Goal: Transaction & Acquisition: Subscribe to service/newsletter

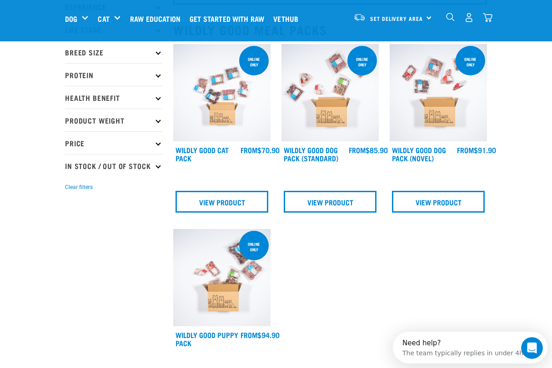
scroll to position [95, 0]
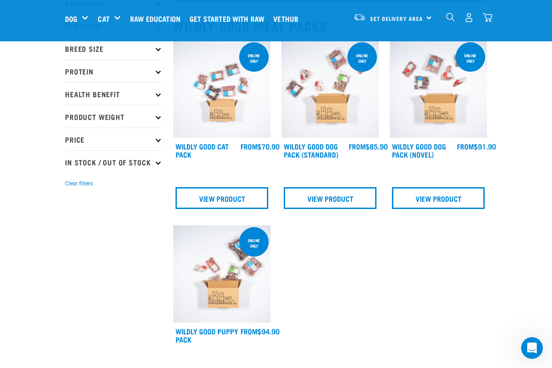
click at [221, 279] on img at bounding box center [221, 273] width 97 height 97
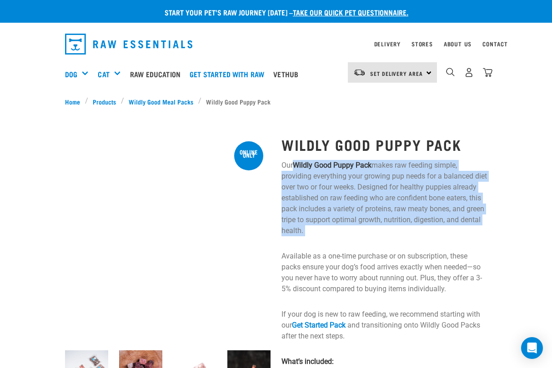
drag, startPoint x: 293, startPoint y: 163, endPoint x: 350, endPoint y: 237, distance: 93.7
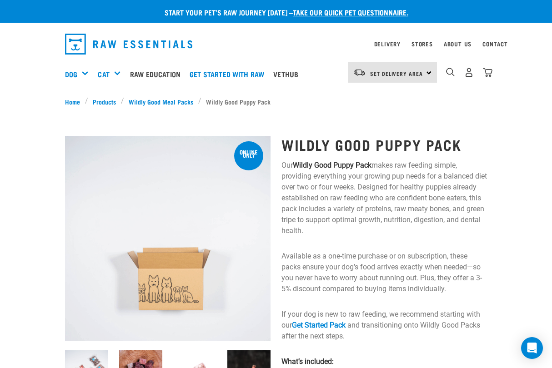
click at [349, 226] on p "Our Wildly Good Puppy Pack makes raw feeding simple, providing everything your …" at bounding box center [383, 198] width 205 height 76
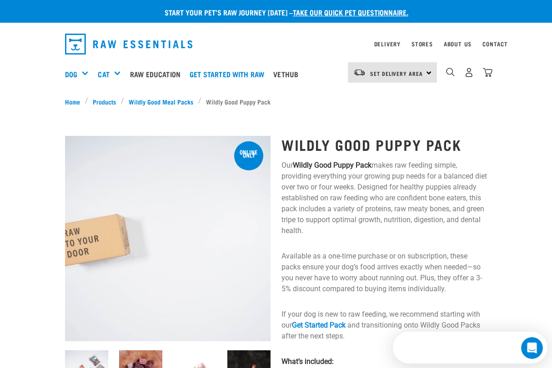
drag, startPoint x: 295, startPoint y: 161, endPoint x: 346, endPoint y: 226, distance: 81.9
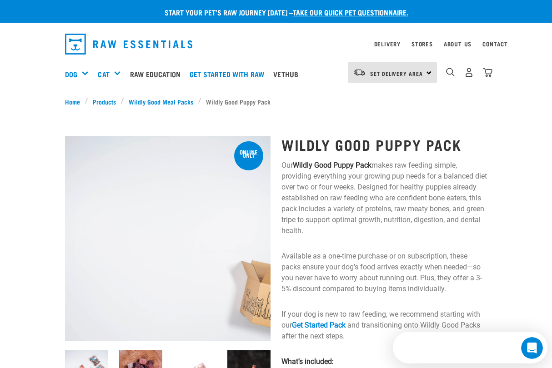
click at [346, 226] on p "Our Wildly Good Puppy Pack makes raw feeding simple, providing everything your …" at bounding box center [383, 198] width 205 height 76
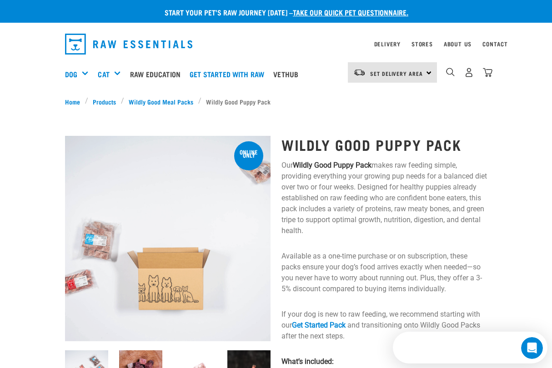
click at [346, 226] on p "Our Wildly Good Puppy Pack makes raw feeding simple, providing everything your …" at bounding box center [383, 198] width 205 height 76
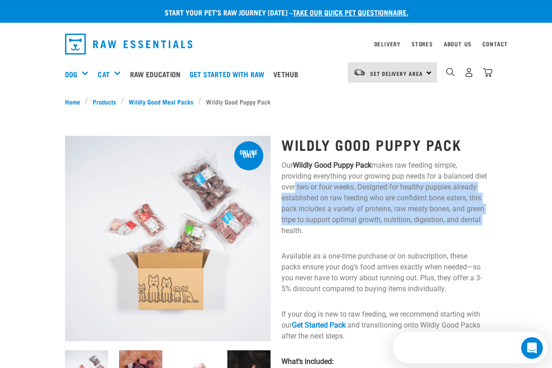
drag, startPoint x: 349, startPoint y: 229, endPoint x: 308, endPoint y: 191, distance: 56.3
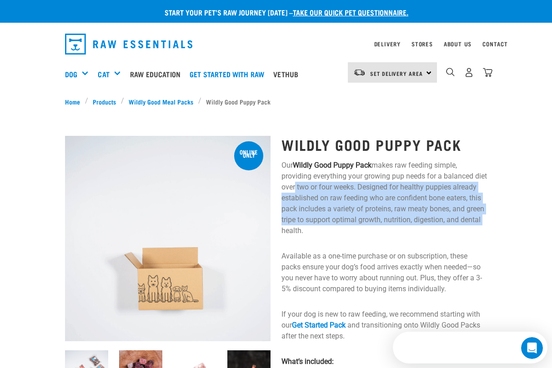
click at [308, 191] on p "Our Wildly Good Puppy Pack makes raw feeding simple, providing everything your …" at bounding box center [383, 198] width 205 height 76
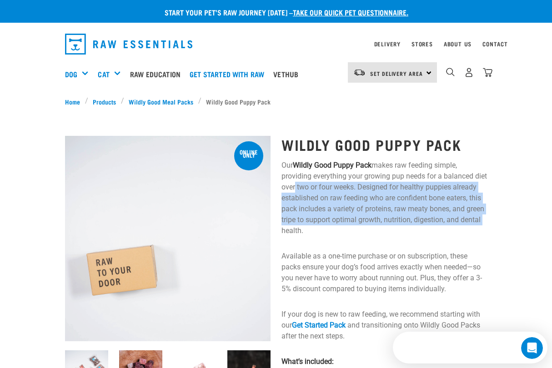
click at [308, 191] on p "Our Wildly Good Puppy Pack makes raw feeding simple, providing everything your …" at bounding box center [383, 198] width 205 height 76
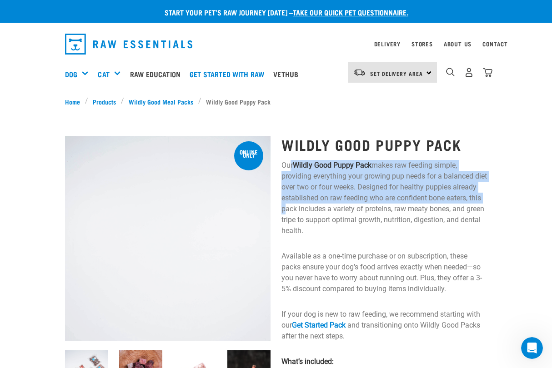
drag, startPoint x: 291, startPoint y: 169, endPoint x: 319, endPoint y: 209, distance: 48.6
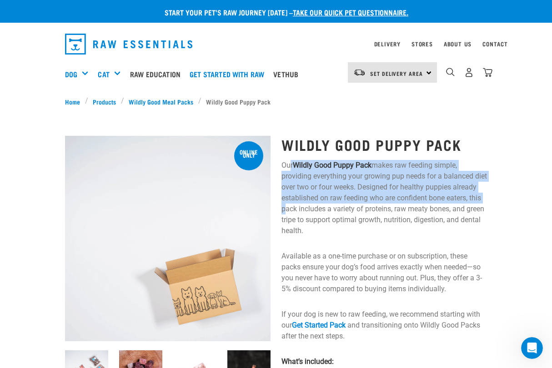
click at [319, 209] on p "Our Wildly Good Puppy Pack makes raw feeding simple, providing everything your …" at bounding box center [383, 198] width 205 height 76
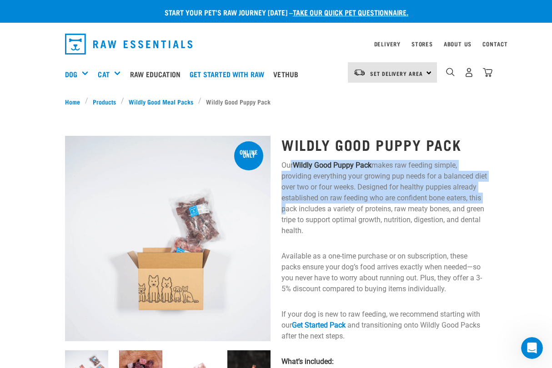
click at [319, 209] on p "Our Wildly Good Puppy Pack makes raw feeding simple, providing everything your …" at bounding box center [383, 198] width 205 height 76
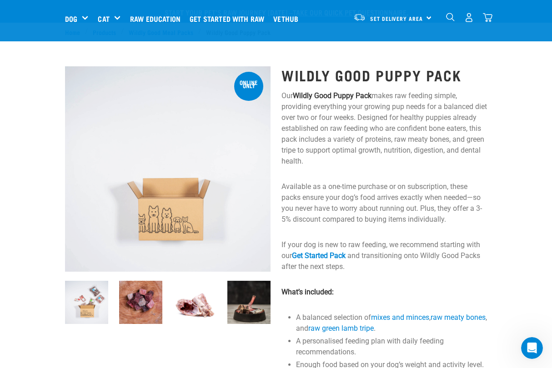
scroll to position [51, 0]
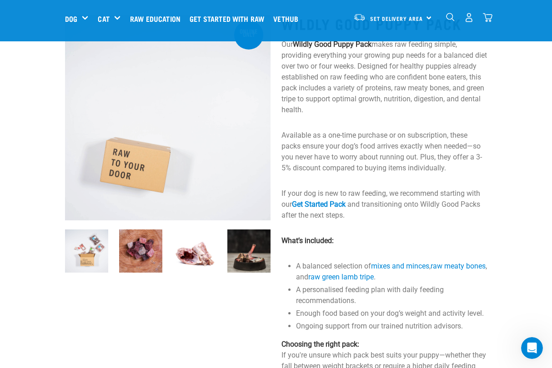
click at [328, 156] on p "Available as a one-time purchase or on subscription, these packs ensure your do…" at bounding box center [383, 152] width 205 height 44
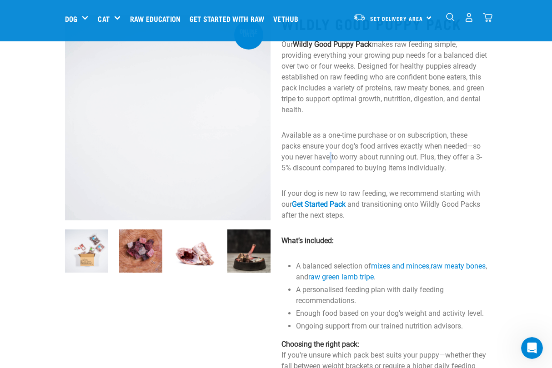
click at [328, 156] on p "Available as a one-time purchase or on subscription, these packs ensure your do…" at bounding box center [383, 152] width 205 height 44
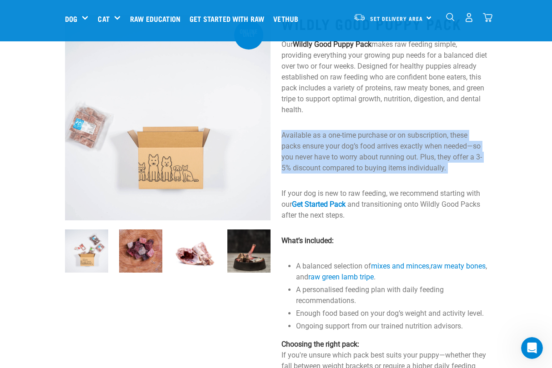
click at [328, 156] on p "Available as a one-time purchase or on subscription, these packs ensure your do…" at bounding box center [383, 152] width 205 height 44
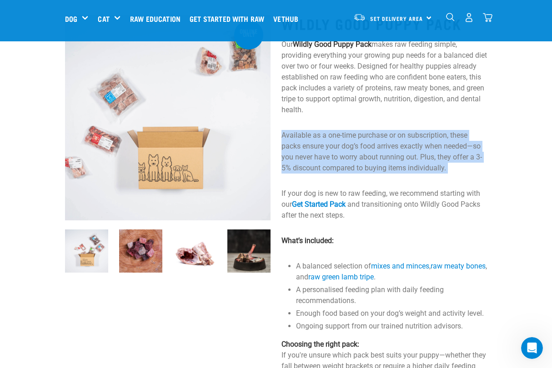
scroll to position [35, 0]
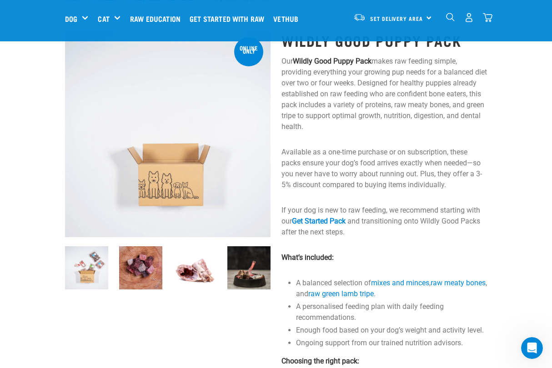
click at [325, 170] on p "Available as a one-time purchase or on subscription, these packs ensure your do…" at bounding box center [383, 169] width 205 height 44
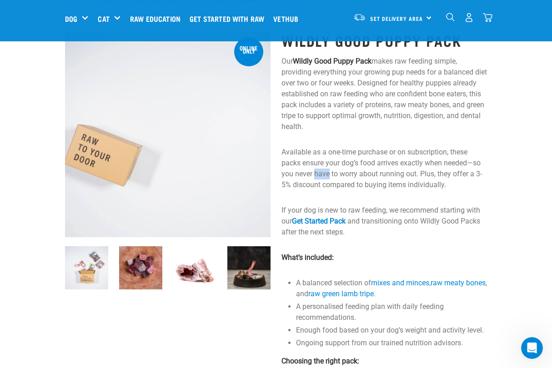
click at [325, 170] on p "Available as a one-time purchase or on subscription, these packs ensure your do…" at bounding box center [383, 169] width 205 height 44
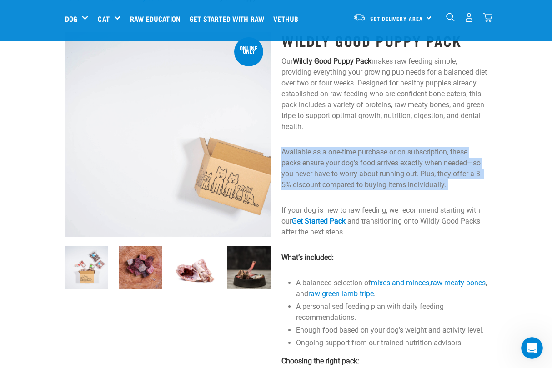
click at [325, 170] on p "Available as a one-time purchase or on subscription, these packs ensure your do…" at bounding box center [383, 169] width 205 height 44
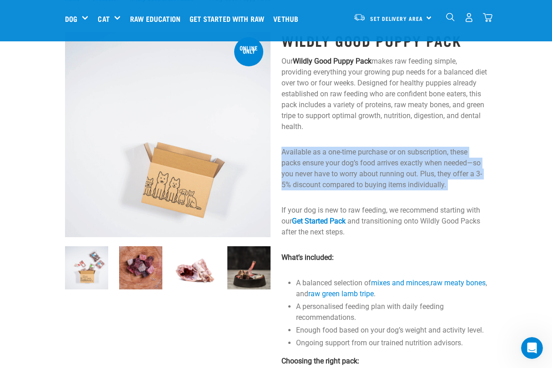
click at [320, 167] on p "Available as a one-time purchase or on subscription, these packs ensure your do…" at bounding box center [383, 169] width 205 height 44
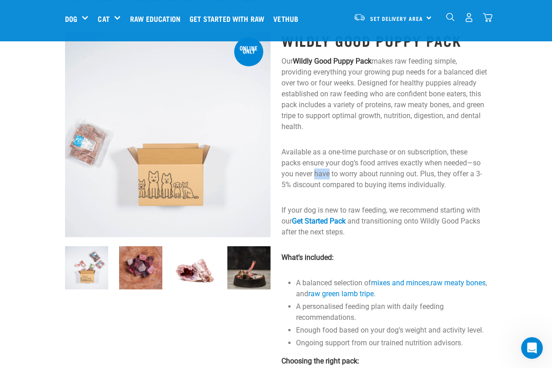
click at [320, 167] on p "Available as a one-time purchase or on subscription, these packs ensure your do…" at bounding box center [383, 169] width 205 height 44
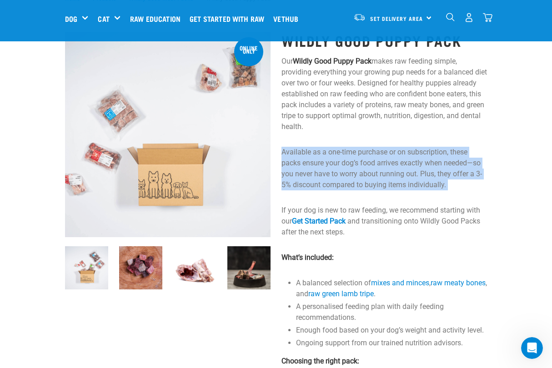
click at [320, 167] on p "Available as a one-time purchase or on subscription, these packs ensure your do…" at bounding box center [383, 169] width 205 height 44
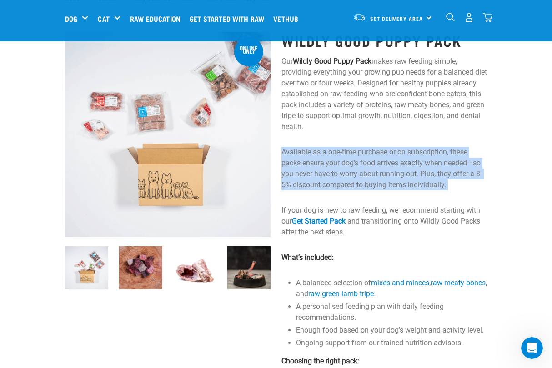
click at [325, 168] on p "Available as a one-time purchase or on subscription, these packs ensure your do…" at bounding box center [383, 169] width 205 height 44
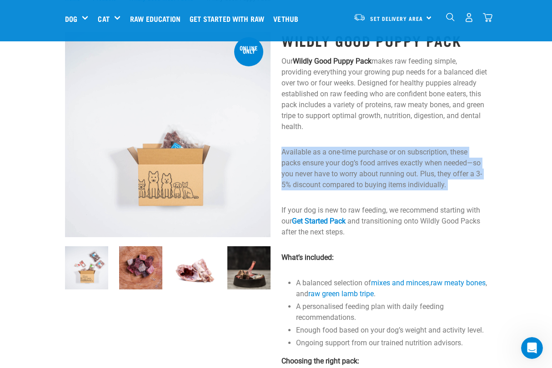
click at [348, 178] on p "Available as a one-time purchase or on subscription, these packs ensure your do…" at bounding box center [383, 169] width 205 height 44
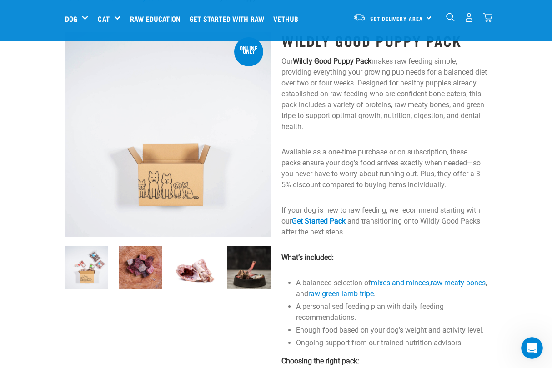
click at [379, 210] on p "If your dog is new to raw feeding, we recommend starting with our Get Started P…" at bounding box center [383, 221] width 205 height 33
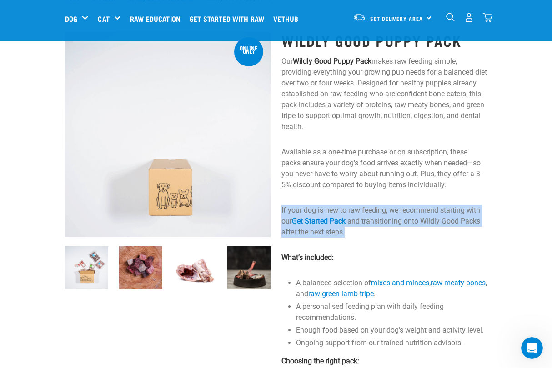
click at [379, 210] on p "If your dog is new to raw feeding, we recommend starting with our Get Started P…" at bounding box center [383, 221] width 205 height 33
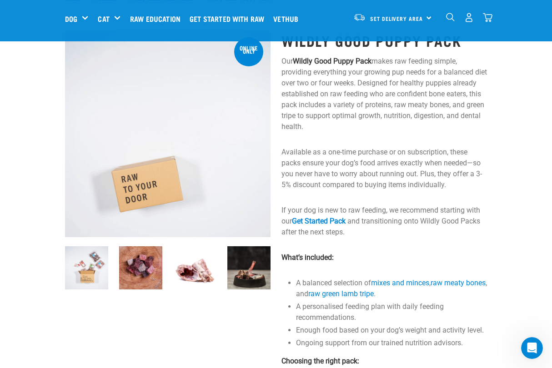
click at [379, 211] on p "If your dog is new to raw feeding, we recommend starting with our Get Started P…" at bounding box center [383, 221] width 205 height 33
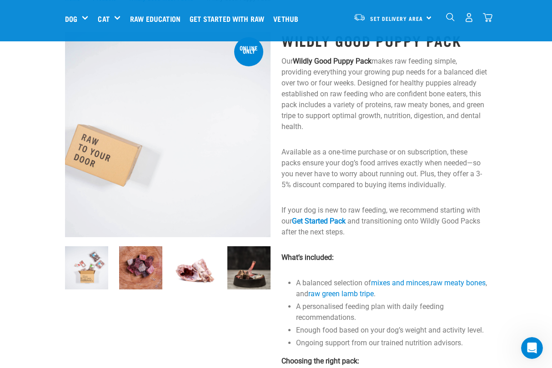
click at [375, 215] on p "If your dog is new to raw feeding, we recommend starting with our Get Started P…" at bounding box center [383, 221] width 205 height 33
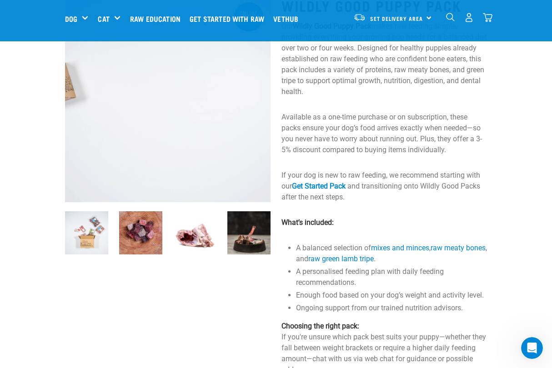
scroll to position [82, 0]
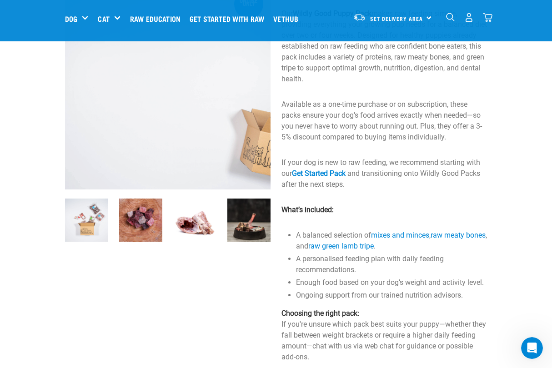
click at [336, 235] on li "A balanced selection of mixes and minces , raw meaty bones , and raw green lamb…" at bounding box center [391, 241] width 191 height 22
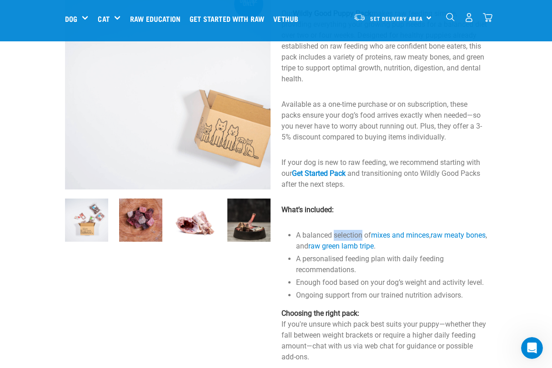
click at [336, 235] on li "A balanced selection of mixes and minces , raw meaty bones , and raw green lamb…" at bounding box center [391, 241] width 191 height 22
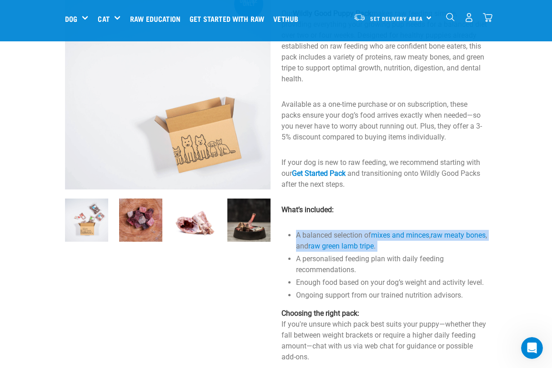
click at [336, 235] on li "A balanced selection of mixes and minces , raw meaty bones , and raw green lamb…" at bounding box center [391, 241] width 191 height 22
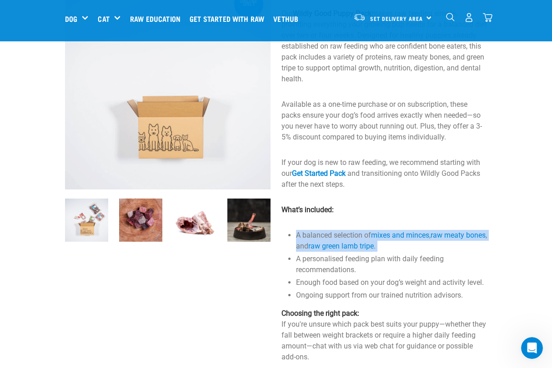
click at [319, 234] on li "A balanced selection of mixes and minces , raw meaty bones , and raw green lamb…" at bounding box center [391, 241] width 191 height 22
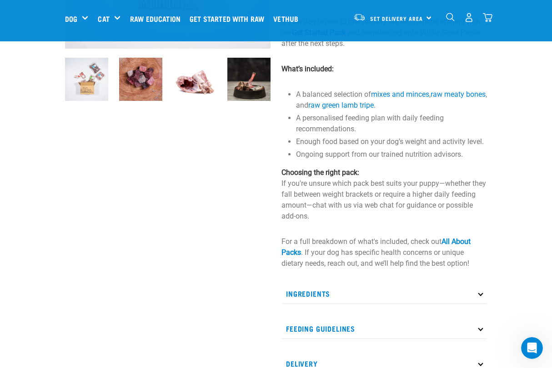
scroll to position [224, 0]
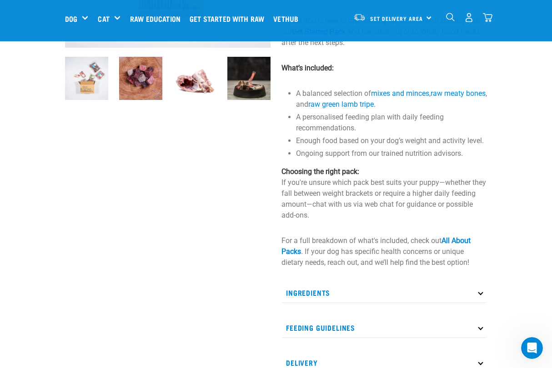
click at [331, 190] on p "Choosing the right pack: If you're unsure which pack best suits your puppy—whet…" at bounding box center [383, 193] width 205 height 55
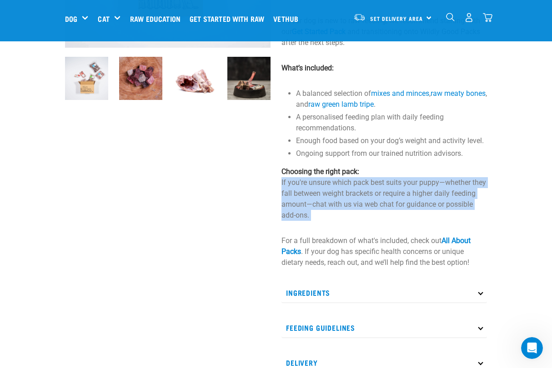
click at [331, 190] on p "Choosing the right pack: If you're unsure which pack best suits your puppy—whet…" at bounding box center [383, 193] width 205 height 55
click at [318, 203] on p "Choosing the right pack: If you're unsure which pack best suits your puppy—whet…" at bounding box center [383, 193] width 205 height 55
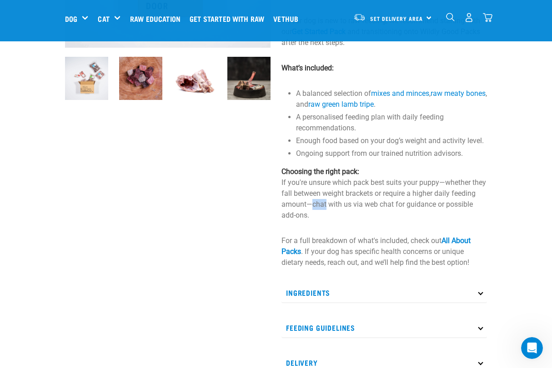
click at [318, 203] on p "Choosing the right pack: If you're unsure which pack best suits your puppy—whet…" at bounding box center [383, 193] width 205 height 55
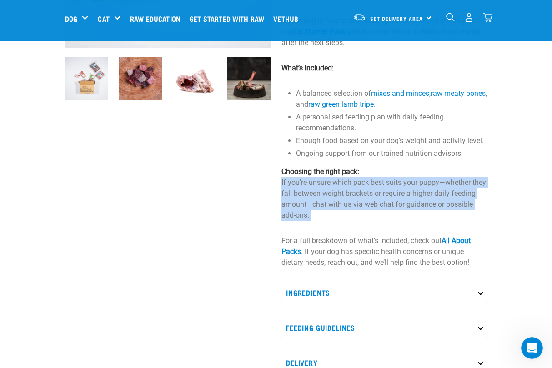
click at [318, 203] on p "Choosing the right pack: If you're unsure which pack best suits your puppy—whet…" at bounding box center [383, 193] width 205 height 55
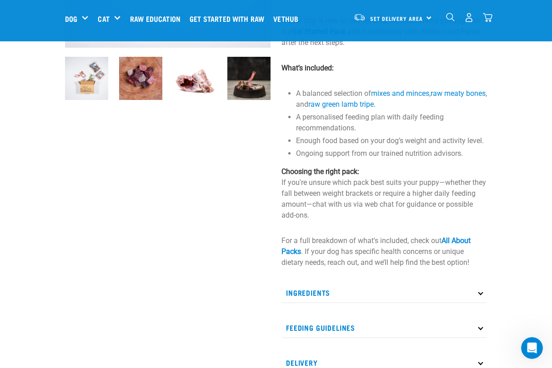
click at [333, 206] on p "Choosing the right pack: If you're unsure which pack best suits your puppy—whet…" at bounding box center [383, 193] width 205 height 55
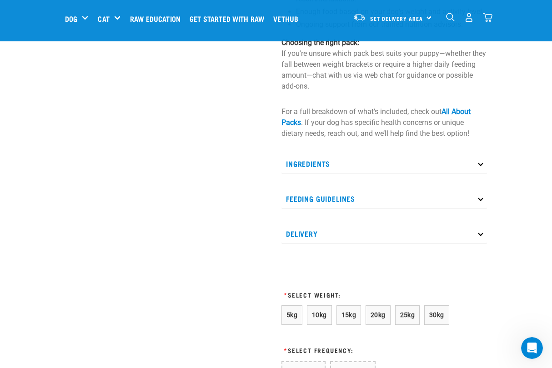
scroll to position [363, 0]
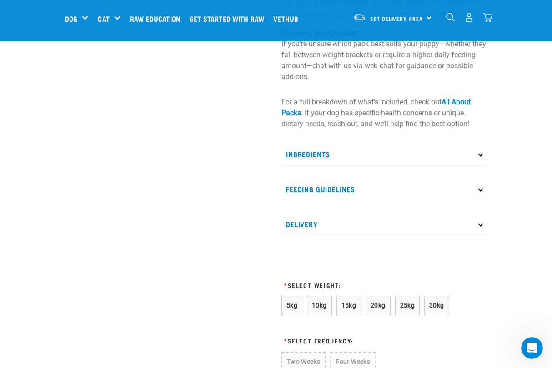
click at [335, 195] on p "Feeding Guidelines" at bounding box center [383, 189] width 205 height 20
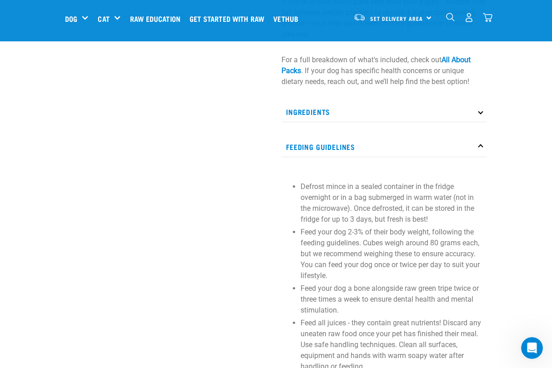
scroll to position [416, 0]
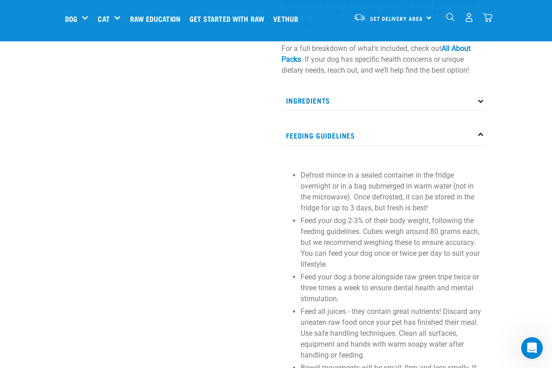
click at [375, 192] on p "Defrost mince in a sealed container in the fridge overnight or in a bag submerg…" at bounding box center [391, 192] width 182 height 44
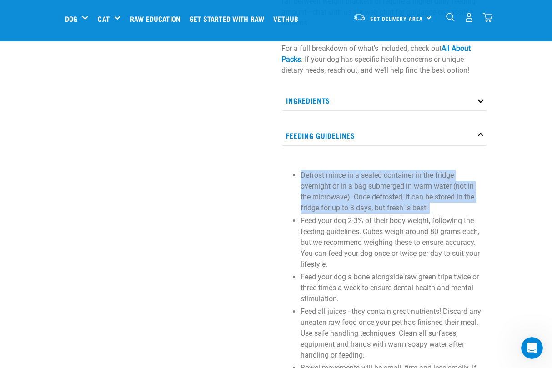
click at [375, 192] on p "Defrost mince in a sealed container in the fridge overnight or in a bag submerg…" at bounding box center [391, 192] width 182 height 44
click at [367, 196] on p "Defrost mince in a sealed container in the fridge overnight or in a bag submerg…" at bounding box center [391, 192] width 182 height 44
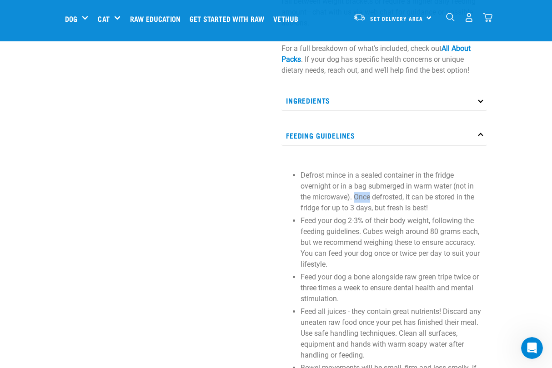
click at [367, 196] on p "Defrost mince in a sealed container in the fridge overnight or in a bag submerg…" at bounding box center [391, 192] width 182 height 44
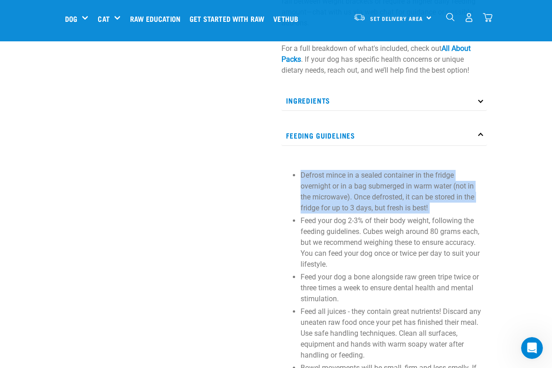
click at [367, 196] on p "Defrost mince in a sealed container in the fridge overnight or in a bag submerg…" at bounding box center [391, 192] width 182 height 44
click at [374, 204] on p "Defrost mince in a sealed container in the fridge overnight or in a bag submerg…" at bounding box center [391, 192] width 182 height 44
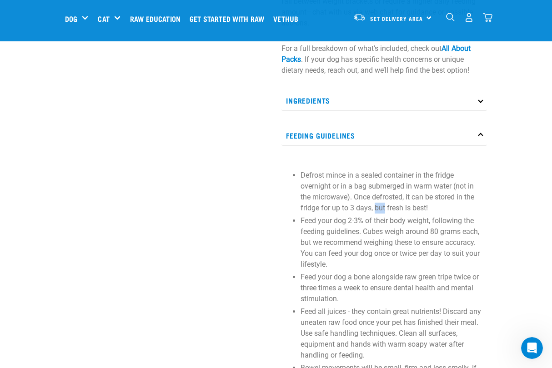
click at [374, 204] on p "Defrost mince in a sealed container in the fridge overnight or in a bag submerg…" at bounding box center [391, 192] width 182 height 44
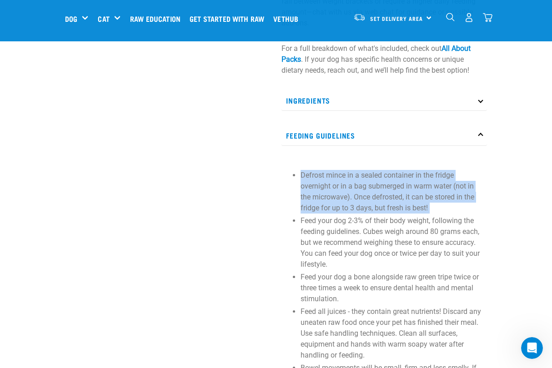
click at [374, 204] on p "Defrost mince in a sealed container in the fridge overnight or in a bag submerg…" at bounding box center [391, 192] width 182 height 44
click at [366, 203] on p "Defrost mince in a sealed container in the fridge overnight or in a bag submerg…" at bounding box center [391, 192] width 182 height 44
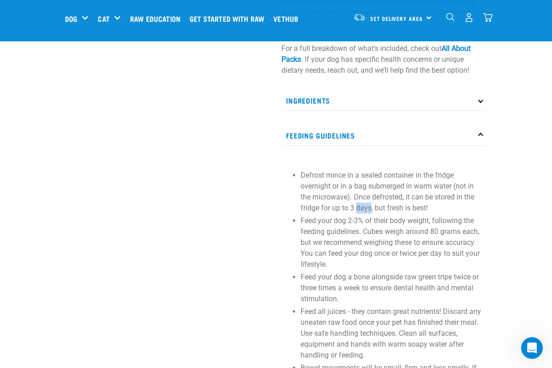
click at [366, 203] on p "Defrost mince in a sealed container in the fridge overnight or in a bag submerg…" at bounding box center [391, 192] width 182 height 44
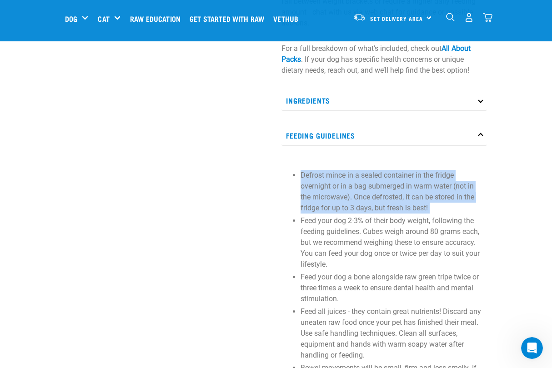
click at [366, 203] on p "Defrost mince in a sealed container in the fridge overnight or in a bag submerg…" at bounding box center [391, 192] width 182 height 44
click at [363, 182] on p "Defrost mince in a sealed container in the fridge overnight or in a bag submerg…" at bounding box center [391, 192] width 182 height 44
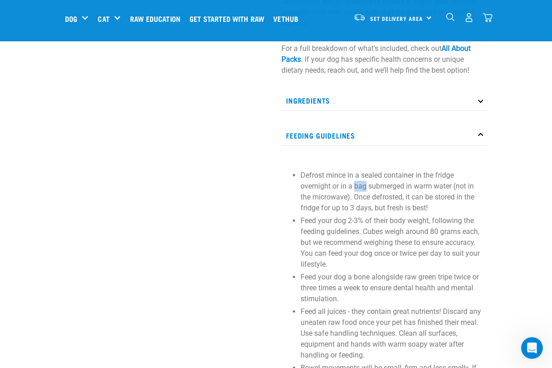
click at [363, 182] on p "Defrost mince in a sealed container in the fridge overnight or in a bag submerg…" at bounding box center [391, 192] width 182 height 44
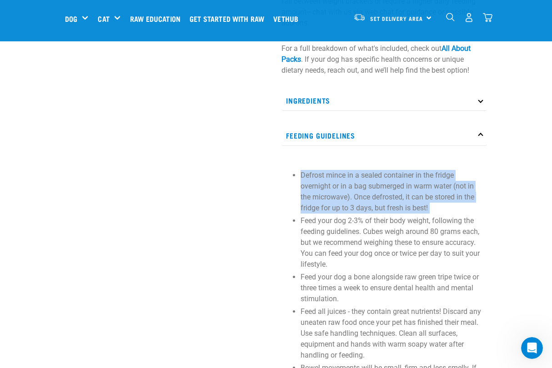
click at [363, 182] on p "Defrost mince in a sealed container in the fridge overnight or in a bag submerg…" at bounding box center [391, 192] width 182 height 44
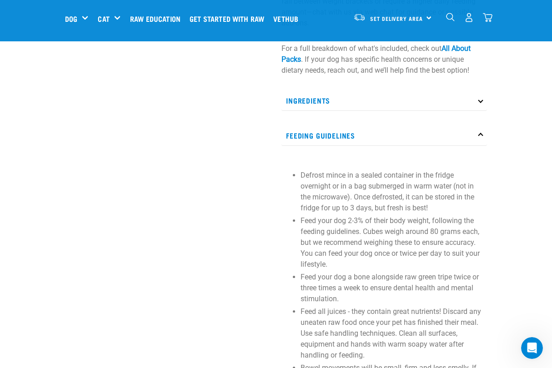
click at [385, 232] on p "Feed your dog 2-3% of their body weight, following the feeding guidelines. Cube…" at bounding box center [391, 242] width 182 height 55
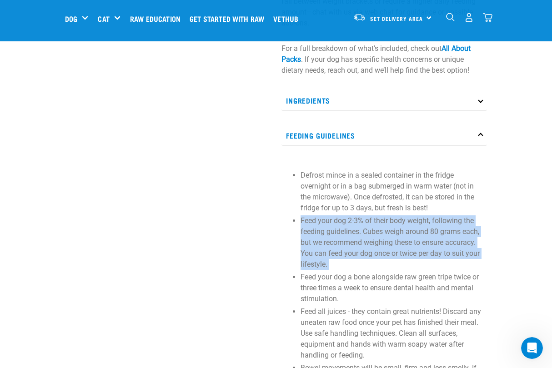
click at [385, 232] on p "Feed your dog 2-3% of their body weight, following the feeding guidelines. Cube…" at bounding box center [391, 242] width 182 height 55
click at [376, 244] on p "Feed your dog 2-3% of their body weight, following the feeding guidelines. Cube…" at bounding box center [391, 242] width 182 height 55
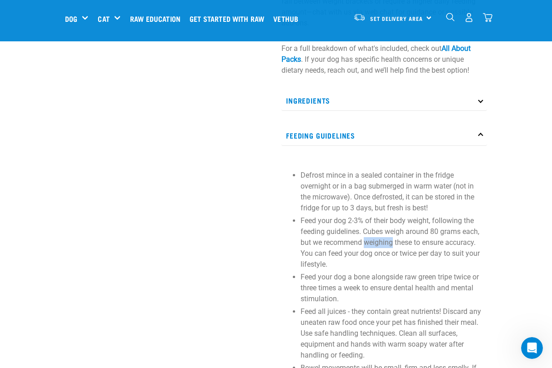
click at [376, 244] on p "Feed your dog 2-3% of their body weight, following the feeding guidelines. Cube…" at bounding box center [391, 242] width 182 height 55
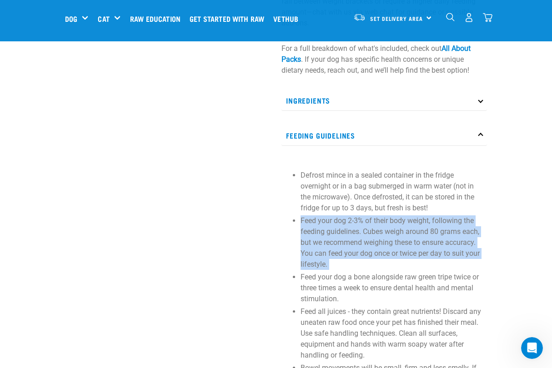
click at [376, 244] on p "Feed your dog 2-3% of their body weight, following the feeding guidelines. Cube…" at bounding box center [391, 242] width 182 height 55
click at [360, 245] on p "Feed your dog 2-3% of their body weight, following the feeding guidelines. Cube…" at bounding box center [391, 242] width 182 height 55
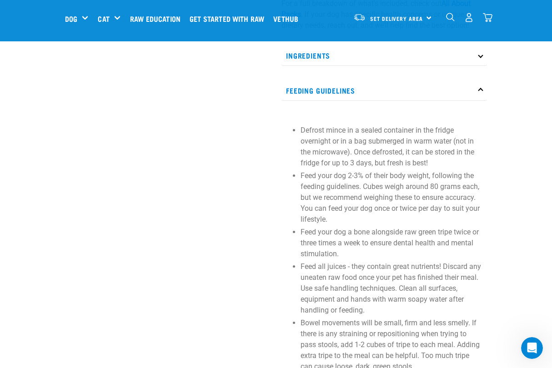
scroll to position [465, 0]
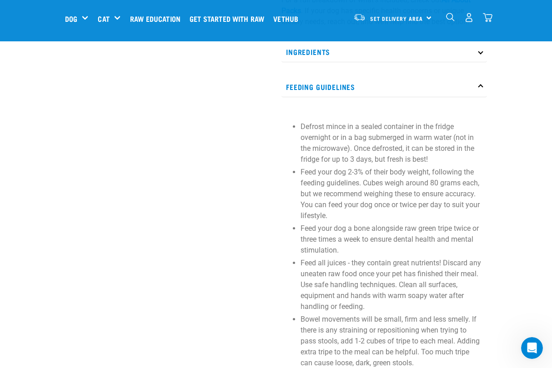
click at [360, 197] on p "Feed your dog 2-3% of their body weight, following the feeding guidelines. Cube…" at bounding box center [391, 194] width 182 height 55
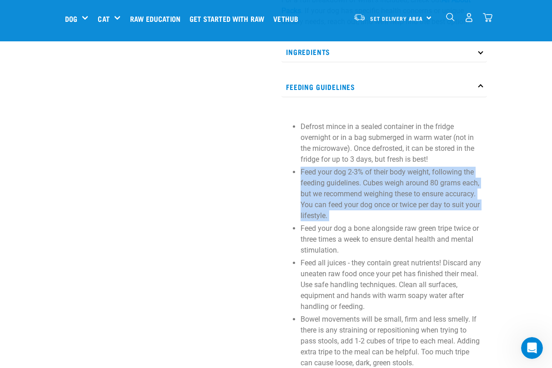
click at [360, 197] on p "Feed your dog 2-3% of their body weight, following the feeding guidelines. Cube…" at bounding box center [391, 194] width 182 height 55
click at [354, 198] on p "Feed your dog 2-3% of their body weight, following the feeding guidelines. Cube…" at bounding box center [391, 194] width 182 height 55
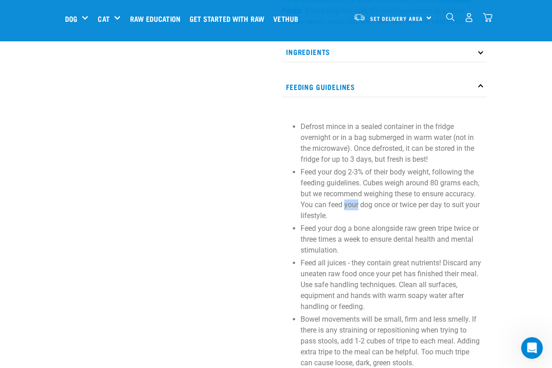
click at [354, 198] on p "Feed your dog 2-3% of their body weight, following the feeding guidelines. Cube…" at bounding box center [391, 194] width 182 height 55
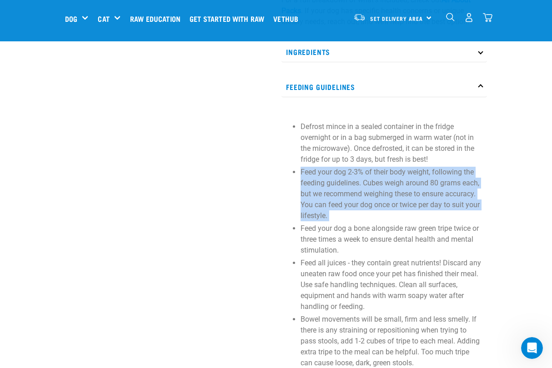
click at [354, 198] on p "Feed your dog 2-3% of their body weight, following the feeding guidelines. Cube…" at bounding box center [391, 194] width 182 height 55
click at [335, 198] on p "Feed your dog 2-3% of their body weight, following the feeding guidelines. Cube…" at bounding box center [391, 194] width 182 height 55
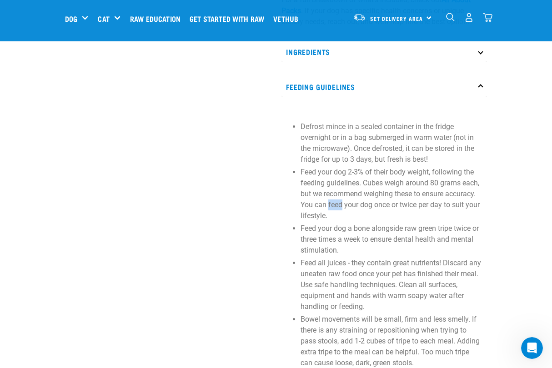
click at [335, 198] on p "Feed your dog 2-3% of their body weight, following the feeding guidelines. Cube…" at bounding box center [391, 194] width 182 height 55
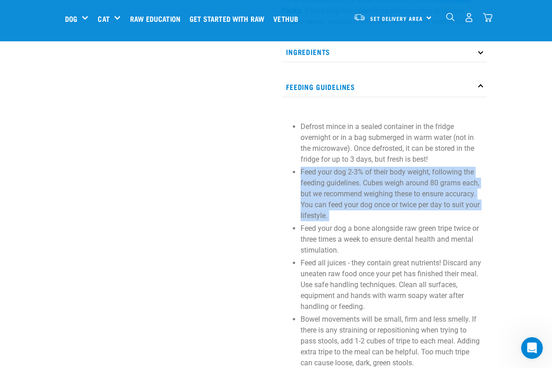
click at [335, 198] on p "Feed your dog 2-3% of their body weight, following the feeding guidelines. Cube…" at bounding box center [391, 194] width 182 height 55
click at [324, 199] on p "Feed your dog 2-3% of their body weight, following the feeding guidelines. Cube…" at bounding box center [391, 194] width 182 height 55
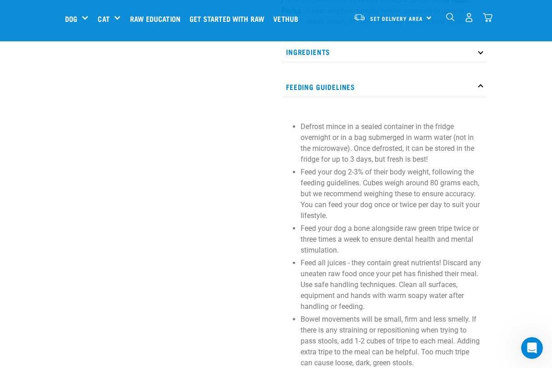
click at [332, 236] on p "Feed your dog a bone alongside raw green tripe twice or three times a week to e…" at bounding box center [391, 239] width 182 height 33
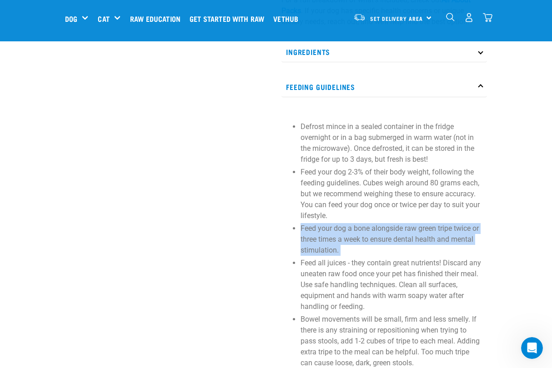
click at [332, 236] on p "Feed your dog a bone alongside raw green tripe twice or three times a week to e…" at bounding box center [391, 239] width 182 height 33
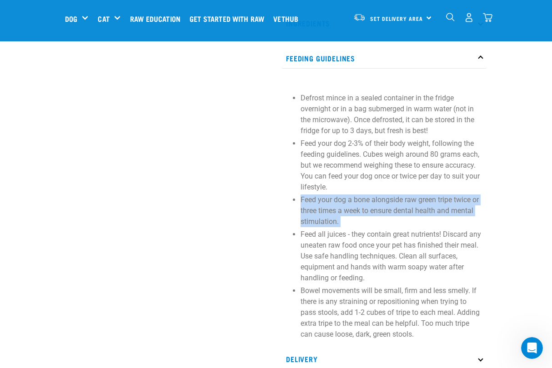
scroll to position [495, 0]
click at [347, 208] on p "Feed your dog a bone alongside raw green tripe twice or three times a week to e…" at bounding box center [391, 210] width 182 height 33
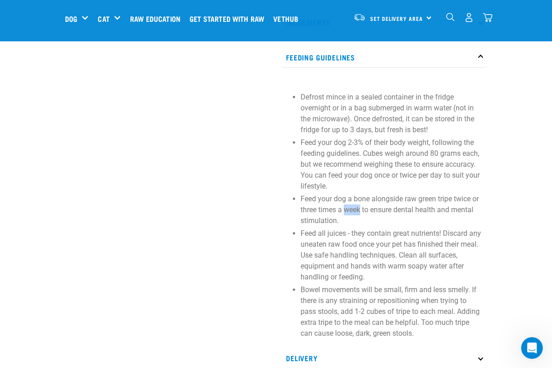
click at [347, 208] on p "Feed your dog a bone alongside raw green tripe twice or three times a week to e…" at bounding box center [391, 210] width 182 height 33
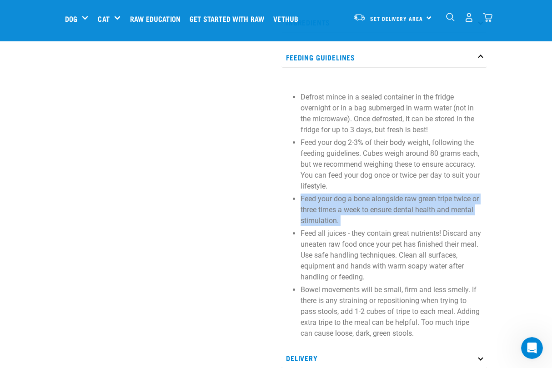
click at [347, 208] on p "Feed your dog a bone alongside raw green tripe twice or three times a week to e…" at bounding box center [391, 210] width 182 height 33
click at [320, 206] on p "Feed your dog a bone alongside raw green tripe twice or three times a week to e…" at bounding box center [391, 210] width 182 height 33
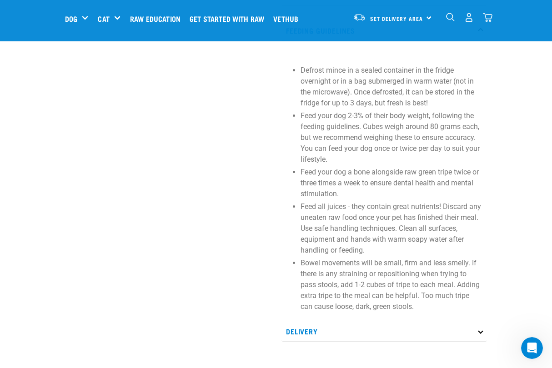
scroll to position [533, 0]
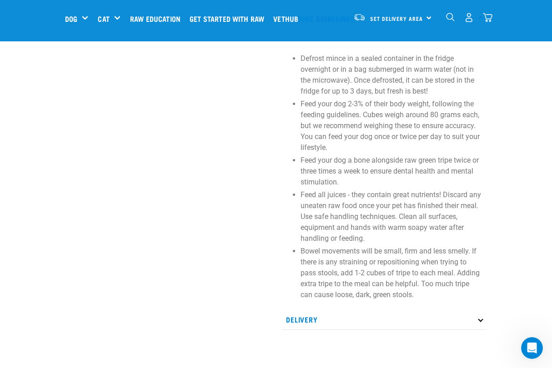
click at [335, 210] on p "Feed all juices - they contain great nutrients! Discard any uneaten raw food on…" at bounding box center [391, 217] width 182 height 55
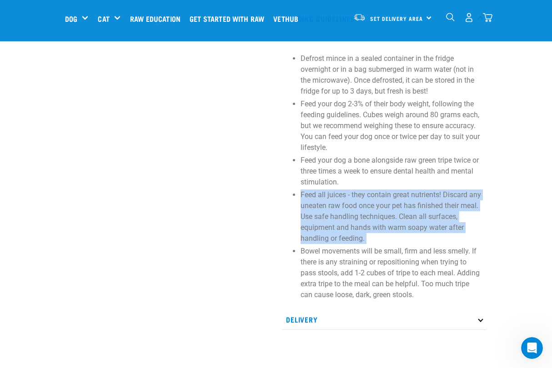
click at [335, 210] on p "Feed all juices - they contain great nutrients! Discard any uneaten raw food on…" at bounding box center [391, 217] width 182 height 55
click at [321, 210] on p "Feed all juices - they contain great nutrients! Discard any uneaten raw food on…" at bounding box center [391, 217] width 182 height 55
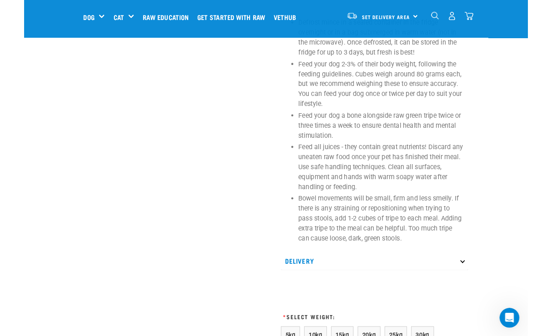
scroll to position [567, 0]
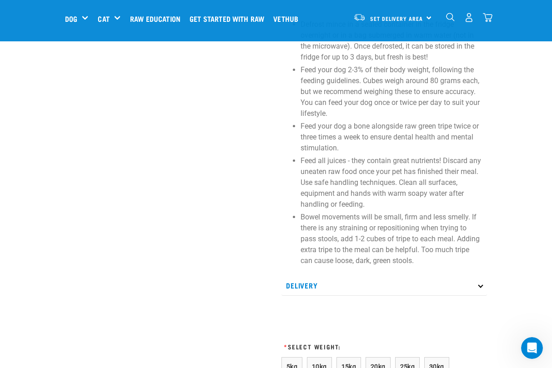
click at [335, 230] on p "Bowel movements will be small, firm and less smelly. If there is any straining …" at bounding box center [391, 239] width 182 height 55
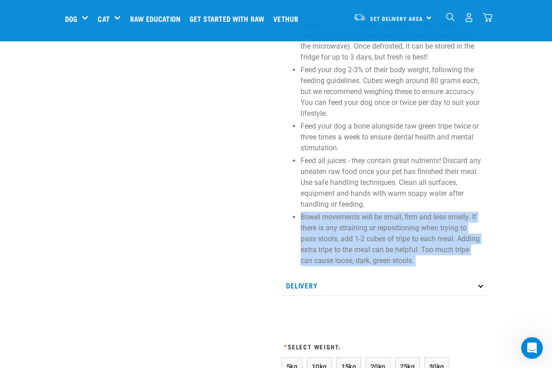
click at [335, 230] on p "Bowel movements will be small, firm and less smelly. If there is any straining …" at bounding box center [391, 239] width 182 height 55
click at [322, 223] on p "Bowel movements will be small, firm and less smelly. If there is any straining …" at bounding box center [391, 239] width 182 height 55
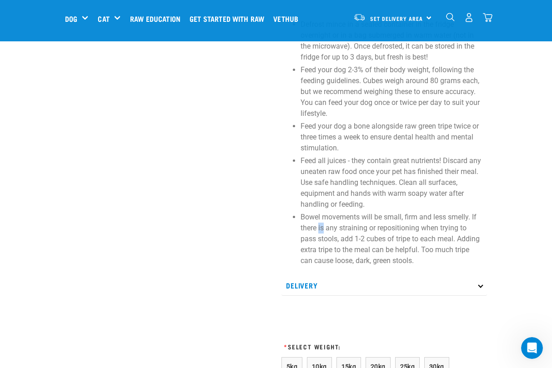
click at [322, 223] on p "Bowel movements will be small, firm and less smelly. If there is any straining …" at bounding box center [391, 239] width 182 height 55
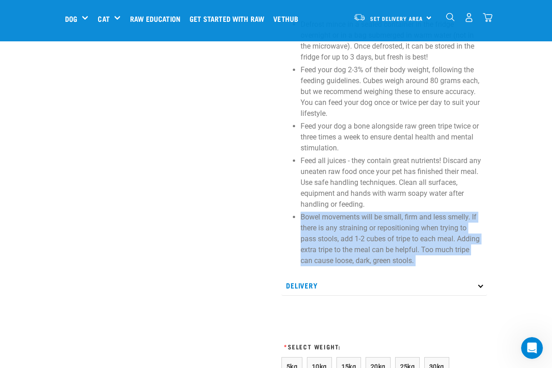
click at [322, 223] on p "Bowel movements will be small, firm and less smelly. If there is any straining …" at bounding box center [391, 239] width 182 height 55
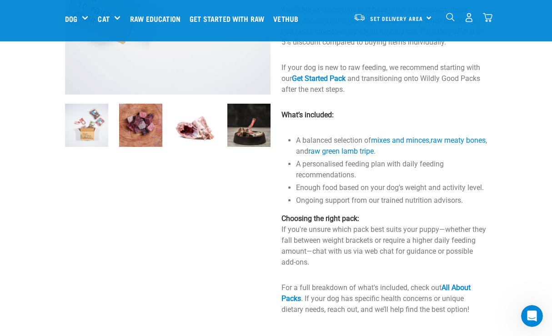
scroll to position [178, 0]
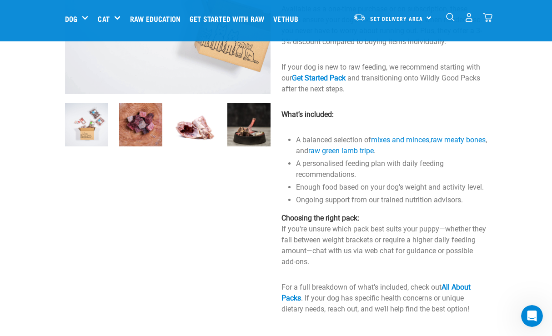
click at [88, 118] on img at bounding box center [86, 124] width 43 height 43
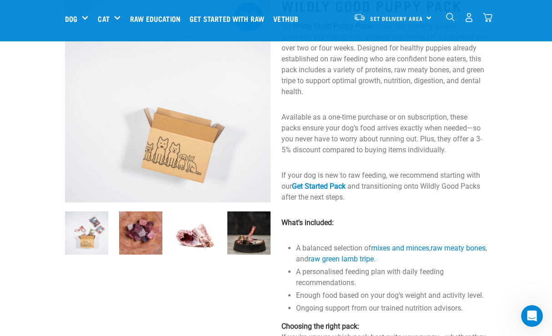
scroll to position [69, 0]
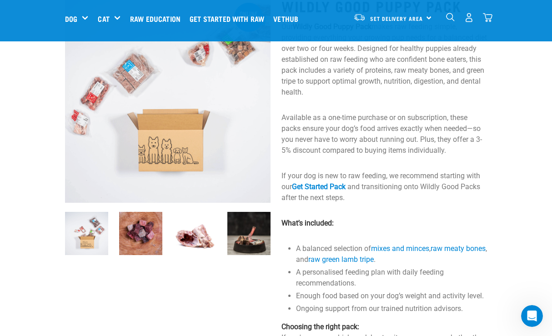
click at [88, 120] on img at bounding box center [167, 99] width 205 height 205
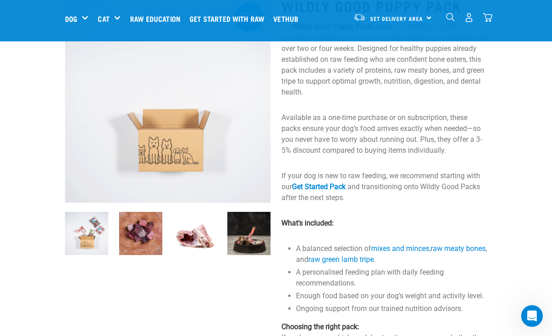
click at [152, 128] on img at bounding box center [167, 99] width 205 height 205
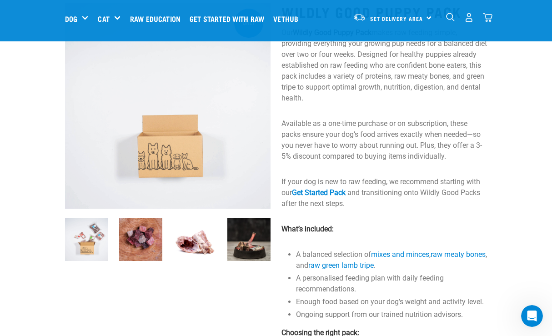
scroll to position [68, 0]
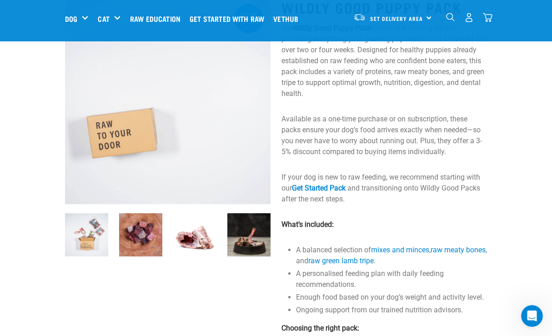
click at [139, 232] on img at bounding box center [140, 234] width 43 height 43
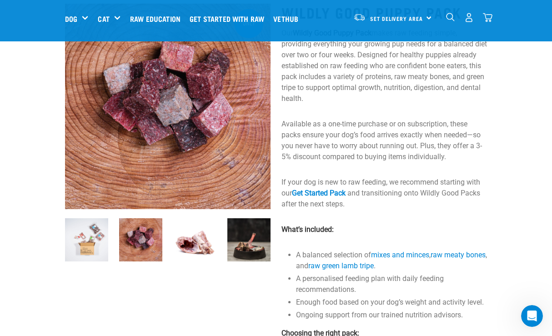
scroll to position [65, 0]
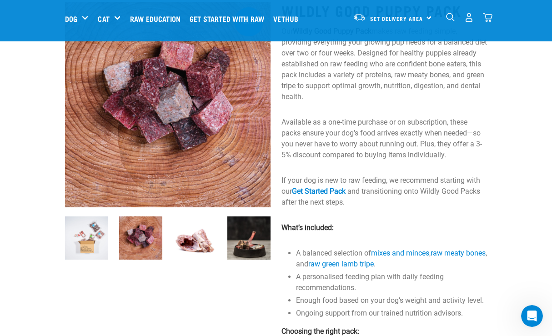
click at [202, 235] on img at bounding box center [194, 237] width 43 height 43
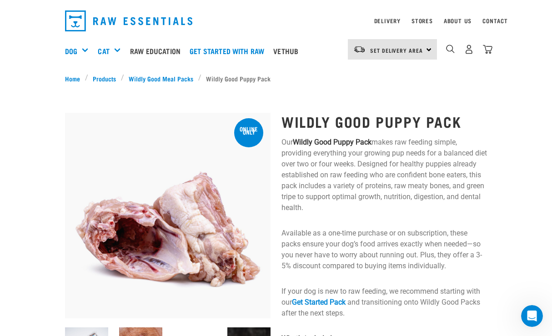
scroll to position [51, 0]
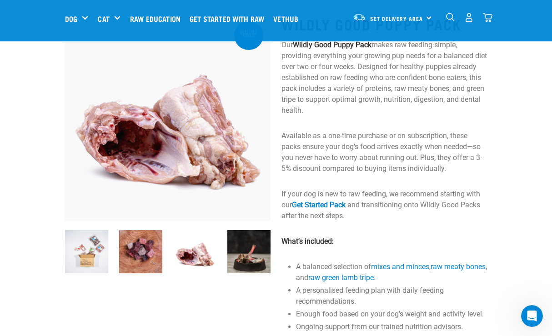
click at [247, 258] on img at bounding box center [248, 251] width 43 height 43
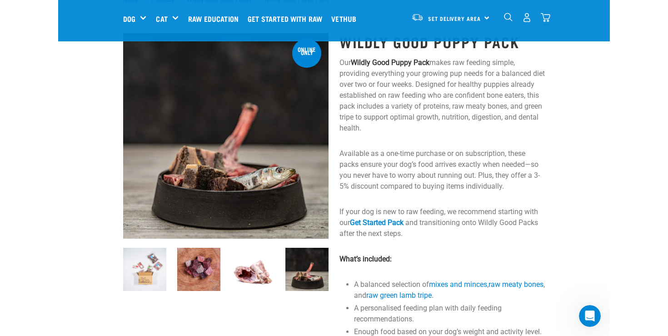
scroll to position [32, 0]
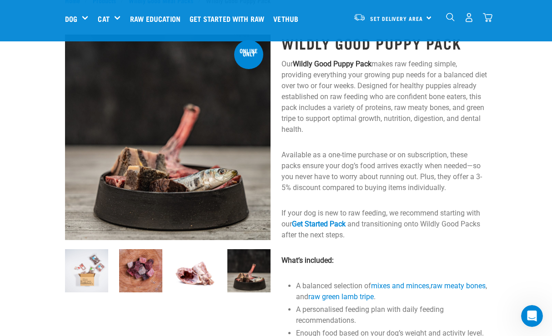
click at [349, 102] on p "Our Wildly Good Puppy Pack makes raw feeding simple, providing everything your …" at bounding box center [383, 97] width 205 height 76
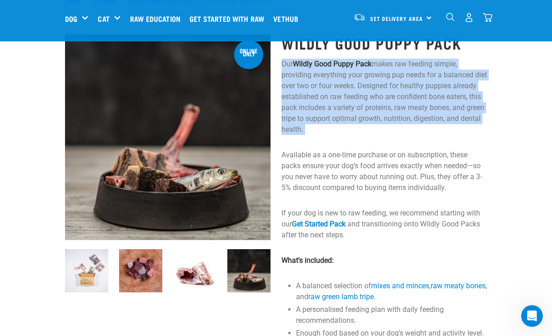
click at [349, 102] on p "Our Wildly Good Puppy Pack makes raw feeding simple, providing everything your …" at bounding box center [383, 97] width 205 height 76
click at [338, 99] on p "Our Wildly Good Puppy Pack makes raw feeding simple, providing everything your …" at bounding box center [383, 97] width 205 height 76
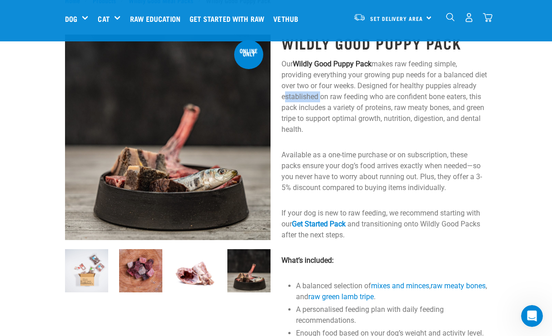
click at [338, 99] on p "Our Wildly Good Puppy Pack makes raw feeding simple, providing everything your …" at bounding box center [383, 97] width 205 height 76
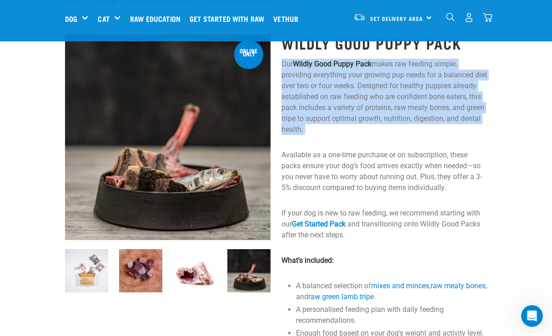
click at [338, 99] on p "Our Wildly Good Puppy Pack makes raw feeding simple, providing everything your …" at bounding box center [383, 97] width 205 height 76
click at [337, 97] on p "Our Wildly Good Puppy Pack makes raw feeding simple, providing everything your …" at bounding box center [383, 97] width 205 height 76
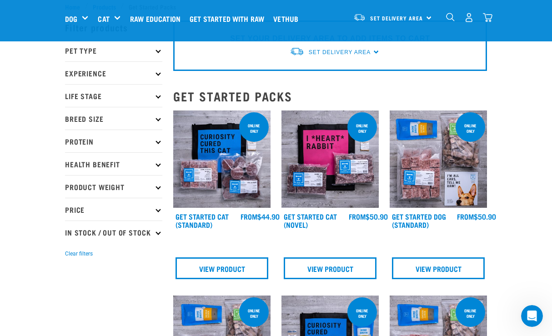
scroll to position [25, 0]
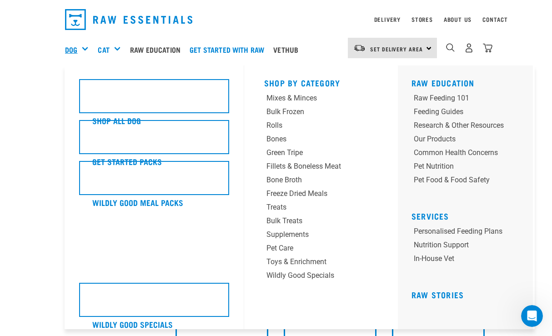
click at [77, 52] on link "Dog" at bounding box center [71, 49] width 12 height 11
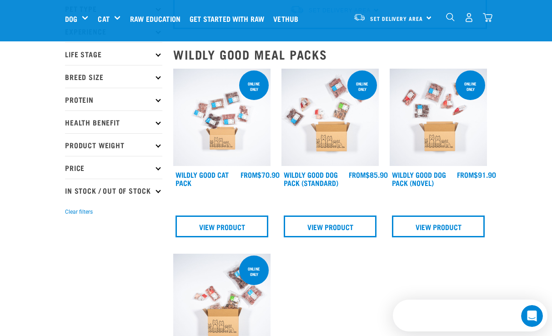
scroll to position [66, 0]
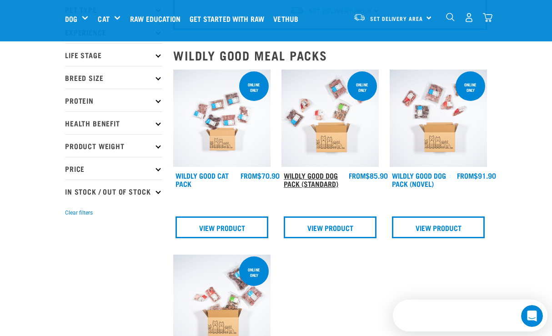
click at [320, 183] on link "Wildly Good Dog Pack (Standard)" at bounding box center [311, 179] width 55 height 12
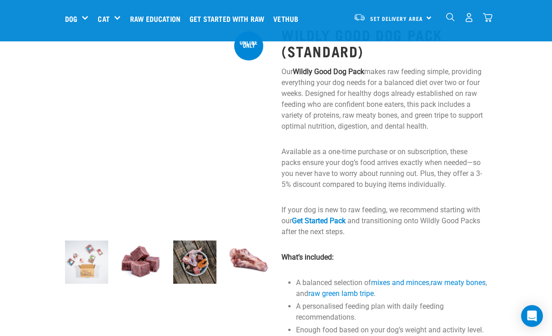
scroll to position [41, 0]
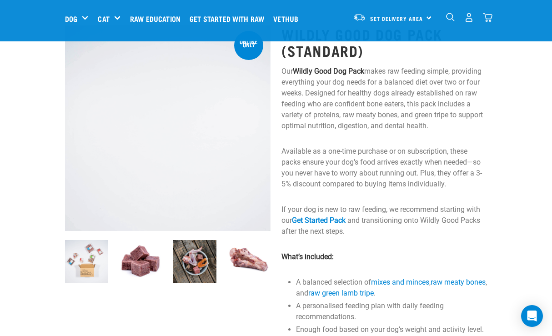
click at [385, 153] on p "Available as a one-time purchase or on subscription, these packs ensure your do…" at bounding box center [383, 168] width 205 height 44
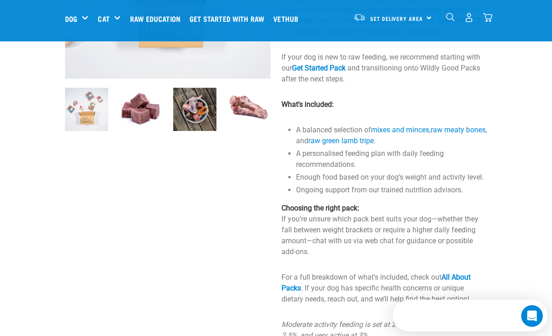
scroll to position [197, 0]
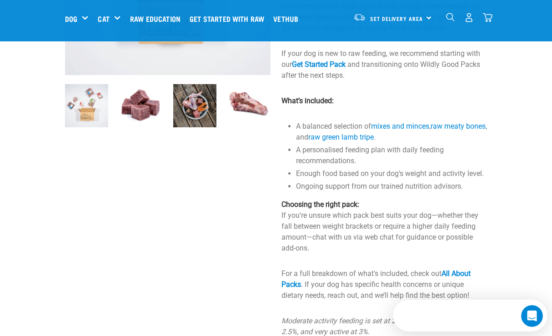
click at [329, 225] on p "Choosing the right pack: If you're unsure which pack best suits your dog—whethe…" at bounding box center [383, 226] width 205 height 55
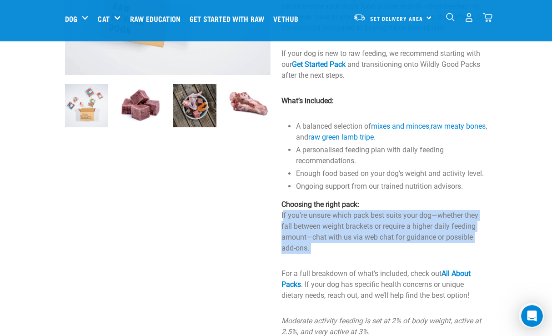
click at [329, 225] on p "Choosing the right pack: If you're unsure which pack best suits your dog—whethe…" at bounding box center [383, 226] width 205 height 55
click at [315, 228] on p "Choosing the right pack: If you're unsure which pack best suits your dog—whethe…" at bounding box center [383, 226] width 205 height 55
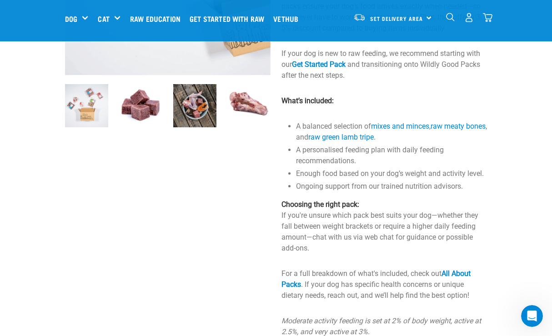
scroll to position [267, 0]
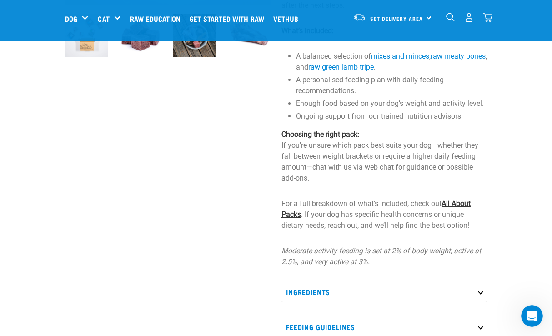
click at [458, 202] on link "All About Packs" at bounding box center [375, 209] width 189 height 20
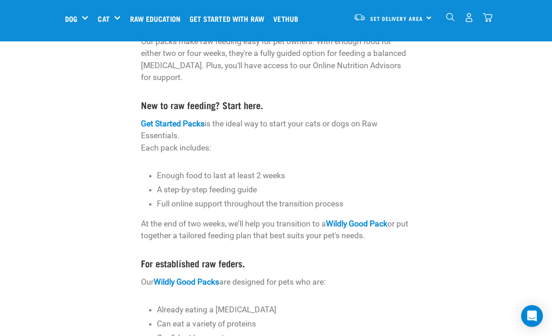
scroll to position [100, 0]
click at [241, 172] on p "Enough food to last at least 2 weeks" at bounding box center [284, 175] width 255 height 12
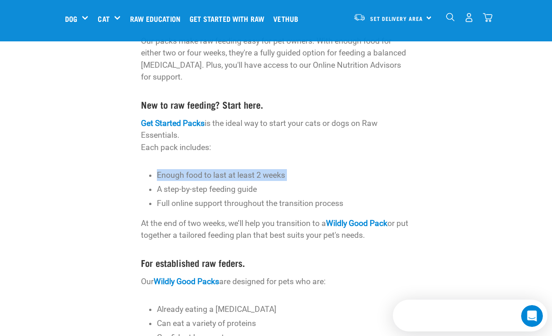
scroll to position [0, 0]
click at [223, 177] on p "Enough food to last at least 2 weeks" at bounding box center [284, 175] width 255 height 12
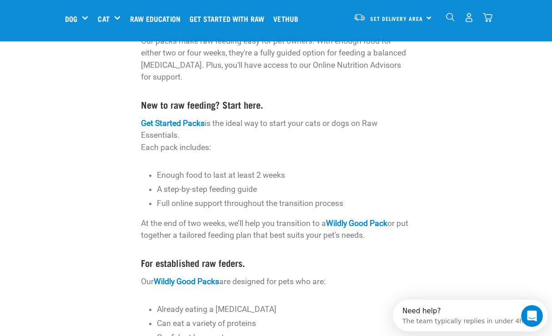
click at [215, 174] on p "Enough food to last at least 2 weeks" at bounding box center [284, 175] width 255 height 12
click at [210, 188] on p "A step-by-step feeding guide" at bounding box center [284, 189] width 255 height 12
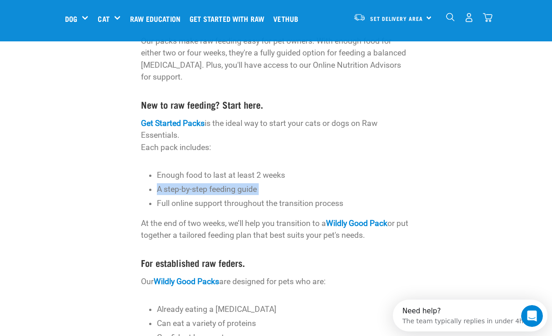
click at [210, 188] on p "A step-by-step feeding guide" at bounding box center [284, 189] width 255 height 12
click at [202, 205] on p "Full online support throughout the transition process" at bounding box center [284, 203] width 255 height 12
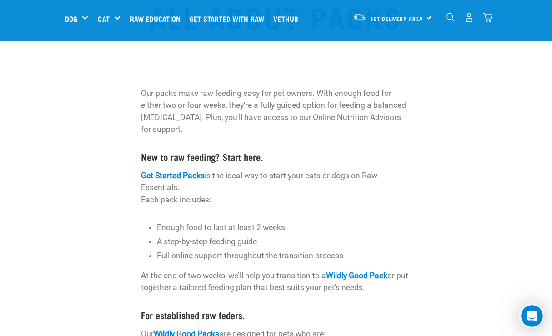
scroll to position [49, 0]
click at [200, 108] on p "Our packs make raw feeding easy for pet owners. With enough food for either two…" at bounding box center [276, 110] width 270 height 48
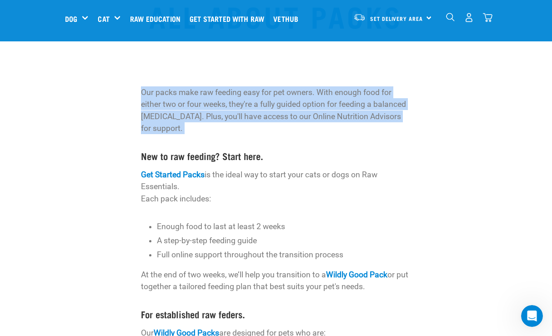
click at [200, 108] on p "Our packs make raw feeding easy for pet owners. With enough food for either two…" at bounding box center [276, 110] width 270 height 48
click at [210, 114] on p "Our packs make raw feeding easy for pet owners. With enough food for either two…" at bounding box center [276, 110] width 270 height 48
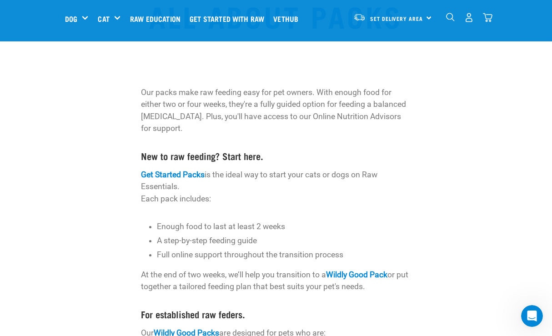
click at [205, 109] on p "Our packs make raw feeding easy for pet owners. With enough food for either two…" at bounding box center [276, 110] width 270 height 48
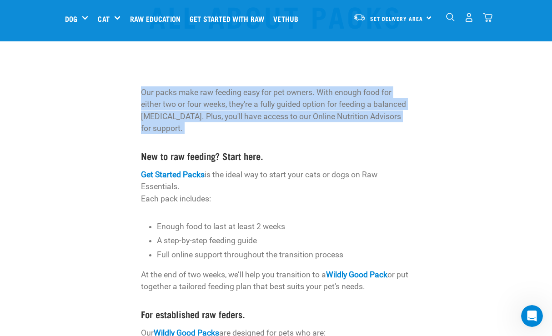
click at [205, 109] on p "Our packs make raw feeding easy for pet owners. With enough food for either two…" at bounding box center [276, 110] width 270 height 48
click at [229, 110] on p "Our packs make raw feeding easy for pet owners. With enough food for either two…" at bounding box center [276, 110] width 270 height 48
click at [256, 121] on p "Our packs make raw feeding easy for pet owners. With enough food for either two…" at bounding box center [276, 110] width 270 height 48
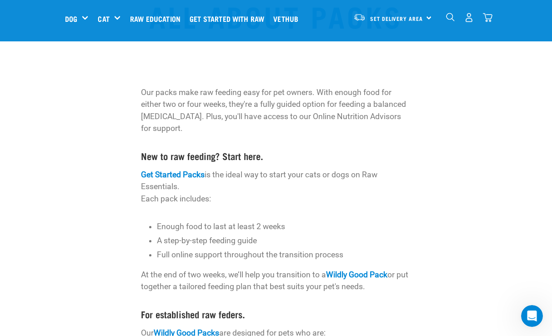
click at [248, 135] on div "Our packs make raw feeding easy for pet owners. With enough food for either two…" at bounding box center [276, 303] width 270 height 434
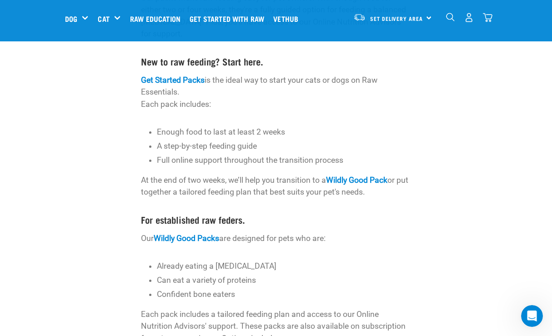
scroll to position [144, 0]
click at [259, 176] on p "At the end of two weeks, we’ll help you transition to a Wildly Good Pack or put…" at bounding box center [276, 186] width 270 height 24
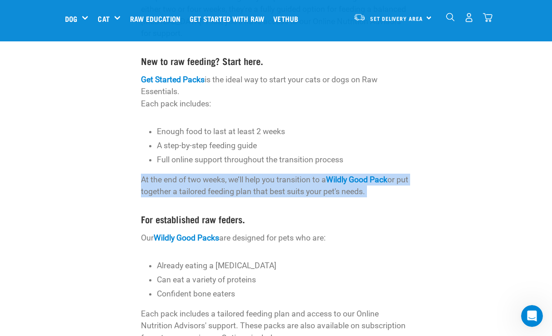
click at [259, 176] on p "At the end of two weeks, we’ll help you transition to a Wildly Good Pack or put…" at bounding box center [276, 186] width 270 height 24
click at [245, 179] on p "At the end of two weeks, we’ll help you transition to a Wildly Good Pack or put…" at bounding box center [276, 186] width 270 height 24
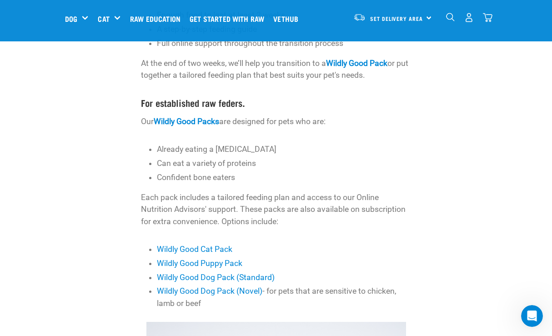
scroll to position [260, 0]
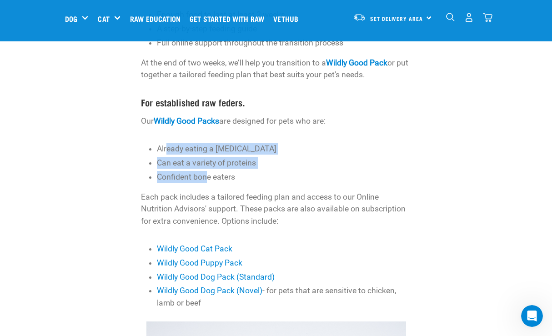
drag, startPoint x: 166, startPoint y: 145, endPoint x: 206, endPoint y: 171, distance: 47.9
click at [206, 171] on ul "Already eating a raw diet Can eat a variety of proteins Confident bone eaters" at bounding box center [284, 163] width 255 height 40
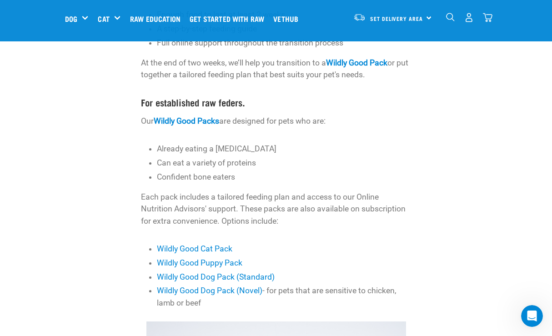
click at [207, 172] on p "Confident bone eaters" at bounding box center [284, 177] width 255 height 12
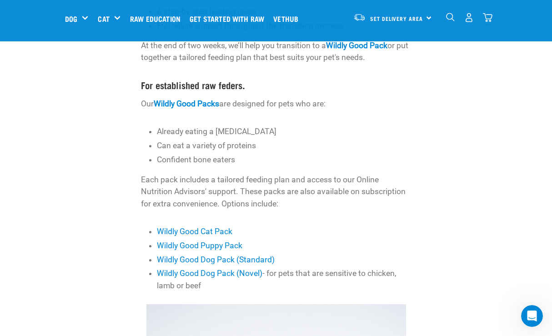
scroll to position [284, 0]
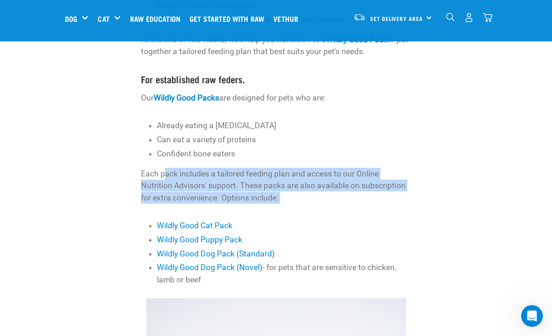
drag, startPoint x: 165, startPoint y: 171, endPoint x: 201, endPoint y: 200, distance: 46.3
click at [201, 200] on div "Our packs make raw feeding easy for pet owners. With enough food for either two…" at bounding box center [276, 68] width 270 height 434
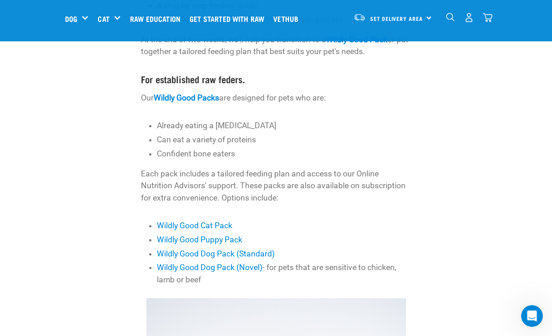
click at [201, 200] on div "Our packs make raw feeding easy for pet owners. With enough food for either two…" at bounding box center [276, 68] width 270 height 434
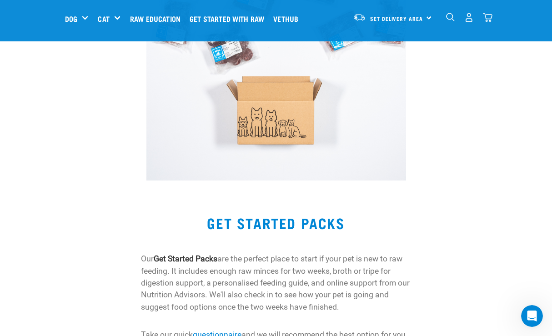
scroll to position [766, 0]
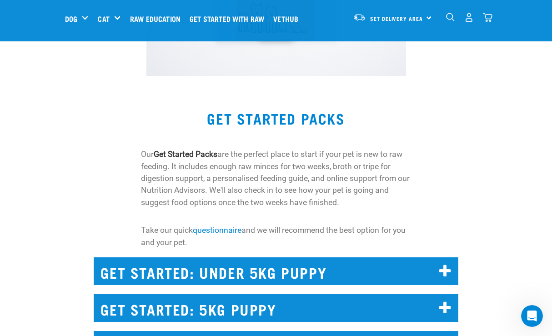
click at [273, 184] on p "Our Get Started Packs are the perfect place to start if your pet is new to raw …" at bounding box center [276, 178] width 270 height 60
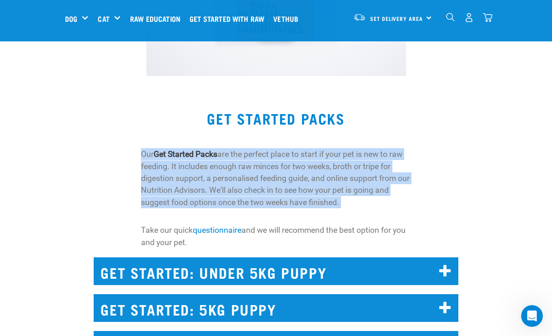
click at [273, 184] on p "Our Get Started Packs are the perfect place to start if your pet is new to raw …" at bounding box center [276, 178] width 270 height 60
click at [252, 180] on p "Our Get Started Packs are the perfect place to start if your pet is new to raw …" at bounding box center [276, 178] width 270 height 60
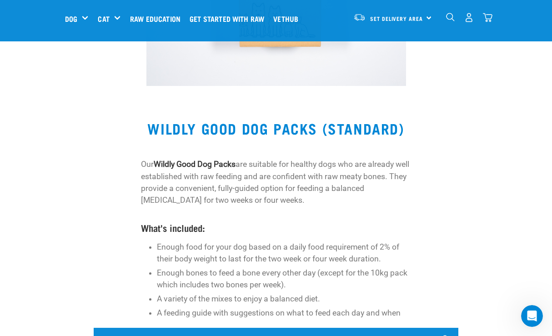
scroll to position [1785, 0]
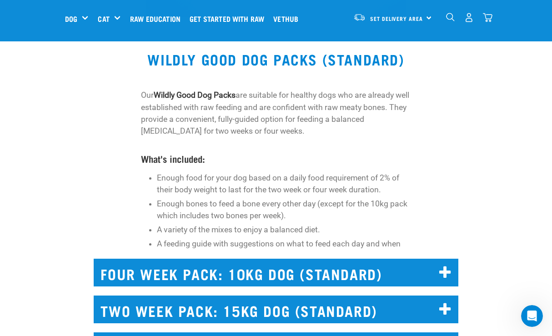
click at [279, 117] on p "Our Wildly Good Dog Packs are suitable for healthy dogs who are already well es…" at bounding box center [276, 113] width 270 height 48
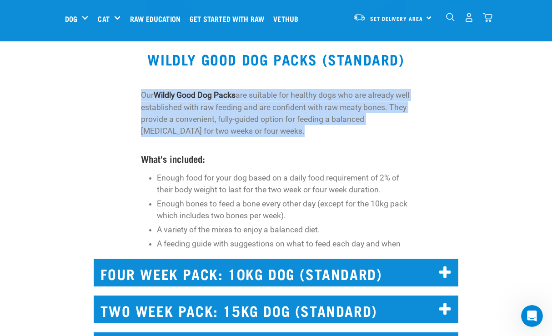
click at [279, 117] on p "Our Wildly Good Dog Packs are suitable for healthy dogs who are already well es…" at bounding box center [276, 113] width 270 height 48
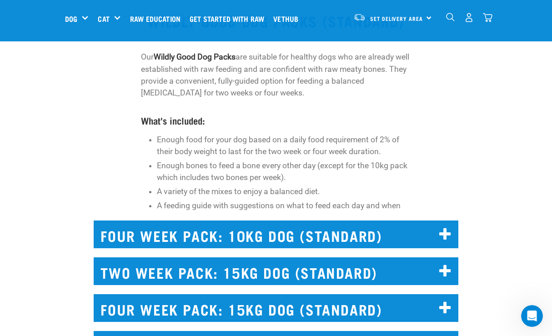
click at [267, 140] on li "Enough food for your dog based on a daily food requirement of 2% of their body …" at bounding box center [284, 146] width 255 height 24
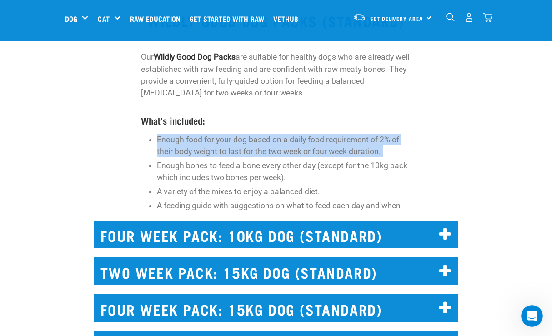
click at [267, 140] on li "Enough food for your dog based on a daily food requirement of 2% of their body …" at bounding box center [284, 146] width 255 height 24
click at [245, 139] on li "Enough food for your dog based on a daily food requirement of 2% of their body …" at bounding box center [284, 146] width 255 height 24
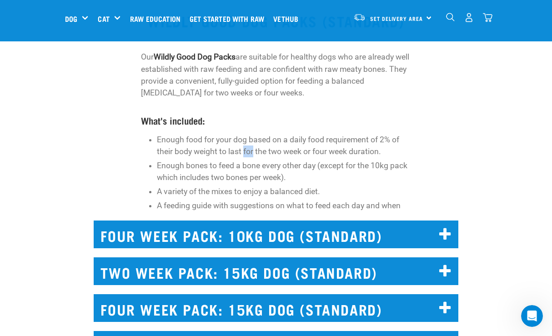
click at [245, 139] on li "Enough food for your dog based on a daily food requirement of 2% of their body …" at bounding box center [284, 146] width 255 height 24
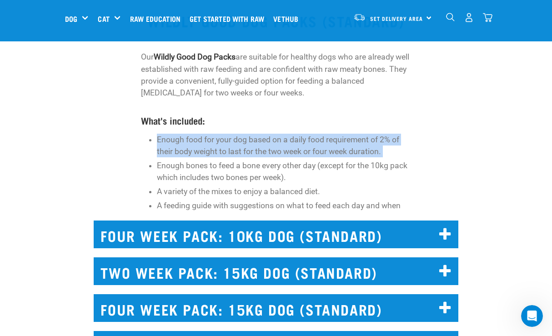
click at [245, 139] on li "Enough food for your dog based on a daily food requirement of 2% of their body …" at bounding box center [284, 146] width 255 height 24
click at [230, 141] on li "Enough food for your dog based on a daily food requirement of 2% of their body …" at bounding box center [284, 146] width 255 height 24
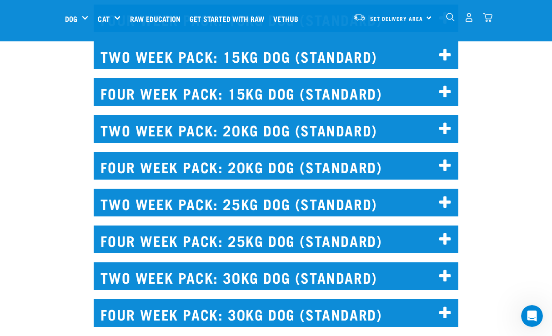
scroll to position [2054, 0]
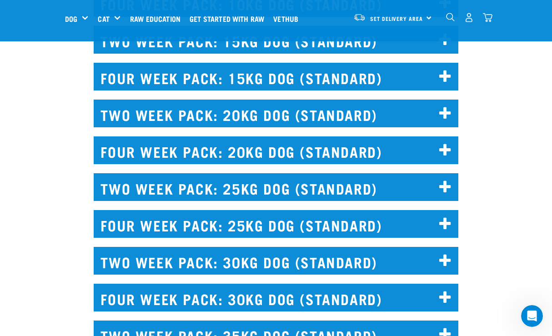
click at [250, 180] on h2 "TWO WEEK PACK: 25KG DOG (STANDARD)" at bounding box center [276, 187] width 364 height 28
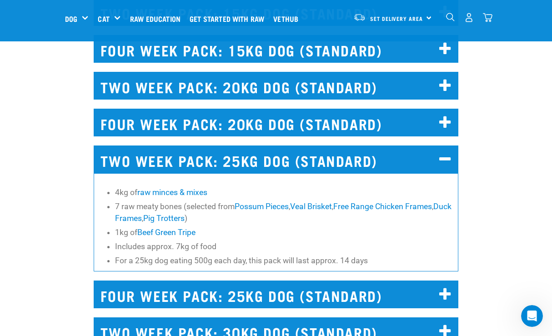
scroll to position [2083, 0]
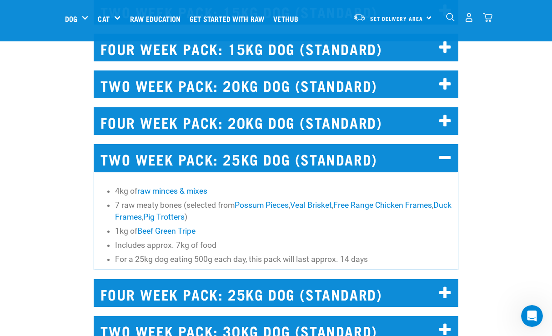
click at [198, 239] on li "Includes approx. 7kg of food" at bounding box center [284, 245] width 338 height 12
click at [190, 254] on li "For a 25kg dog eating 500g each day, this pack will last approx. 14 days" at bounding box center [284, 259] width 338 height 12
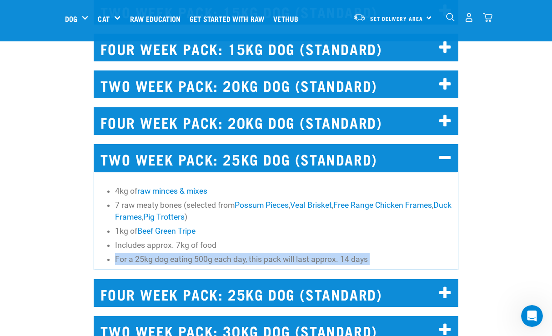
click at [190, 254] on li "For a 25kg dog eating 500g each day, this pack will last approx. 14 days" at bounding box center [284, 259] width 338 height 12
click at [210, 253] on li "For a 25kg dog eating 500g each day, this pack will last approx. 14 days" at bounding box center [284, 259] width 338 height 12
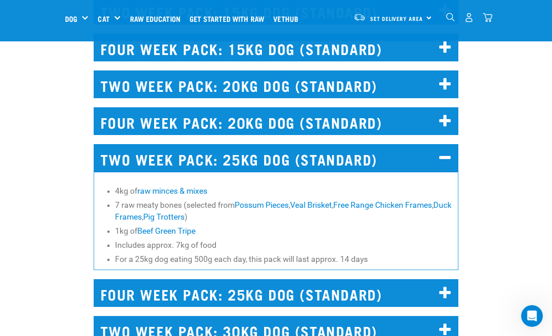
scroll to position [2099, 0]
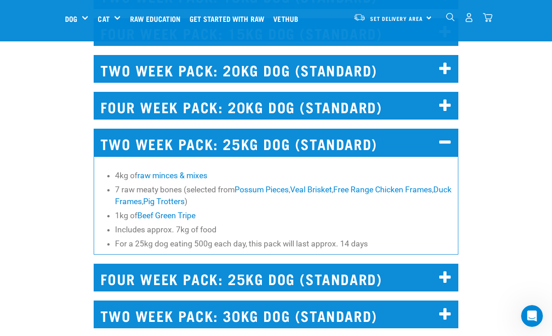
click at [216, 129] on h2 "TWO WEEK PACK: 25KG DOG (STANDARD)" at bounding box center [276, 143] width 364 height 28
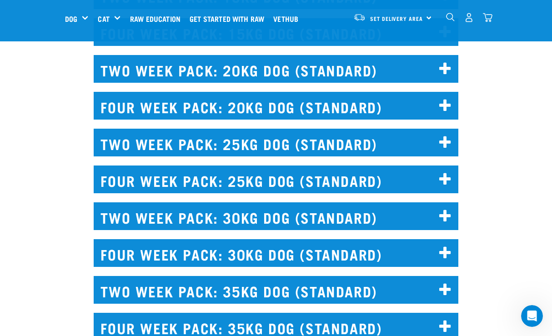
click at [223, 170] on h2 "FOUR WEEK PACK: 25KG DOG (STANDARD)" at bounding box center [276, 179] width 364 height 28
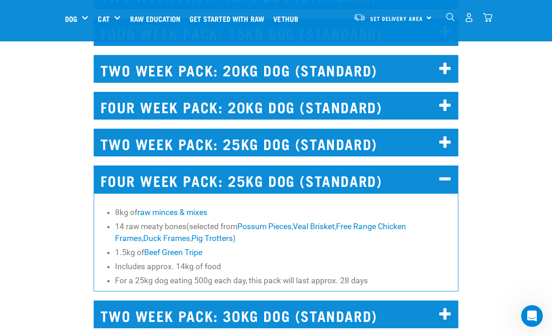
scroll to position [2116, 0]
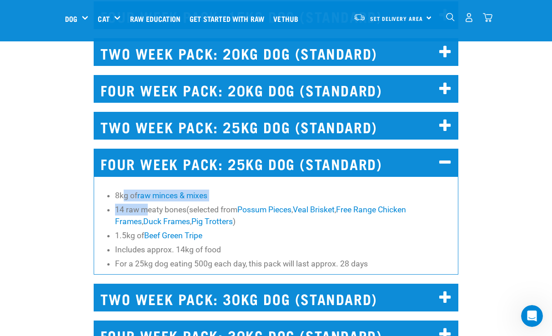
drag, startPoint x: 124, startPoint y: 186, endPoint x: 146, endPoint y: 198, distance: 25.2
click at [146, 198] on ul "8kg of raw minces & mixes 14 raw meaty bones(selected from Possum Pieces , Veal…" at bounding box center [284, 230] width 338 height 80
click at [221, 204] on li "14 raw meaty bones(selected from Possum Pieces , Veal Brisket , Free Range Chic…" at bounding box center [284, 216] width 338 height 24
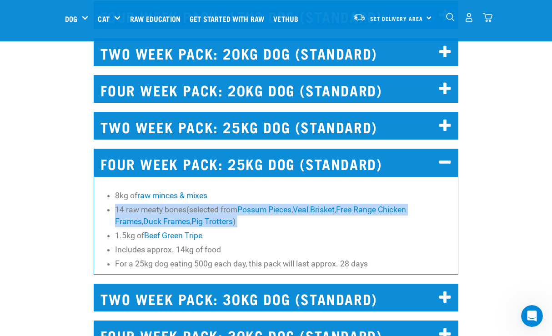
click at [221, 204] on li "14 raw meaty bones(selected from Possum Pieces , Veal Brisket , Free Range Chic…" at bounding box center [284, 216] width 338 height 24
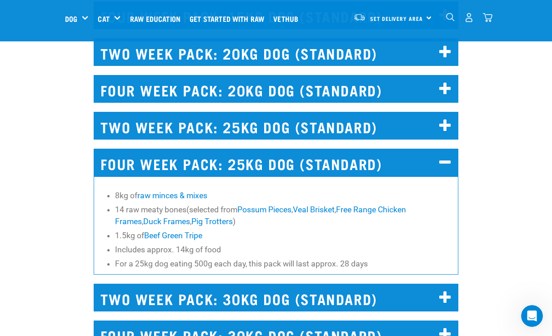
click at [227, 231] on li "1.5kg of Beef Green Tripe" at bounding box center [284, 236] width 338 height 12
click at [172, 231] on link "Beef Green Tripe" at bounding box center [173, 235] width 58 height 9
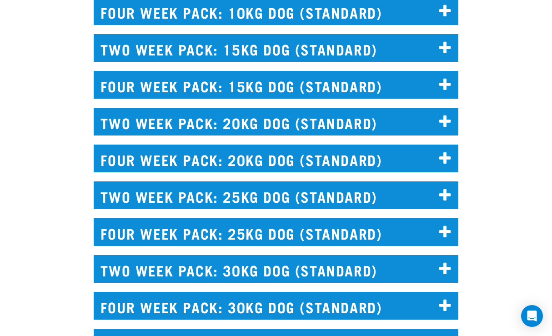
click at [184, 237] on h2 "FOUR WEEK PACK: 25KG DOG (STANDARD)" at bounding box center [276, 232] width 364 height 28
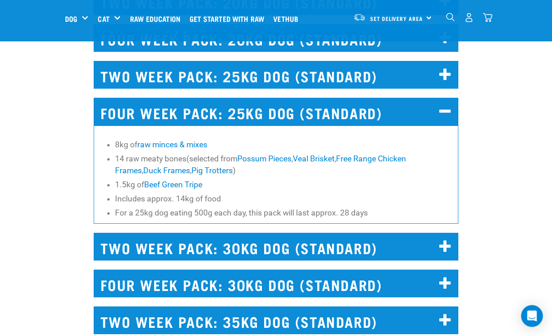
scroll to position [2173, 0]
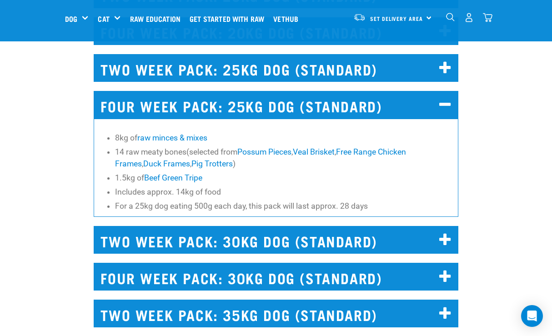
click at [171, 200] on li "For a 25kg dog eating 500g each day, this pack will last approx. 28 days" at bounding box center [284, 206] width 338 height 12
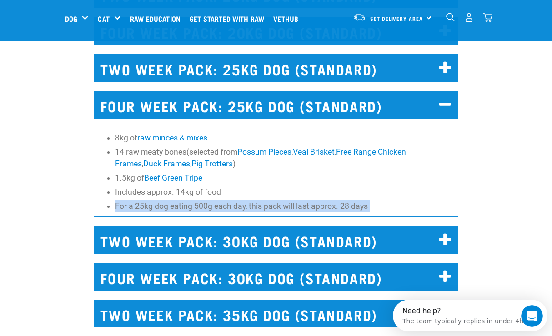
click at [171, 200] on li "For a 25kg dog eating 500g each day, this pack will last approx. 28 days" at bounding box center [284, 206] width 338 height 12
click at [160, 200] on li "For a 25kg dog eating 500g each day, this pack will last approx. 28 days" at bounding box center [284, 206] width 338 height 12
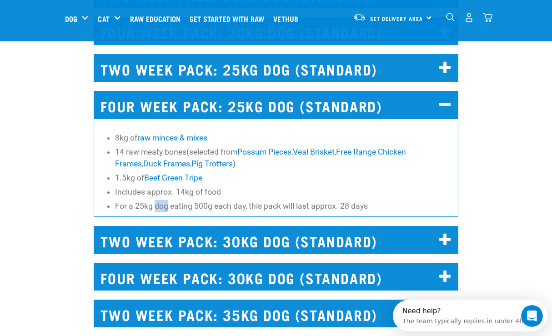
click at [160, 200] on li "For a 25kg dog eating 500g each day, this pack will last approx. 28 days" at bounding box center [284, 206] width 338 height 12
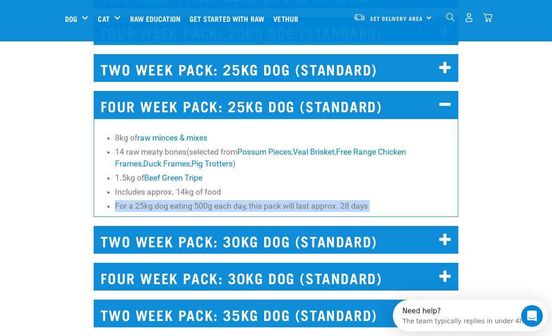
click at [160, 200] on li "For a 25kg dog eating 500g each day, this pack will last approx. 28 days" at bounding box center [284, 206] width 338 height 12
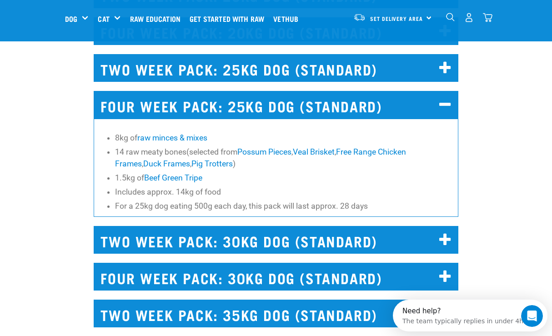
click at [180, 200] on li "For a 25kg dog eating 500g each day, this pack will last approx. 28 days" at bounding box center [284, 206] width 338 height 12
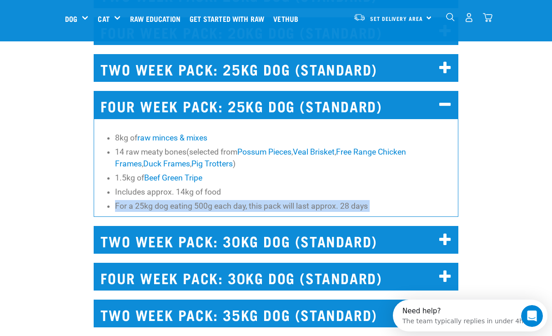
click at [180, 200] on li "For a 25kg dog eating 500g each day, this pack will last approx. 28 days" at bounding box center [284, 206] width 338 height 12
click at [166, 200] on li "For a 25kg dog eating 500g each day, this pack will last approx. 28 days" at bounding box center [284, 206] width 338 height 12
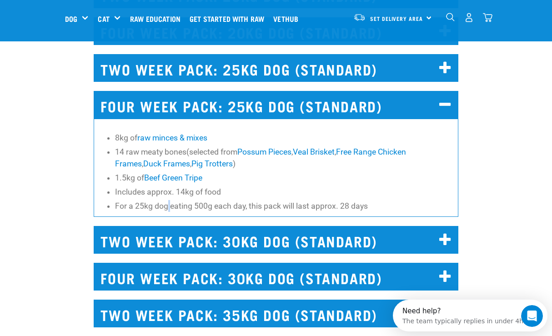
click at [166, 200] on li "For a 25kg dog eating 500g each day, this pack will last approx. 28 days" at bounding box center [284, 206] width 338 height 12
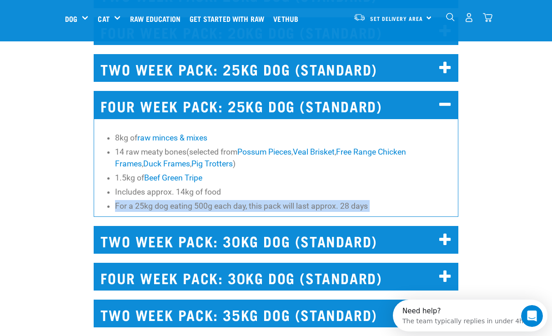
click at [166, 200] on li "For a 25kg dog eating 500g each day, this pack will last approx. 28 days" at bounding box center [284, 206] width 338 height 12
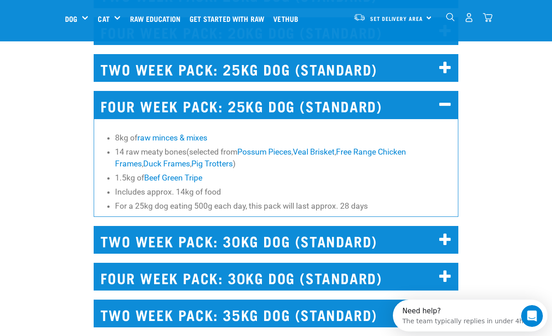
click at [162, 200] on li "For a 25kg dog eating 500g each day, this pack will last approx. 28 days" at bounding box center [284, 206] width 338 height 12
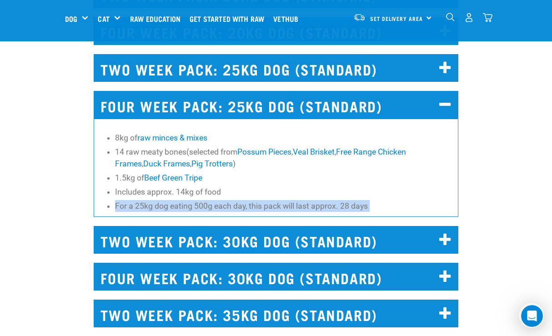
click at [162, 200] on li "For a 25kg dog eating 500g each day, this pack will last approx. 28 days" at bounding box center [284, 206] width 338 height 12
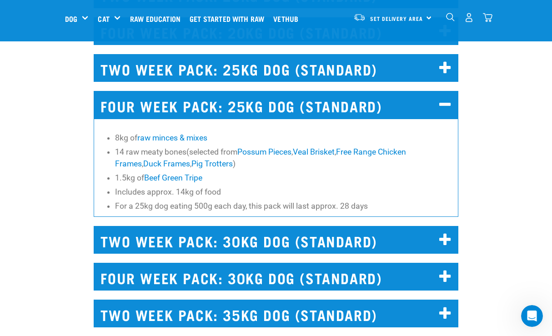
click at [148, 186] on li "Includes approx. 14kg of food" at bounding box center [284, 192] width 338 height 12
click at [159, 186] on li "Includes approx. 14kg of food" at bounding box center [284, 192] width 338 height 12
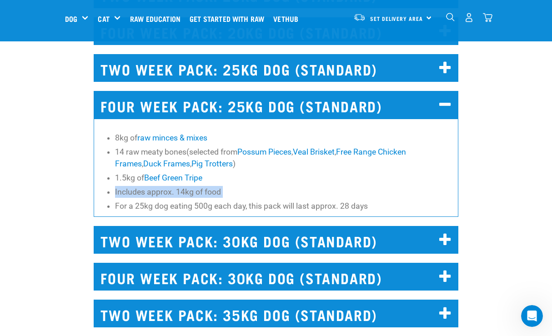
click at [159, 186] on li "Includes approx. 14kg of food" at bounding box center [284, 192] width 338 height 12
click at [152, 186] on li "Includes approx. 14kg of food" at bounding box center [284, 192] width 338 height 12
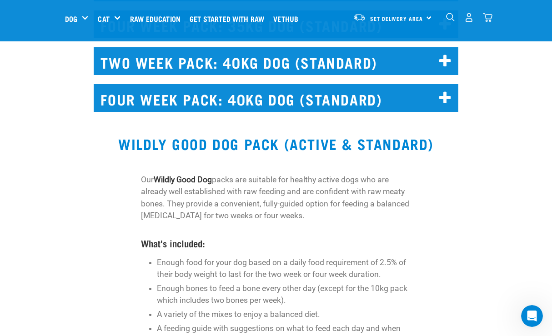
scroll to position [2504, 0]
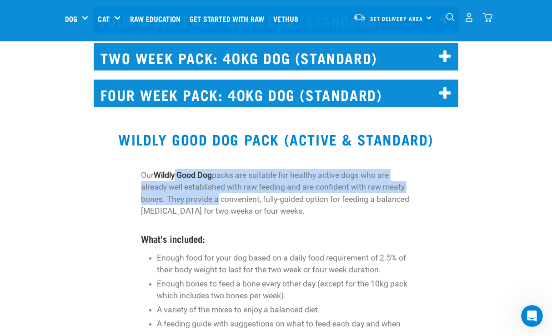
drag, startPoint x: 179, startPoint y: 165, endPoint x: 215, endPoint y: 186, distance: 42.0
click at [215, 186] on p "Our Wildly Good Dog packs are suitable for healthy active dogs who are already …" at bounding box center [276, 193] width 270 height 48
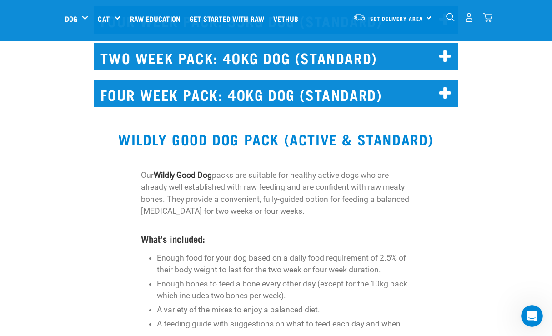
click at [237, 185] on p "Our Wildly Good Dog packs are suitable for healthy active dogs who are already …" at bounding box center [276, 193] width 270 height 48
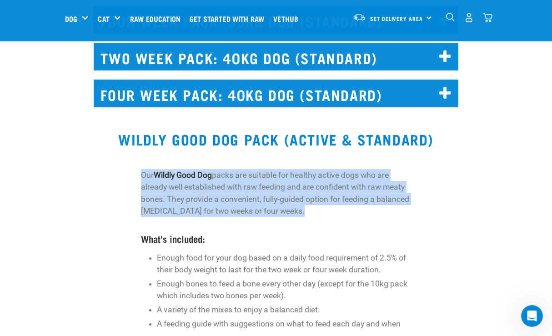
click at [237, 185] on p "Our Wildly Good Dog packs are suitable for healthy active dogs who are already …" at bounding box center [276, 193] width 270 height 48
click at [225, 190] on p "Our Wildly Good Dog packs are suitable for healthy active dogs who are already …" at bounding box center [276, 193] width 270 height 48
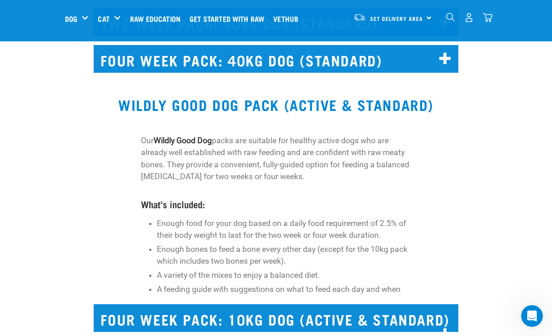
scroll to position [2518, 0]
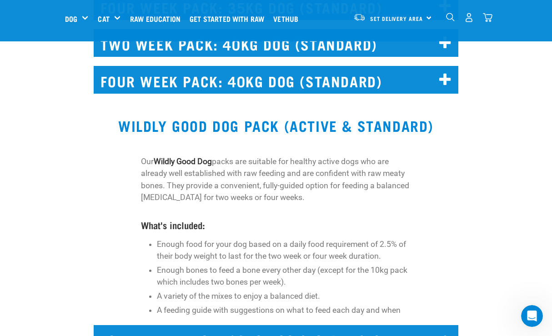
click at [209, 159] on p "Our Wildly Good Dog packs are suitable for healthy active dogs who are already …" at bounding box center [276, 179] width 270 height 48
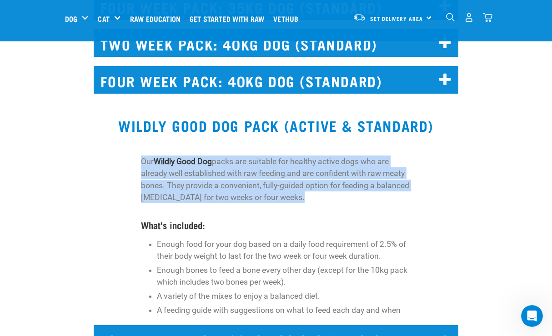
click at [209, 159] on p "Our Wildly Good Dog packs are suitable for healthy active dogs who are already …" at bounding box center [276, 179] width 270 height 48
click at [207, 169] on p "Our Wildly Good Dog packs are suitable for healthy active dogs who are already …" at bounding box center [276, 179] width 270 height 48
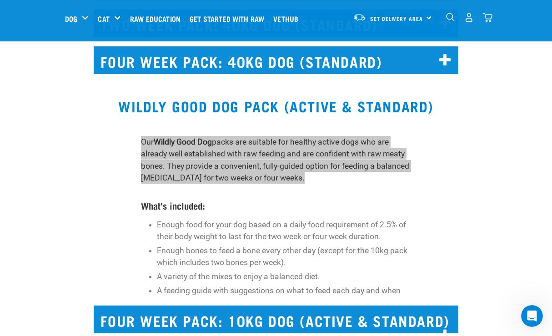
scroll to position [2538, 0]
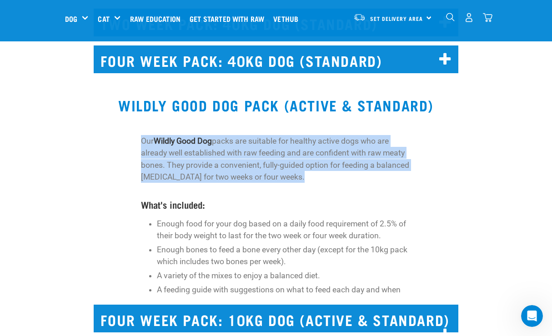
click at [317, 171] on p "Our Wildly Good Dog packs are suitable for healthy active dogs who are already …" at bounding box center [276, 159] width 270 height 48
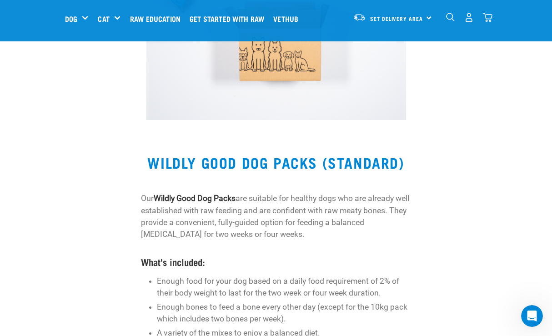
scroll to position [1697, 0]
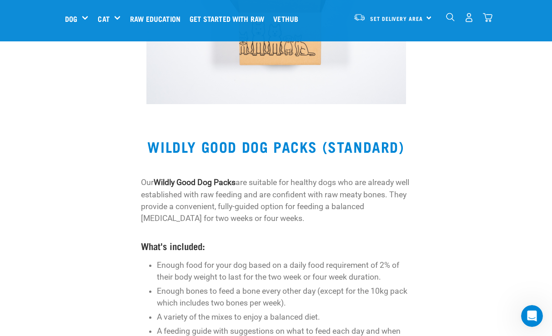
click at [225, 204] on p "Our Wildly Good Dog Packs are suitable for healthy dogs who are already well es…" at bounding box center [276, 200] width 270 height 48
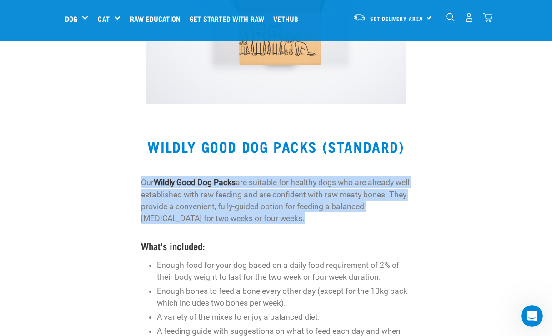
click at [225, 204] on p "Our Wildly Good Dog Packs are suitable for healthy dogs who are already well es…" at bounding box center [276, 200] width 270 height 48
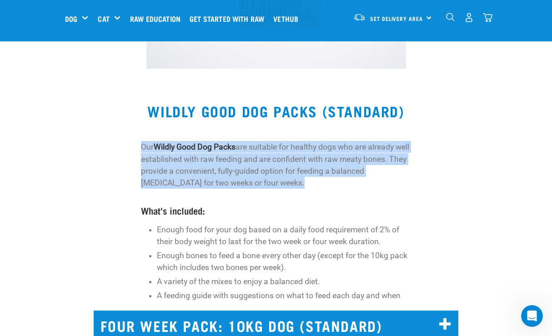
scroll to position [1744, 0]
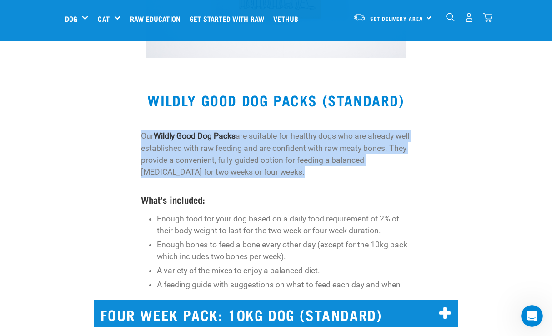
click at [255, 130] on p "Our Wildly Good Dog Packs are suitable for healthy dogs who are already well es…" at bounding box center [276, 154] width 270 height 48
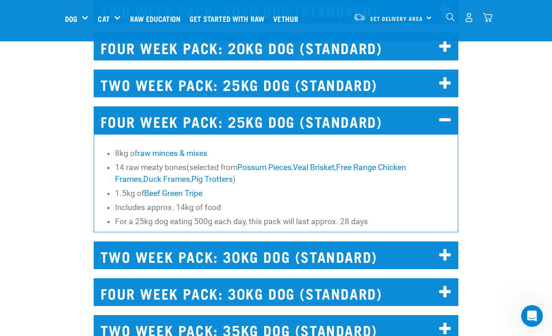
scroll to position [2158, 0]
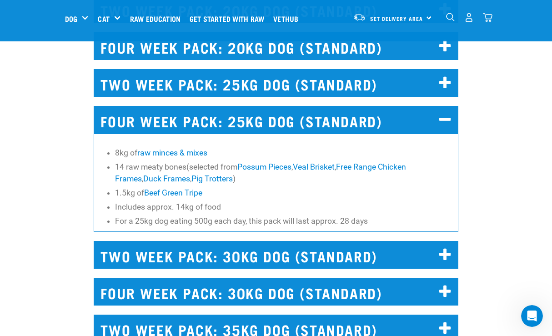
click at [212, 161] on li "14 raw meaty bones(selected from Possum Pieces , Veal Brisket , Free Range Chic…" at bounding box center [284, 173] width 338 height 24
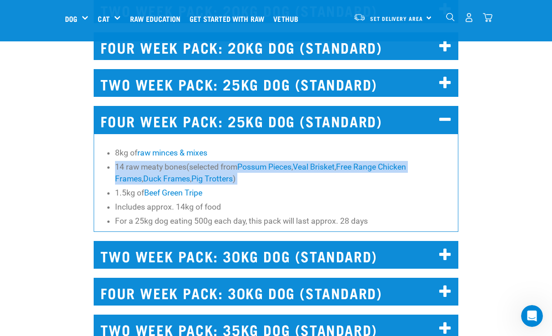
click at [212, 161] on li "14 raw meaty bones(selected from Possum Pieces , Veal Brisket , Free Range Chic…" at bounding box center [284, 173] width 338 height 24
click at [204, 161] on li "14 raw meaty bones(selected from Possum Pieces , Veal Brisket , Free Range Chic…" at bounding box center [284, 173] width 338 height 24
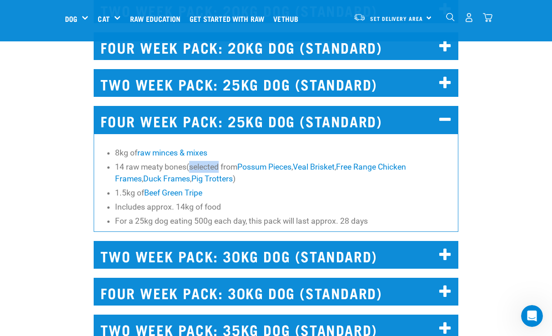
click at [204, 161] on li "14 raw meaty bones(selected from Possum Pieces , Veal Brisket , Free Range Chic…" at bounding box center [284, 173] width 338 height 24
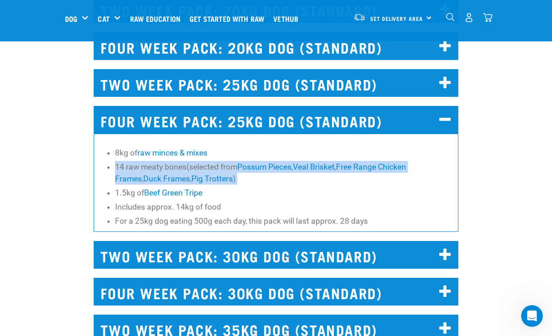
click at [204, 161] on li "14 raw meaty bones(selected from Possum Pieces , Veal Brisket , Free Range Chic…" at bounding box center [284, 173] width 338 height 24
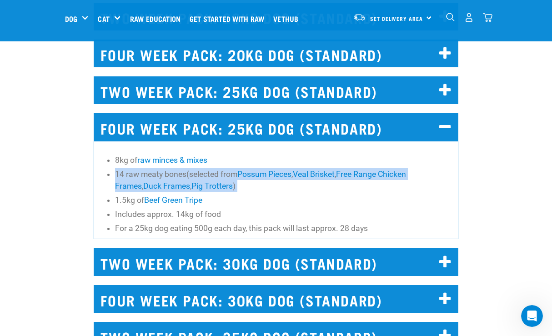
scroll to position [2148, 0]
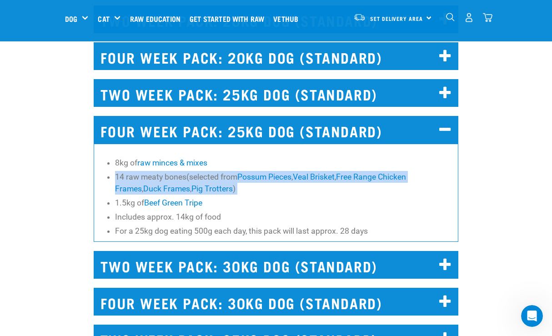
click at [205, 171] on li "14 raw meaty bones(selected from Possum Pieces , Veal Brisket , Free Range Chic…" at bounding box center [284, 183] width 338 height 24
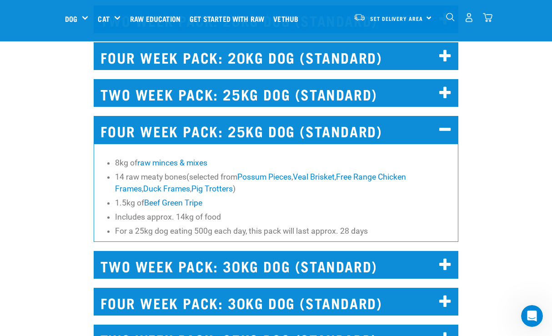
click at [185, 171] on li "14 raw meaty bones(selected from Possum Pieces , Veal Brisket , Free Range Chic…" at bounding box center [284, 183] width 338 height 24
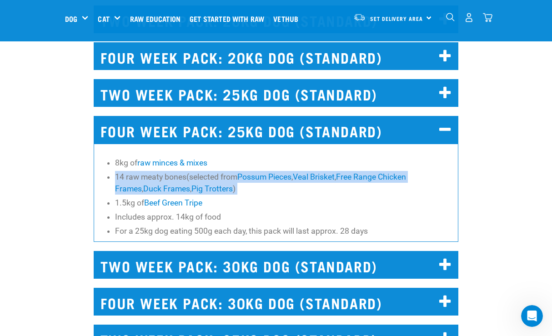
click at [185, 171] on li "14 raw meaty bones(selected from Possum Pieces , Veal Brisket , Free Range Chic…" at bounding box center [284, 183] width 338 height 24
click at [196, 171] on li "14 raw meaty bones(selected from Possum Pieces , Veal Brisket , Free Range Chic…" at bounding box center [284, 183] width 338 height 24
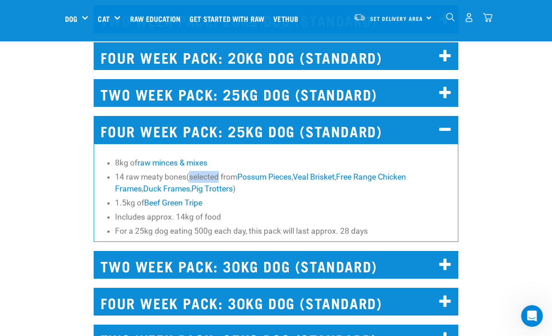
click at [196, 171] on li "14 raw meaty bones(selected from Possum Pieces , Veal Brisket , Free Range Chic…" at bounding box center [284, 183] width 338 height 24
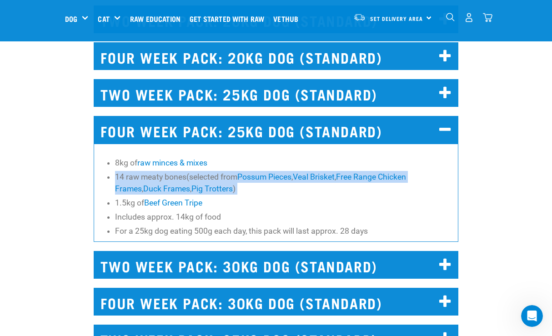
click at [196, 171] on li "14 raw meaty bones(selected from Possum Pieces , Veal Brisket , Free Range Chic…" at bounding box center [284, 183] width 338 height 24
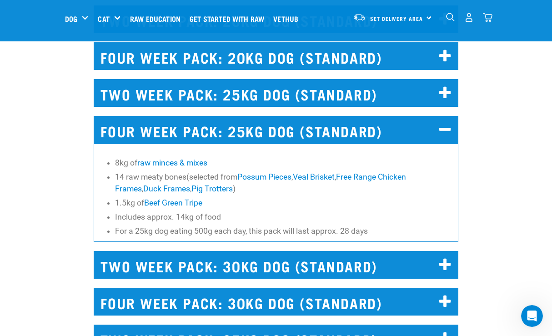
click at [194, 213] on li "Includes approx. 14kg of food" at bounding box center [284, 217] width 338 height 12
click at [178, 212] on li "Includes approx. 14kg of food" at bounding box center [284, 217] width 338 height 12
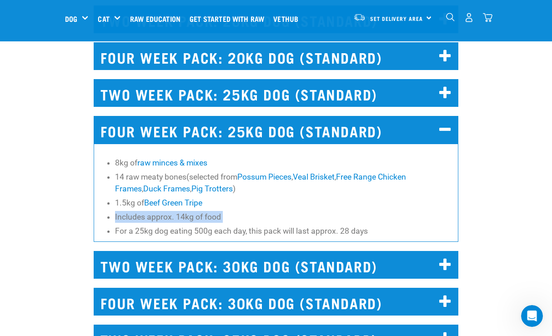
click at [178, 212] on li "Includes approx. 14kg of food" at bounding box center [284, 217] width 338 height 12
click at [165, 225] on li "For a 25kg dog eating 500g each day, this pack will last approx. 28 days" at bounding box center [284, 231] width 338 height 12
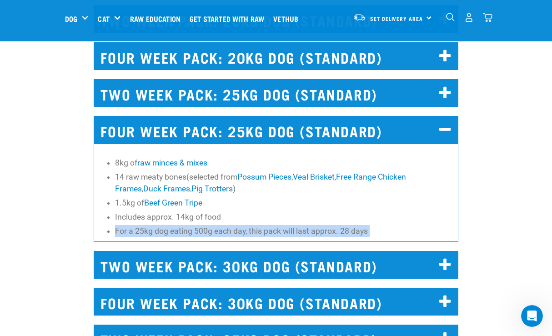
click at [165, 225] on li "For a 25kg dog eating 500g each day, this pack will last approx. 28 days" at bounding box center [284, 231] width 338 height 12
click at [178, 225] on li "For a 25kg dog eating 500g each day, this pack will last approx. 28 days" at bounding box center [284, 231] width 338 height 12
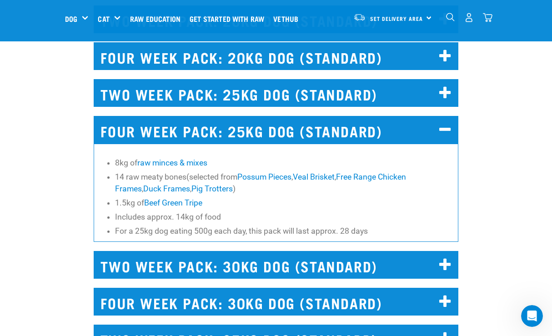
click at [191, 225] on li "For a 25kg dog eating 500g each day, this pack will last approx. 28 days" at bounding box center [284, 231] width 338 height 12
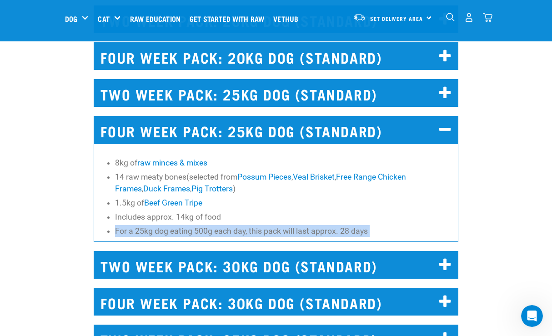
click at [191, 225] on li "For a 25kg dog eating 500g each day, this pack will last approx. 28 days" at bounding box center [284, 231] width 338 height 12
click at [182, 225] on li "For a 25kg dog eating 500g each day, this pack will last approx. 28 days" at bounding box center [284, 231] width 338 height 12
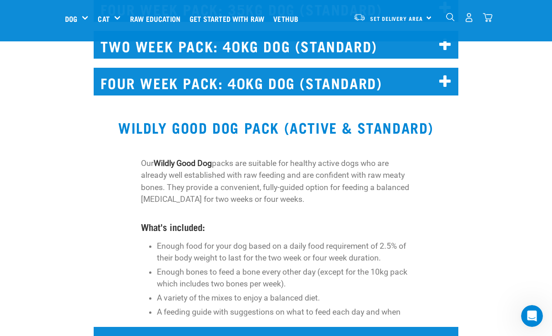
scroll to position [2517, 0]
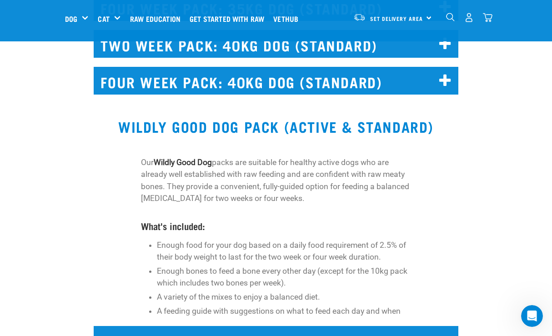
click at [211, 177] on p "Our Wildly Good Dog packs are suitable for healthy active dogs who are already …" at bounding box center [276, 180] width 270 height 48
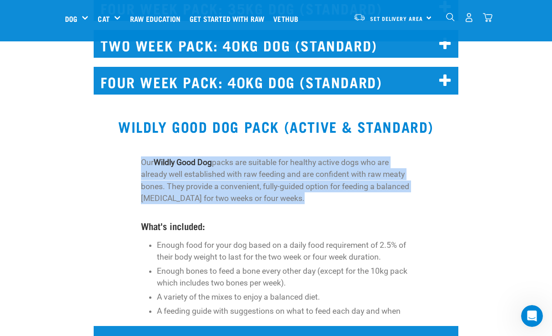
click at [211, 177] on p "Our Wildly Good Dog packs are suitable for healthy active dogs who are already …" at bounding box center [276, 180] width 270 height 48
click at [195, 171] on p "Our Wildly Good Dog packs are suitable for healthy active dogs who are already …" at bounding box center [276, 180] width 270 height 48
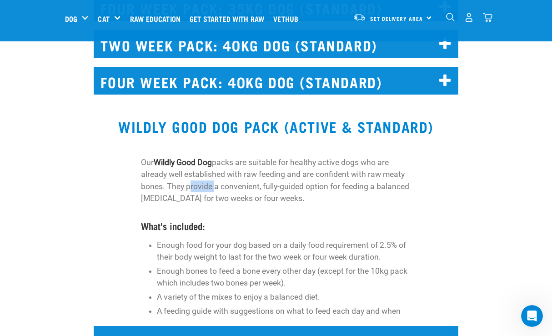
click at [195, 171] on p "Our Wildly Good Dog packs are suitable for healthy active dogs who are already …" at bounding box center [276, 180] width 270 height 48
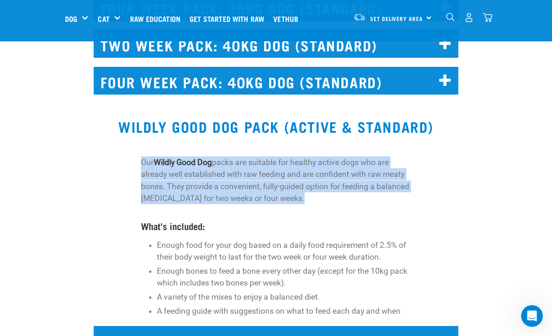
click at [195, 171] on p "Our Wildly Good Dog packs are suitable for healthy active dogs who are already …" at bounding box center [276, 180] width 270 height 48
click at [191, 172] on p "Our Wildly Good Dog packs are suitable for healthy active dogs who are already …" at bounding box center [276, 180] width 270 height 48
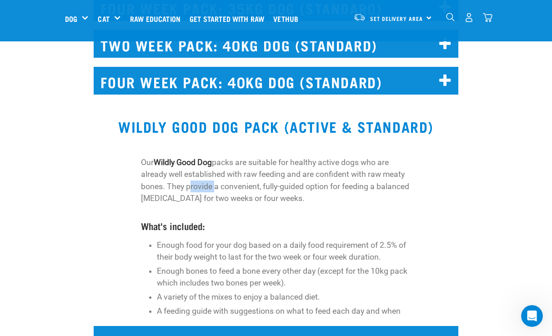
click at [191, 172] on p "Our Wildly Good Dog packs are suitable for healthy active dogs who are already …" at bounding box center [276, 180] width 270 height 48
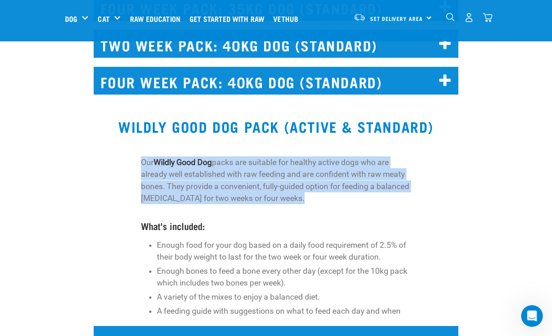
click at [191, 172] on p "Our Wildly Good Dog packs are suitable for healthy active dogs who are already …" at bounding box center [276, 180] width 270 height 48
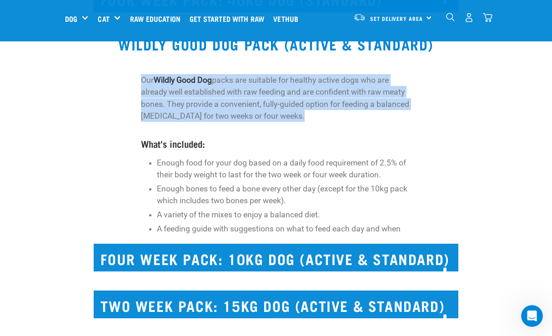
scroll to position [2605, 0]
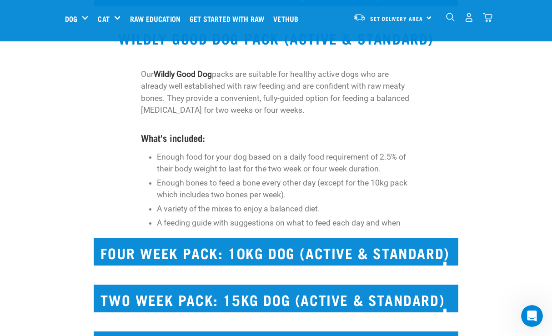
click at [193, 159] on li "Enough food for your dog based on a daily food requirement of 2.5% of their bod…" at bounding box center [284, 163] width 255 height 24
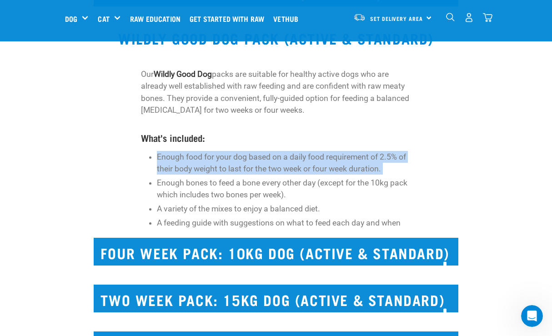
click at [193, 159] on li "Enough food for your dog based on a daily food requirement of 2.5% of their bod…" at bounding box center [284, 163] width 255 height 24
click at [177, 156] on li "Enough food for your dog based on a daily food requirement of 2.5% of their bod…" at bounding box center [284, 163] width 255 height 24
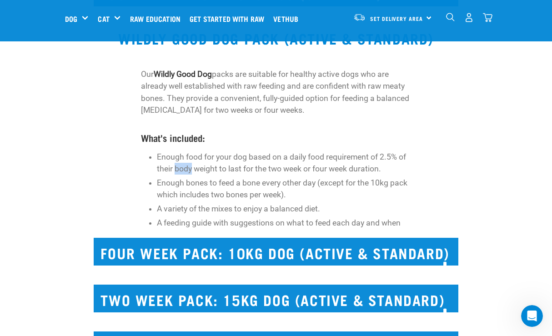
click at [177, 156] on li "Enough food for your dog based on a daily food requirement of 2.5% of their bod…" at bounding box center [284, 163] width 255 height 24
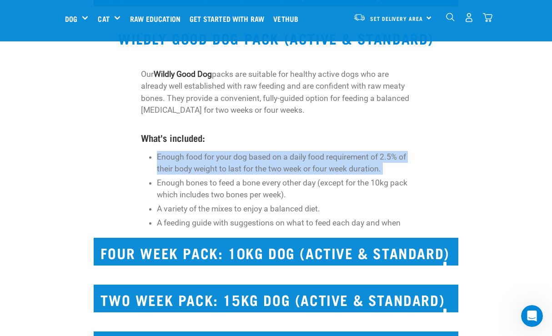
click at [177, 156] on li "Enough food for your dog based on a daily food requirement of 2.5% of their bod…" at bounding box center [284, 163] width 255 height 24
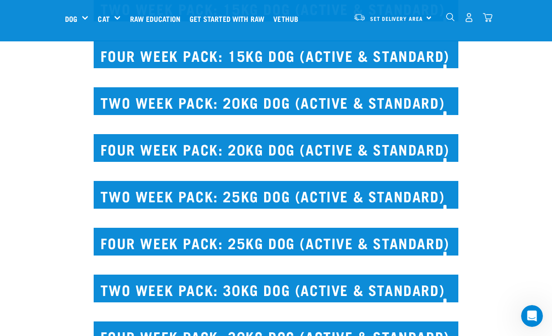
scroll to position [2896, 0]
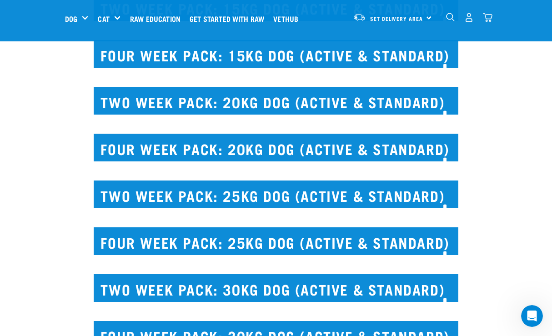
click at [198, 255] on h2 "FOUR WEEK PACK: 25KG DOG (ACTIVE & STANDARD)" at bounding box center [276, 241] width 364 height 28
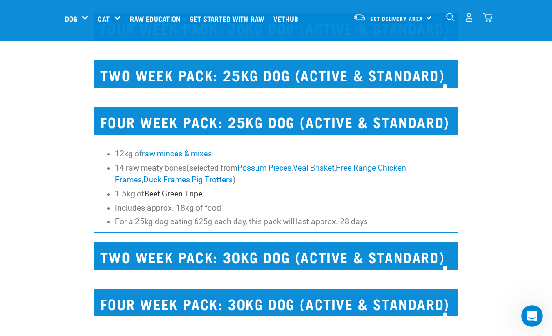
scroll to position [3033, 0]
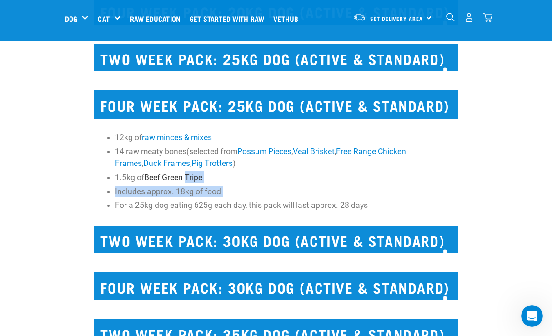
drag, startPoint x: 230, startPoint y: 241, endPoint x: 185, endPoint y: 218, distance: 49.6
click at [185, 211] on ul "12kg of raw minces & mixes 14 raw meaty bones(selected from Possum Pieces , Vea…" at bounding box center [284, 171] width 338 height 80
click at [209, 211] on li "For a 25kg dog eating 625g each day, this pack will last approx. 28 days" at bounding box center [284, 205] width 338 height 12
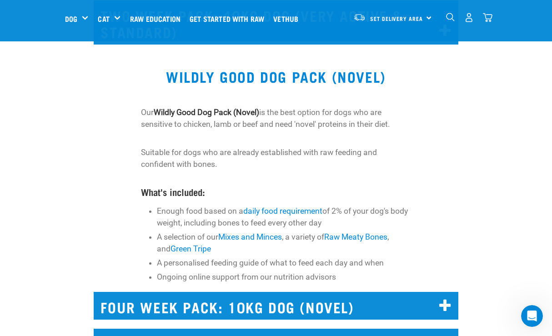
scroll to position [4154, 0]
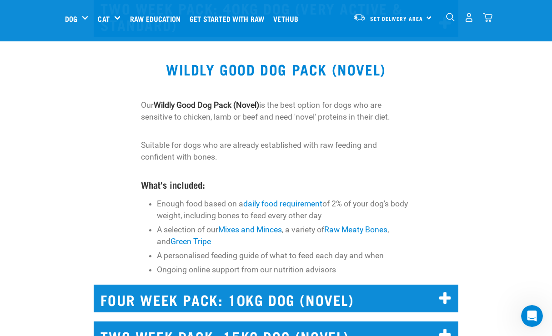
click at [258, 110] on strong "Novel)" at bounding box center [247, 104] width 23 height 9
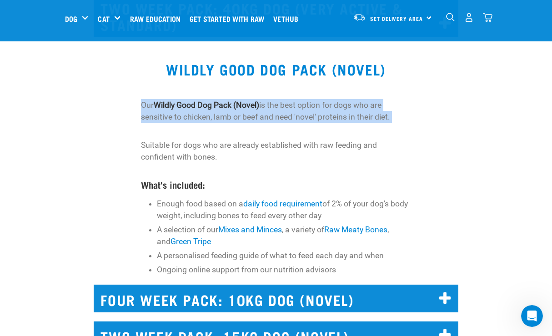
click at [258, 110] on strong "Novel)" at bounding box center [247, 104] width 23 height 9
click at [260, 123] on p "Our Wildly Good Dog P ack ( Novel) is the best option for dogs who are sensitiv…" at bounding box center [276, 111] width 270 height 24
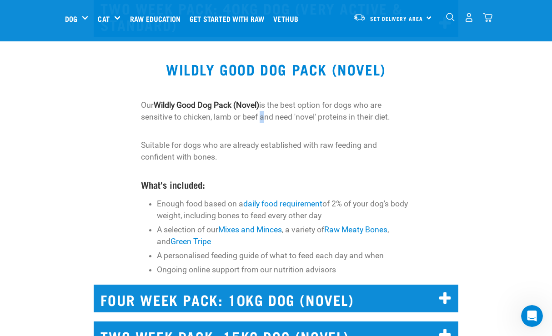
click at [260, 123] on p "Our Wildly Good Dog P ack ( Novel) is the best option for dogs who are sensitiv…" at bounding box center [276, 111] width 270 height 24
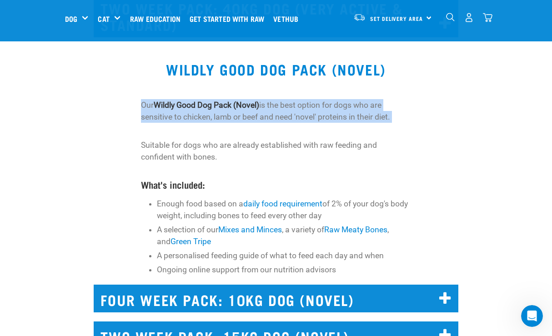
click at [260, 123] on p "Our Wildly Good Dog P ack ( Novel) is the best option for dogs who are sensitiv…" at bounding box center [276, 111] width 270 height 24
click at [250, 123] on p "Our Wildly Good Dog P ack ( Novel) is the best option for dogs who are sensitiv…" at bounding box center [276, 111] width 270 height 24
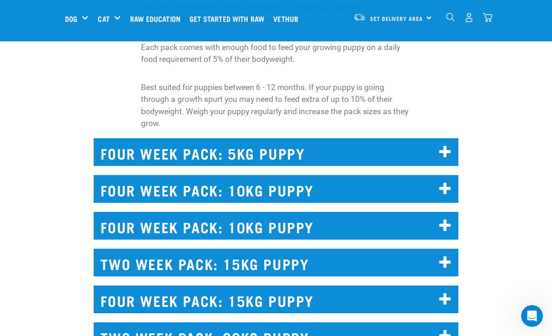
scroll to position [6393, 0]
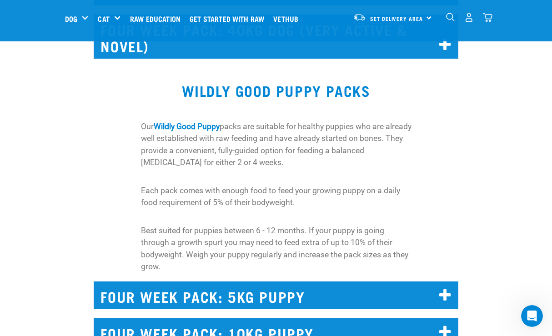
click at [257, 169] on p "Our Wildly Good Puppy packs are suitable for healthy puppies who are already we…" at bounding box center [276, 144] width 270 height 48
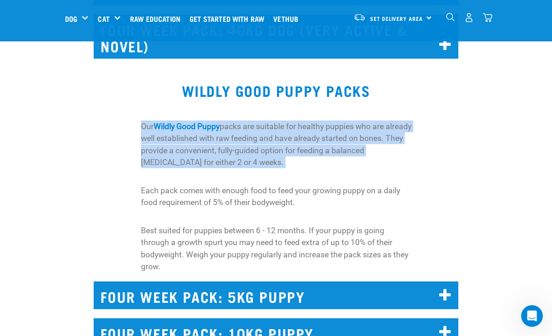
click at [257, 169] on p "Our Wildly Good Puppy packs are suitable for healthy puppies who are already we…" at bounding box center [276, 144] width 270 height 48
click at [268, 169] on p "Our Wildly Good Puppy packs are suitable for healthy puppies who are already we…" at bounding box center [276, 144] width 270 height 48
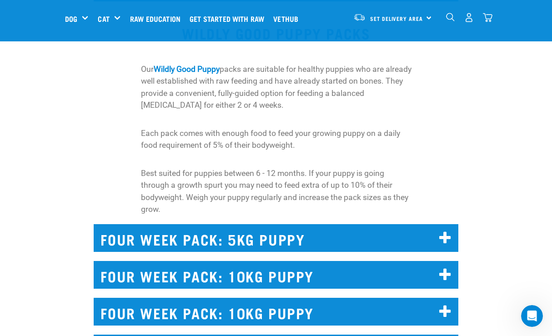
scroll to position [6451, 0]
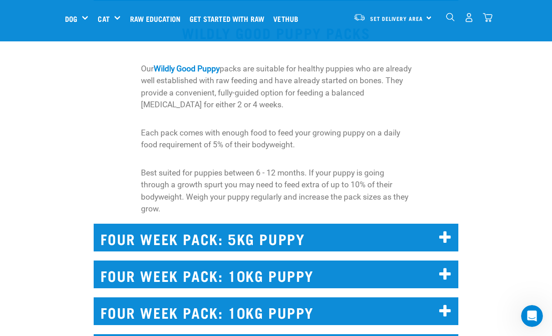
click at [252, 151] on p "Each pack comes with enough food to feed your growing puppy on a daily food req…" at bounding box center [276, 139] width 270 height 24
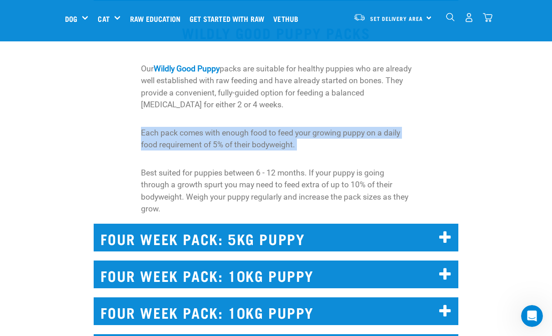
click at [252, 151] on p "Each pack comes with enough food to feed your growing puppy on a daily food req…" at bounding box center [276, 139] width 270 height 24
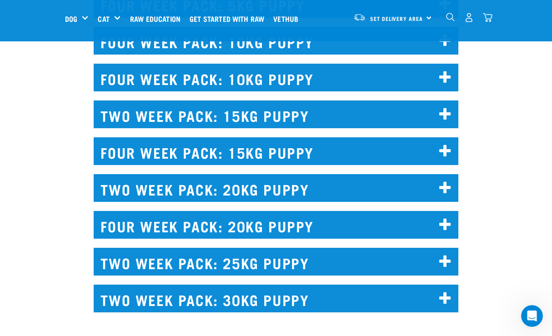
scroll to position [6689, 0]
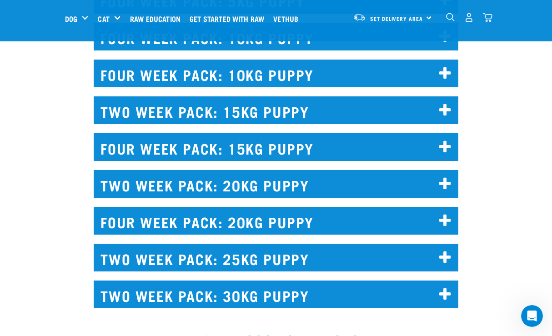
click at [240, 161] on h2 "FOUR WEEK PACK: 15KG PUPPY" at bounding box center [276, 147] width 364 height 28
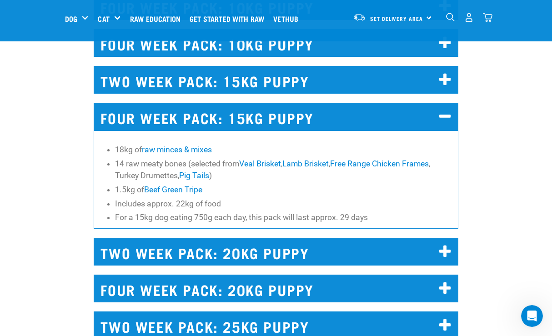
scroll to position [6725, 0]
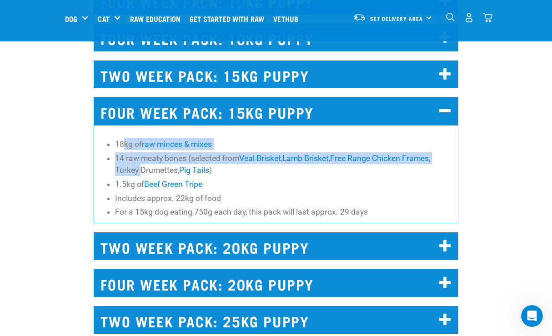
drag, startPoint x: 125, startPoint y: 201, endPoint x: 140, endPoint y: 226, distance: 29.2
click at [140, 218] on ul "18kg of raw minces & mixes 14 raw meaty bones (selected from Veal Brisket , Lam…" at bounding box center [284, 178] width 338 height 80
click at [140, 176] on li "14 raw meaty bones (selected from Veal Brisket , Lamb Brisket , Free Range Chic…" at bounding box center [284, 164] width 338 height 24
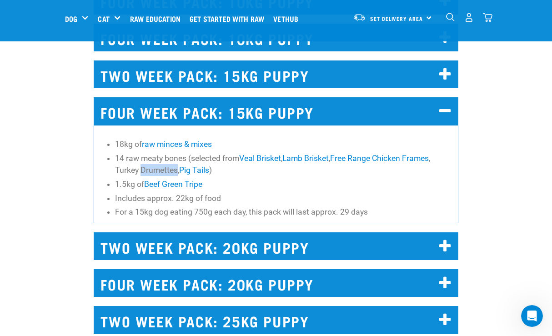
click at [140, 176] on li "14 raw meaty bones (selected from Veal Brisket , Lamb Brisket , Free Range Chic…" at bounding box center [284, 164] width 338 height 24
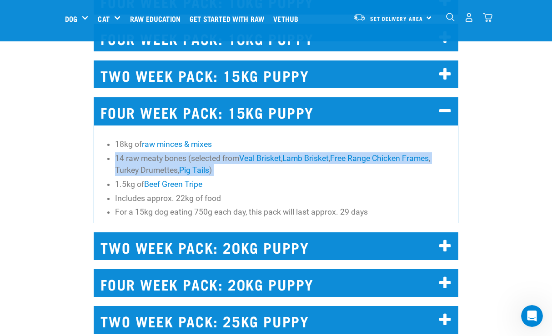
click at [140, 176] on li "14 raw meaty bones (selected from Veal Brisket , Lamb Brisket , Free Range Chic…" at bounding box center [284, 164] width 338 height 24
click at [133, 176] on li "14 raw meaty bones (selected from Veal Brisket , Lamb Brisket , Free Range Chic…" at bounding box center [284, 164] width 338 height 24
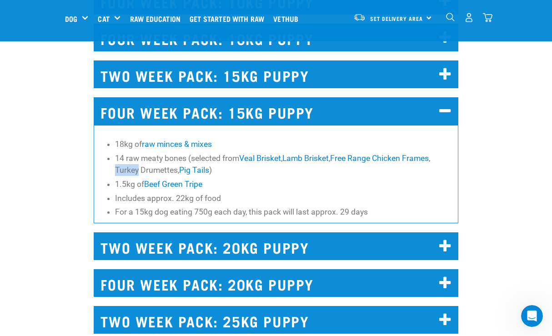
click at [133, 176] on li "14 raw meaty bones (selected from Veal Brisket , Lamb Brisket , Free Range Chic…" at bounding box center [284, 164] width 338 height 24
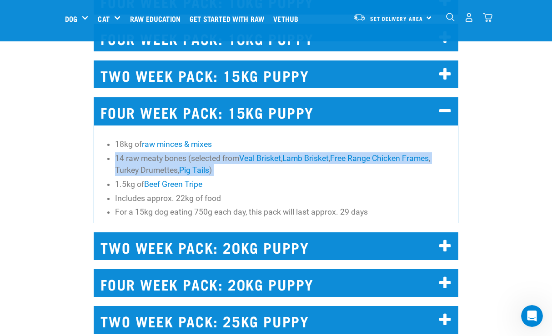
click at [133, 176] on li "14 raw meaty bones (selected from Veal Brisket , Lamb Brisket , Free Range Chic…" at bounding box center [284, 164] width 338 height 24
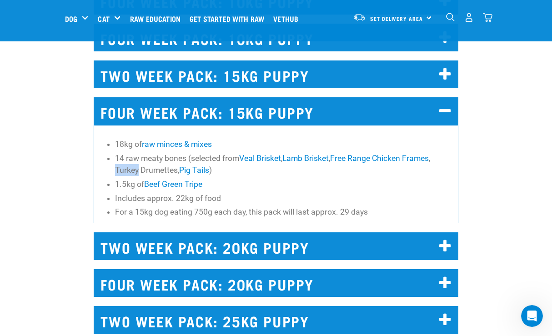
click at [133, 176] on li "14 raw meaty bones (selected from Veal Brisket , Lamb Brisket , Free Range Chic…" at bounding box center [284, 164] width 338 height 24
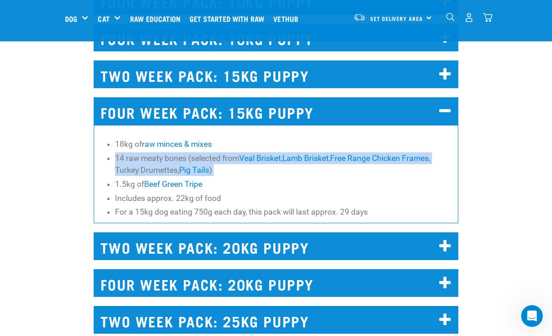
click at [133, 176] on li "14 raw meaty bones (selected from Veal Brisket , Lamb Brisket , Free Range Chic…" at bounding box center [284, 164] width 338 height 24
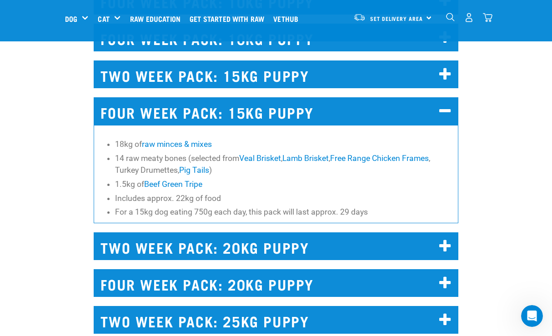
click at [143, 176] on li "14 raw meaty bones (selected from Veal Brisket , Lamb Brisket , Free Range Chic…" at bounding box center [284, 164] width 338 height 24
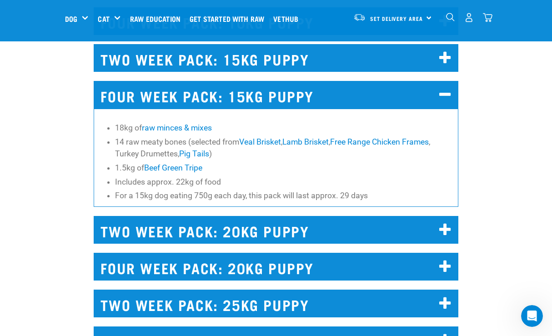
scroll to position [6787, 0]
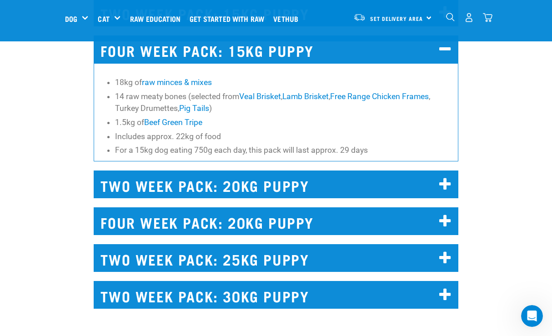
click at [169, 156] on li "For a 15kg dog eating 750g each day, this pack will last approx. 29 days" at bounding box center [284, 150] width 338 height 12
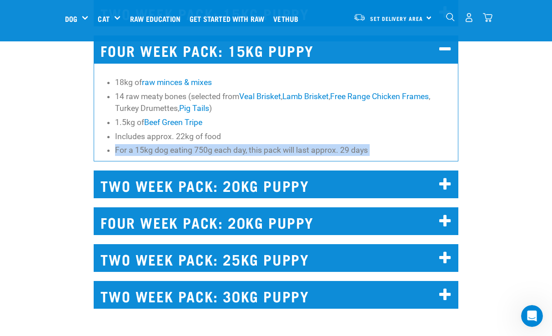
click at [169, 156] on li "For a 15kg dog eating 750g each day, this pack will last approx. 29 days" at bounding box center [284, 150] width 338 height 12
click at [195, 156] on li "For a 15kg dog eating 750g each day, this pack will last approx. 29 days" at bounding box center [284, 150] width 338 height 12
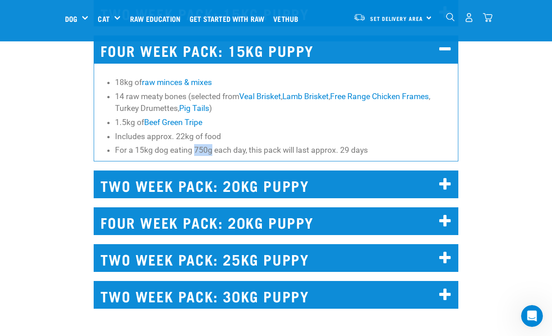
click at [195, 156] on li "For a 15kg dog eating 750g each day, this pack will last approx. 29 days" at bounding box center [284, 150] width 338 height 12
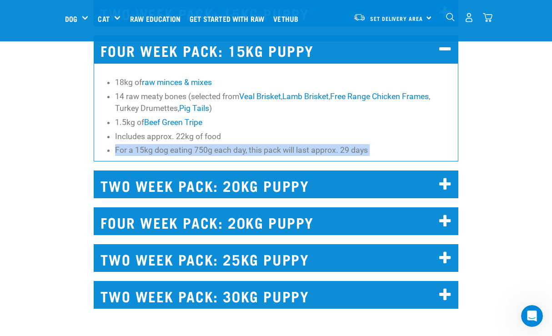
click at [195, 156] on li "For a 15kg dog eating 750g each day, this pack will last approx. 29 days" at bounding box center [284, 150] width 338 height 12
click at [214, 156] on li "For a 15kg dog eating 750g each day, this pack will last approx. 29 days" at bounding box center [284, 150] width 338 height 12
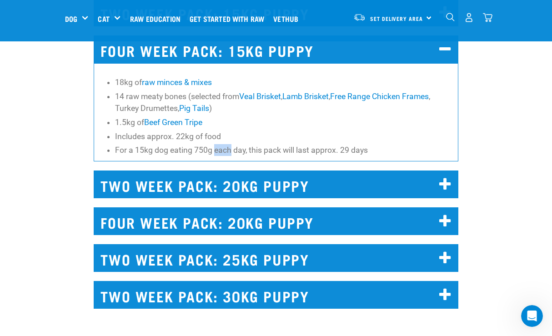
click at [214, 156] on li "For a 15kg dog eating 750g each day, this pack will last approx. 29 days" at bounding box center [284, 150] width 338 height 12
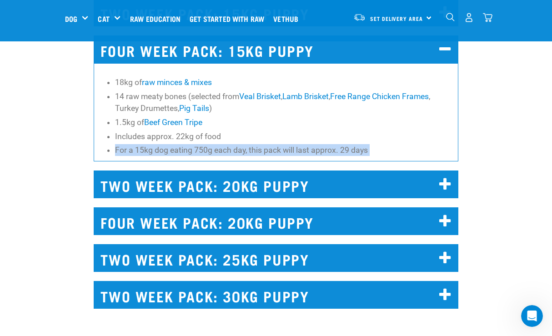
click at [214, 156] on li "For a 15kg dog eating 750g each day, this pack will last approx. 29 days" at bounding box center [284, 150] width 338 height 12
click at [199, 156] on li "For a 15kg dog eating 750g each day, this pack will last approx. 29 days" at bounding box center [284, 150] width 338 height 12
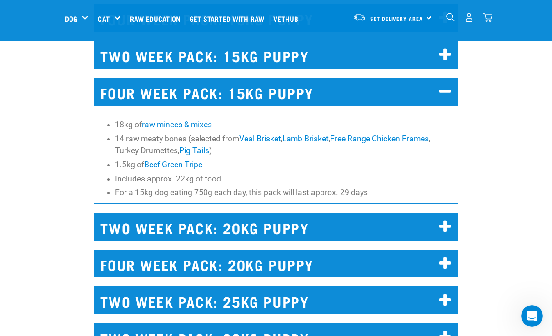
scroll to position [6772, 0]
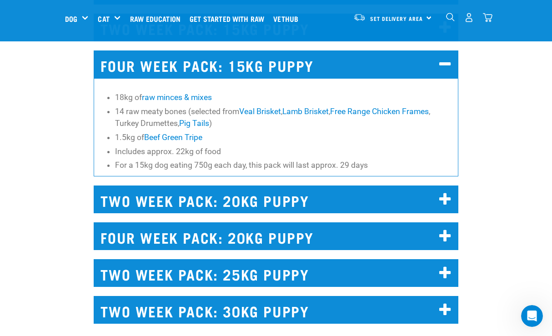
click at [208, 78] on h2 "FOUR WEEK PACK: 15KG PUPPY" at bounding box center [276, 64] width 364 height 28
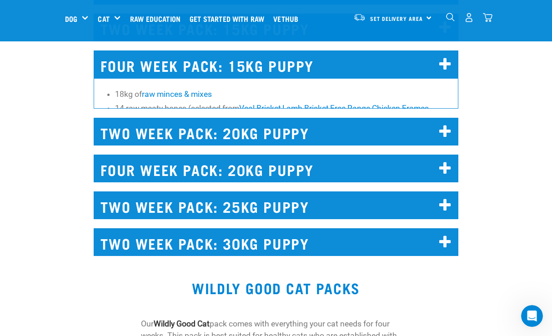
scroll to position [6883, 0]
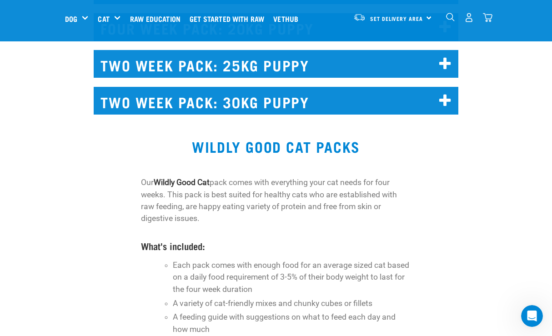
click at [221, 115] on h2 "TWO WEEK PACK: 30KG PUPPY" at bounding box center [276, 101] width 364 height 28
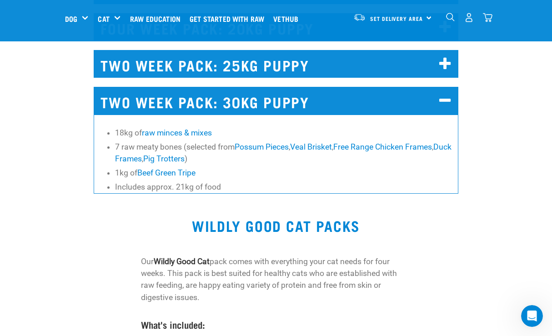
click at [221, 115] on h2 "TWO WEEK PACK: 30KG PUPPY" at bounding box center [276, 101] width 364 height 28
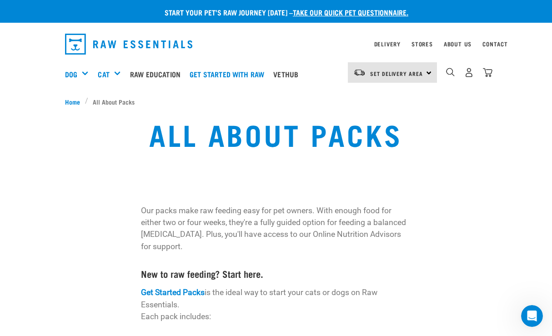
scroll to position [0, 0]
click at [400, 68] on link "Set Delivery Area" at bounding box center [396, 73] width 53 height 15
click at [385, 98] on link "[GEOGRAPHIC_DATA]" at bounding box center [391, 98] width 87 height 20
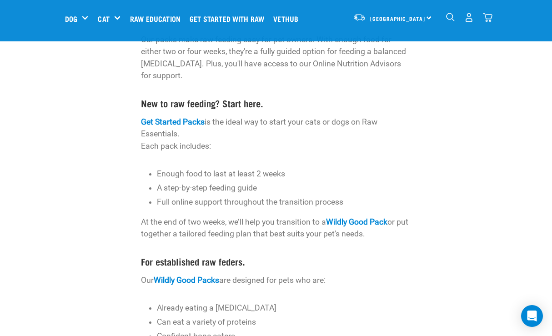
scroll to position [102, 0]
click at [199, 278] on link "Wildly Good Packs" at bounding box center [186, 279] width 65 height 9
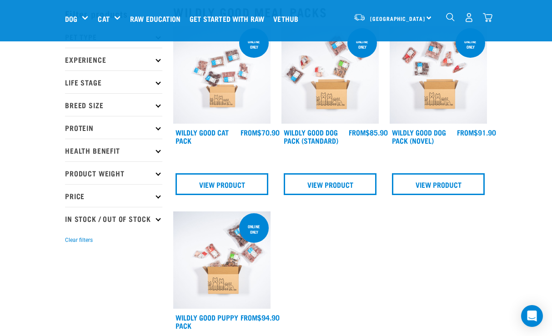
scroll to position [38, 0]
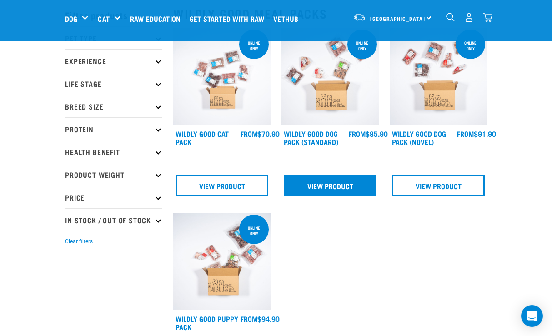
click at [344, 190] on link "View Product" at bounding box center [330, 186] width 93 height 22
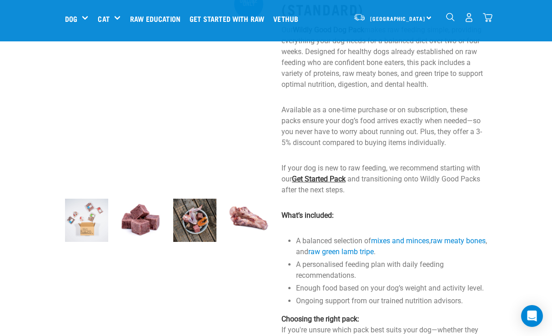
scroll to position [86, 0]
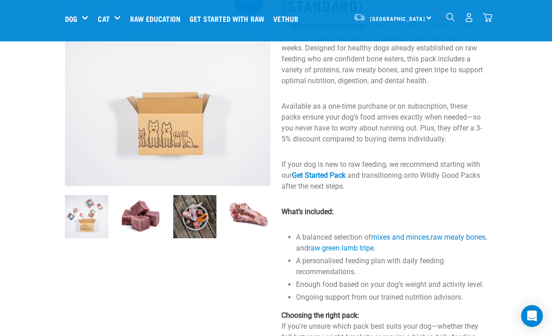
click at [384, 171] on p "If your dog is new to raw feeding, we recommend starting with our Get Started P…" at bounding box center [383, 175] width 205 height 33
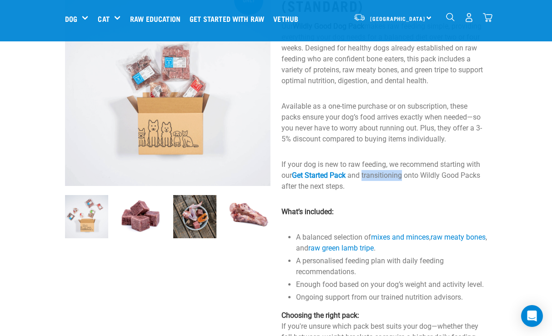
click at [384, 171] on p "If your dog is new to raw feeding, we recommend starting with our Get Started P…" at bounding box center [383, 175] width 205 height 33
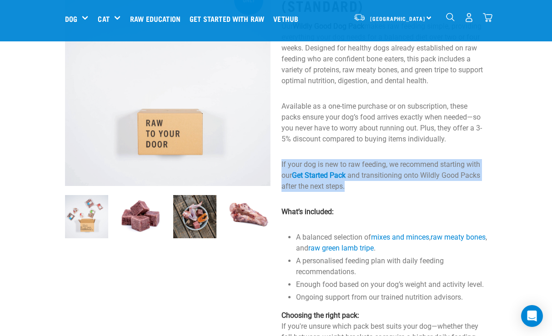
click at [384, 171] on p "If your dog is new to raw feeding, we recommend starting with our Get Started P…" at bounding box center [383, 175] width 205 height 33
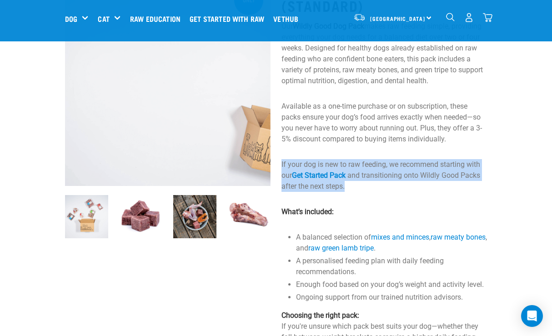
click at [404, 171] on p "If your dog is new to raw feeding, we recommend starting with our Get Started P…" at bounding box center [383, 175] width 205 height 33
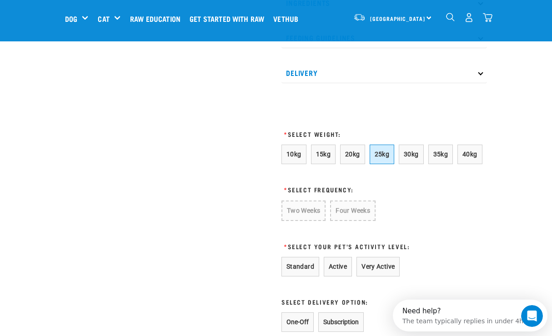
scroll to position [0, 0]
click at [385, 158] on button "25kg" at bounding box center [382, 155] width 25 height 20
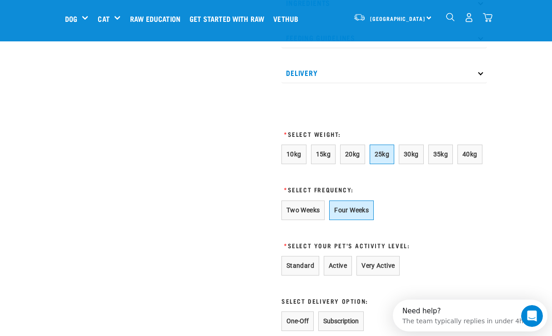
click at [357, 211] on button "Four Weeks" at bounding box center [351, 210] width 45 height 20
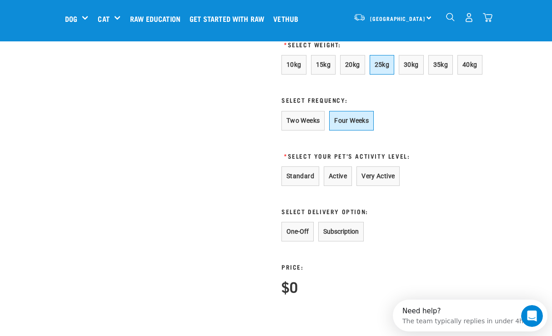
scroll to position [648, 0]
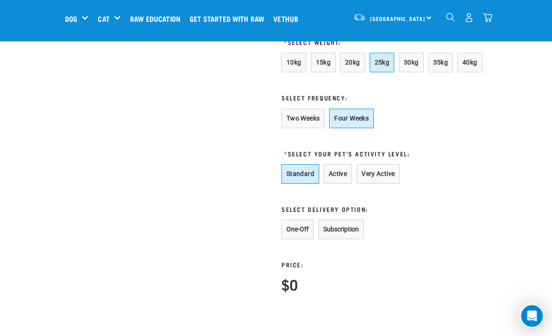
click at [310, 178] on button "Standard" at bounding box center [300, 174] width 38 height 20
click at [347, 225] on button "Subscription" at bounding box center [340, 230] width 45 height 20
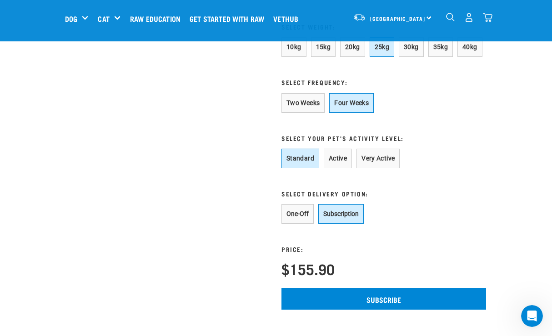
scroll to position [665, 0]
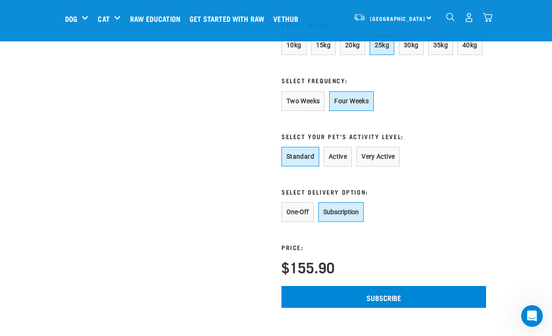
click at [386, 229] on div "Price: $155.90" at bounding box center [352, 248] width 143 height 53
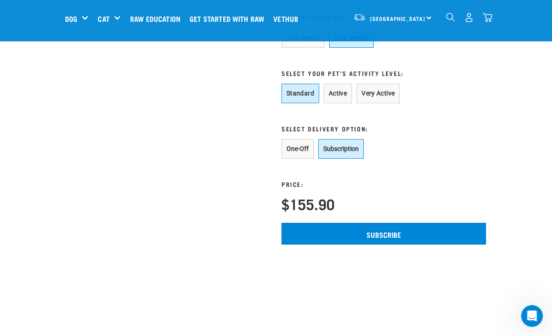
scroll to position [597, 0]
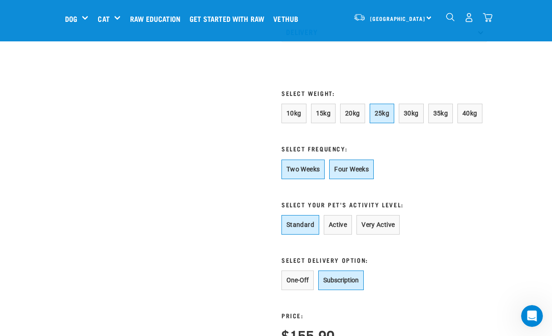
click at [313, 167] on button "Two Weeks" at bounding box center [302, 170] width 43 height 20
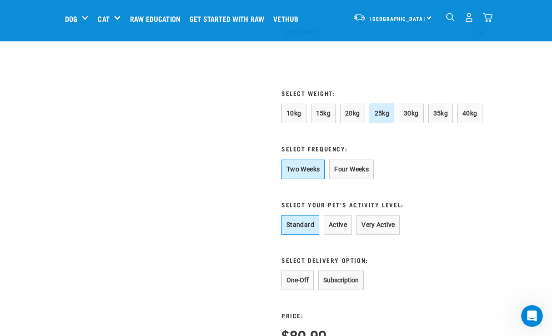
scroll to position [650, 0]
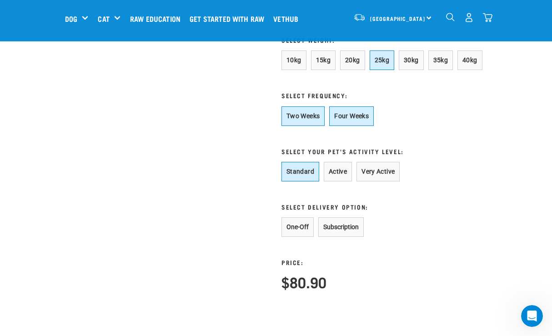
click at [347, 115] on button "Four Weeks" at bounding box center [351, 116] width 45 height 20
click at [306, 117] on button "Two Weeks" at bounding box center [302, 116] width 43 height 20
click at [352, 220] on button "Subscription" at bounding box center [340, 227] width 45 height 20
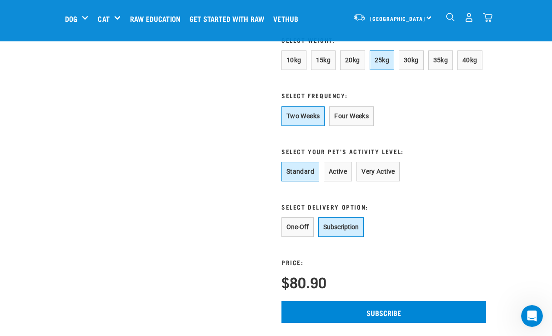
click at [298, 233] on button "One-Off" at bounding box center [297, 227] width 32 height 20
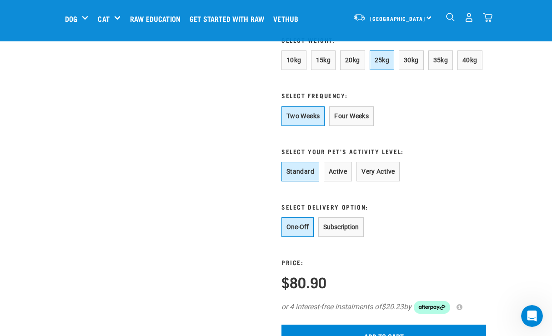
scroll to position [704, 0]
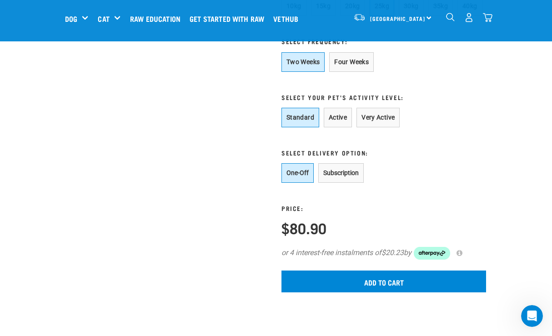
click at [333, 169] on button "Subscription" at bounding box center [340, 173] width 45 height 20
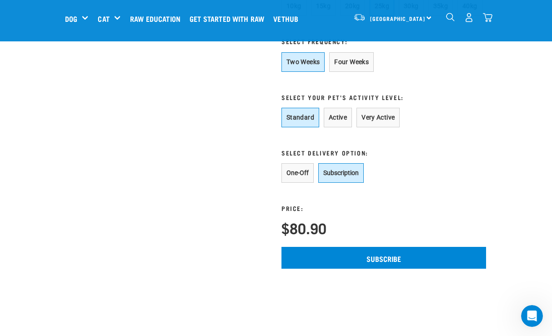
click at [305, 170] on button "One-Off" at bounding box center [297, 173] width 32 height 20
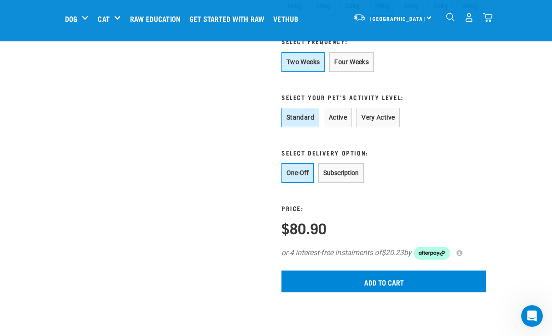
click at [335, 175] on button "Subscription" at bounding box center [340, 173] width 45 height 20
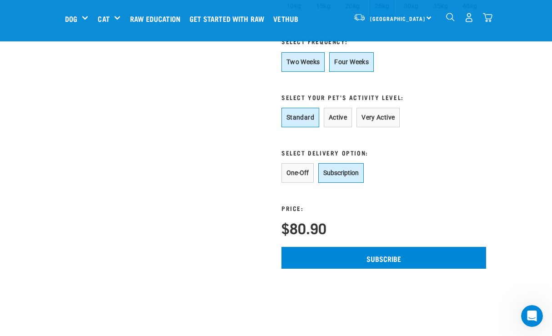
click at [353, 52] on button "Four Weeks" at bounding box center [351, 62] width 45 height 20
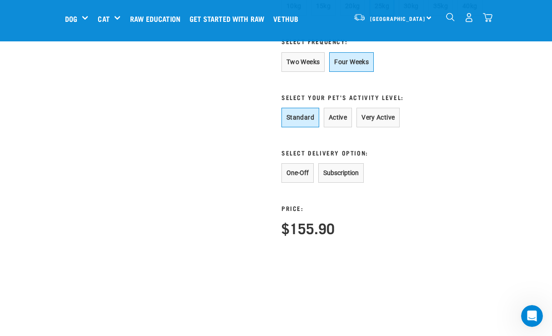
click at [307, 177] on button "One-Off" at bounding box center [297, 173] width 32 height 20
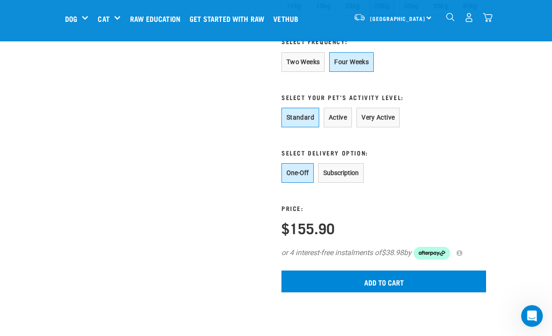
click at [345, 175] on button "Subscription" at bounding box center [340, 173] width 45 height 20
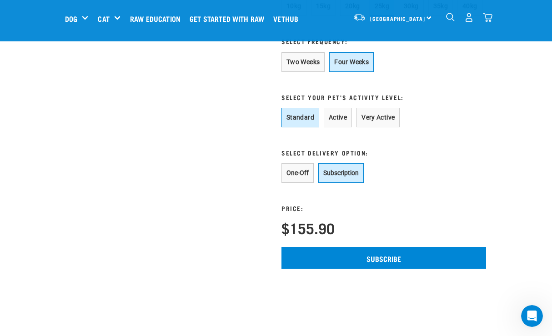
click at [303, 175] on button "One-Off" at bounding box center [297, 173] width 32 height 20
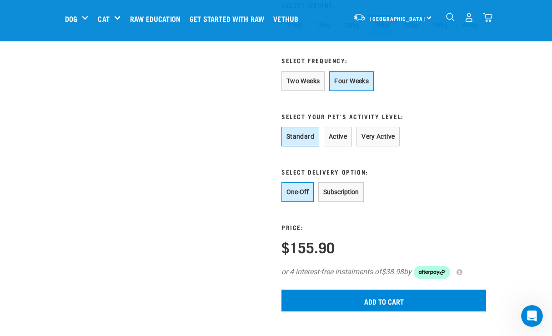
click at [348, 195] on button "Subscription" at bounding box center [340, 192] width 45 height 20
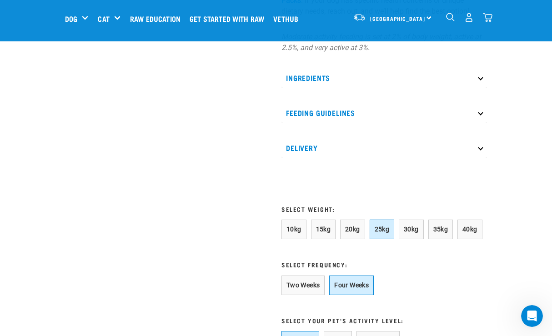
scroll to position [422, 0]
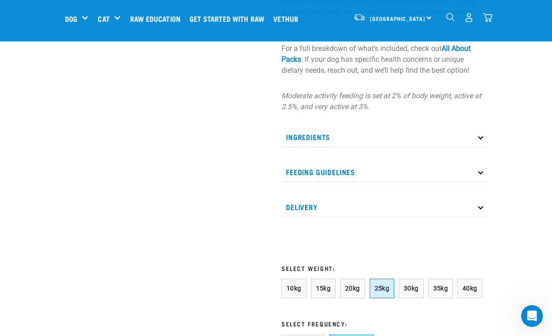
click at [305, 215] on p "Delivery" at bounding box center [383, 207] width 205 height 20
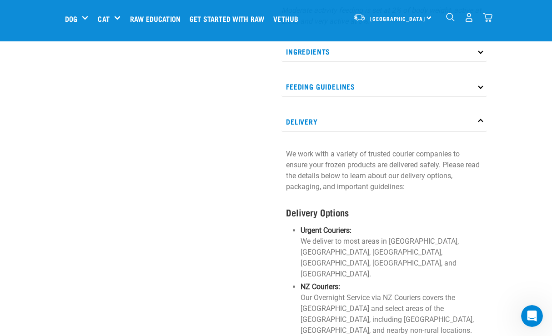
scroll to position [572, 0]
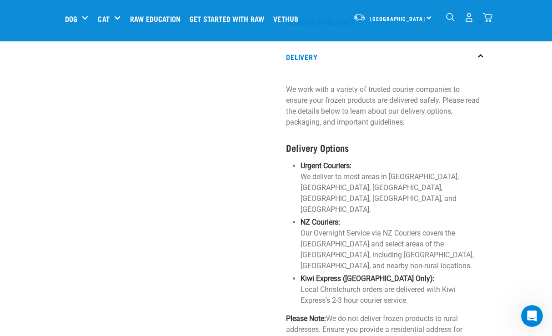
click at [325, 233] on p "NZ Couriers: Our Overnight Service via NZ Couriers covers the South Island and …" at bounding box center [391, 244] width 182 height 55
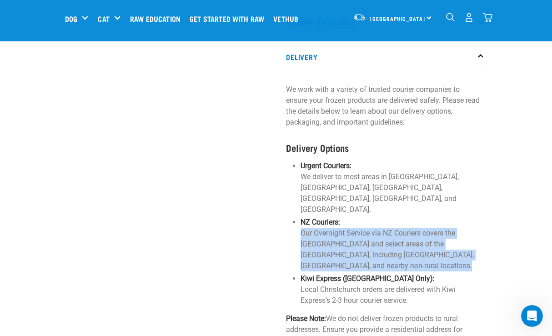
click at [325, 233] on p "NZ Couriers: Our Overnight Service via NZ Couriers covers the South Island and …" at bounding box center [391, 244] width 182 height 55
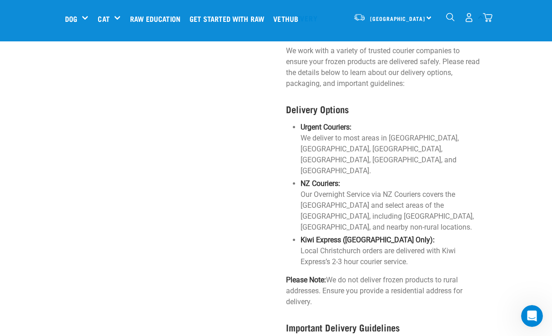
click at [345, 240] on p "Kiwi Express (Christchurch Only): Local Christchurch orders are delivered with …" at bounding box center [391, 251] width 182 height 33
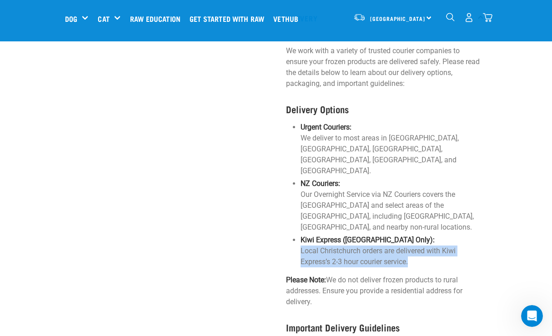
click at [345, 240] on p "Kiwi Express (Christchurch Only): Local Christchurch orders are delivered with …" at bounding box center [391, 251] width 182 height 33
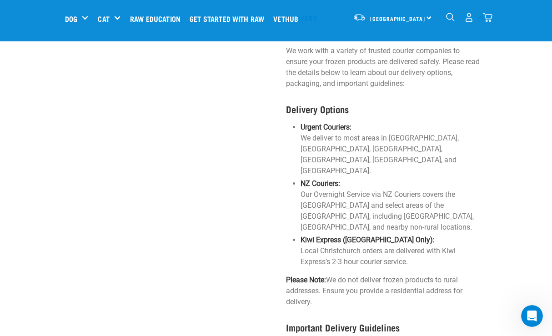
click at [370, 275] on p "Please Note: We do not deliver frozen products to rural addresses. Ensure you p…" at bounding box center [384, 291] width 196 height 33
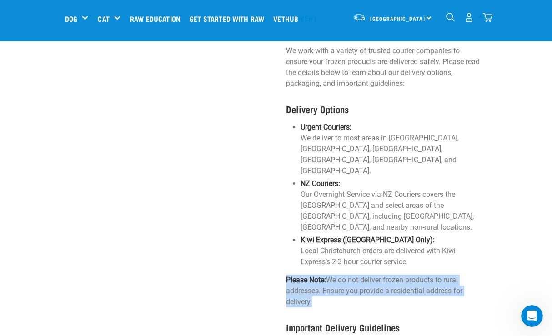
click at [370, 275] on p "Please Note: We do not deliver frozen products to rural addresses. Ensure you p…" at bounding box center [384, 291] width 196 height 33
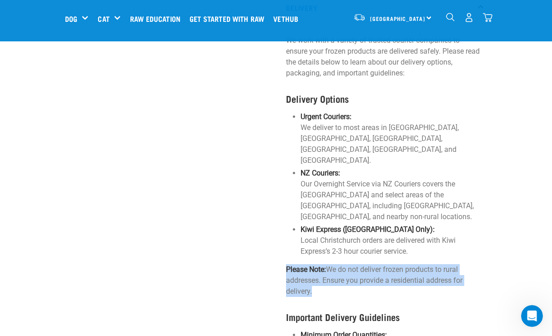
scroll to position [622, 0]
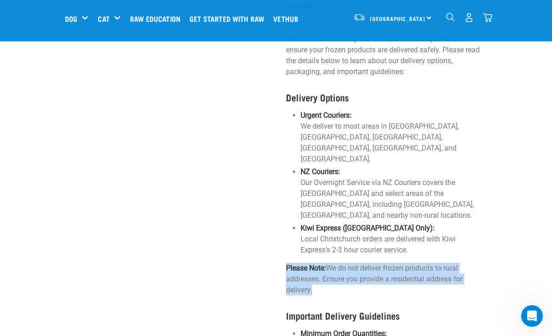
click at [351, 263] on p "Please Note: We do not deliver frozen products to rural addresses. Ensure you p…" at bounding box center [384, 279] width 196 height 33
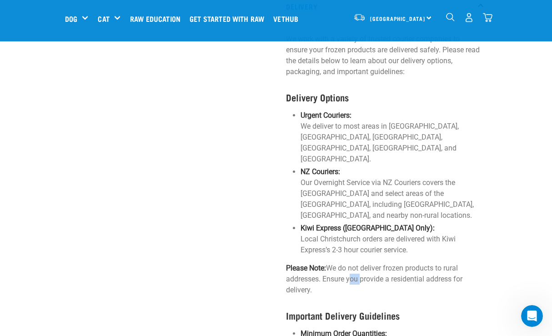
click at [351, 263] on p "Please Note: We do not deliver frozen products to rural addresses. Ensure you p…" at bounding box center [384, 279] width 196 height 33
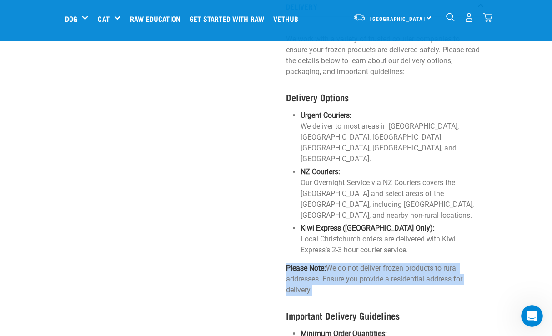
click at [351, 263] on p "Please Note: We do not deliver frozen products to rural addresses. Ensure you p…" at bounding box center [384, 279] width 196 height 33
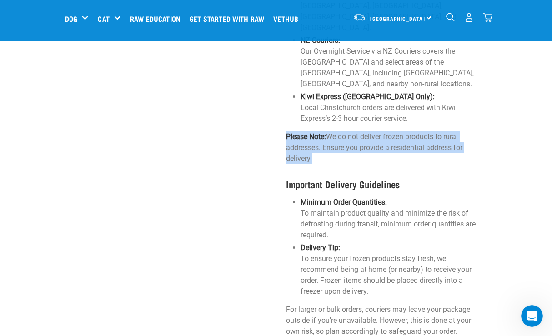
scroll to position [754, 0]
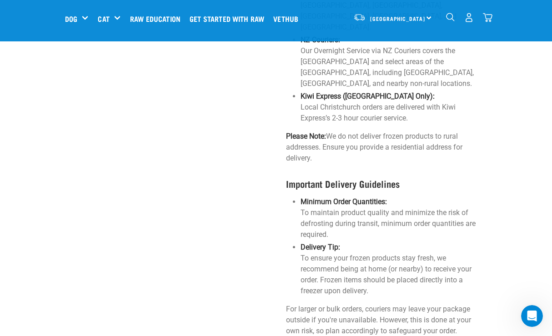
click at [340, 207] on p "Minimum Order Quantities: To maintain product quality and minimize the risk of …" at bounding box center [391, 218] width 182 height 44
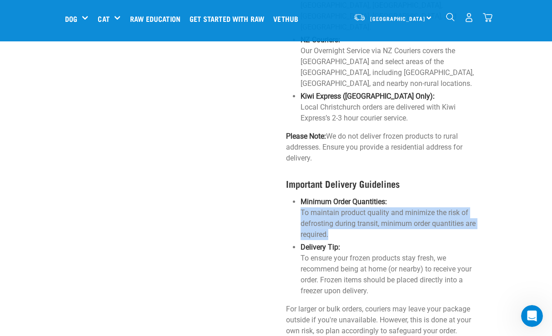
click at [340, 207] on p "Minimum Order Quantities: To maintain product quality and minimize the risk of …" at bounding box center [391, 218] width 182 height 44
click at [344, 205] on p "Minimum Order Quantities: To maintain product quality and minimize the risk of …" at bounding box center [391, 218] width 182 height 44
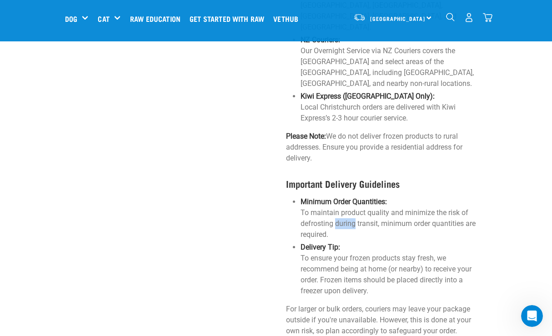
click at [344, 205] on p "Minimum Order Quantities: To maintain product quality and minimize the risk of …" at bounding box center [391, 218] width 182 height 44
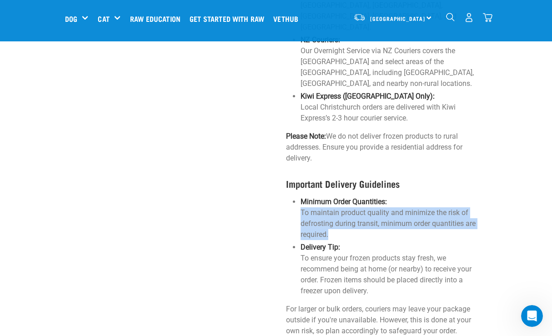
click at [344, 205] on p "Minimum Order Quantities: To maintain product quality and minimize the risk of …" at bounding box center [391, 218] width 182 height 44
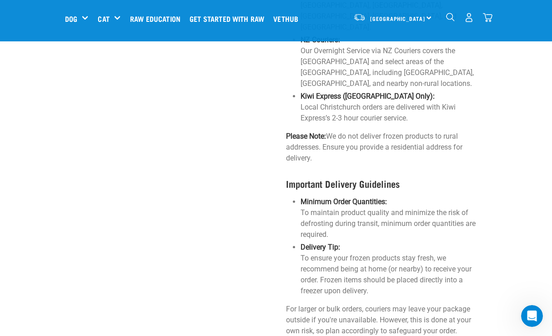
click at [352, 242] on p "Delivery Tip: To ensure your frozen products stay fresh, we recommend being at …" at bounding box center [391, 269] width 182 height 55
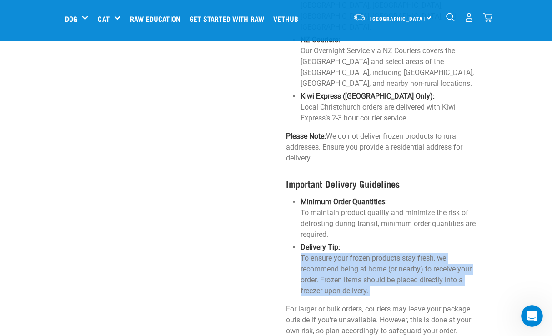
click at [352, 242] on p "Delivery Tip: To ensure your frozen products stay fresh, we recommend being at …" at bounding box center [391, 269] width 182 height 55
click at [335, 242] on p "Delivery Tip: To ensure your frozen products stay fresh, we recommend being at …" at bounding box center [391, 269] width 182 height 55
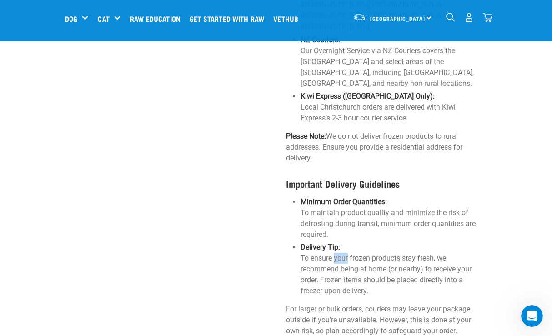
click at [335, 242] on p "Delivery Tip: To ensure your frozen products stay fresh, we recommend being at …" at bounding box center [391, 269] width 182 height 55
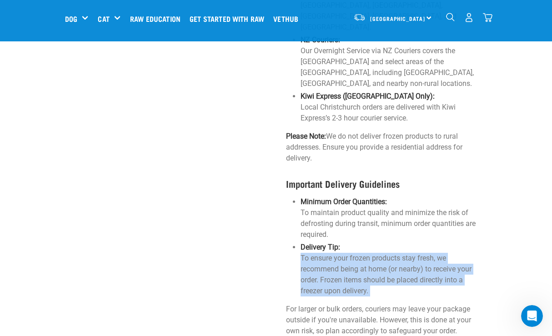
click at [335, 242] on p "Delivery Tip: To ensure your frozen products stay fresh, we recommend being at …" at bounding box center [391, 269] width 182 height 55
click at [325, 254] on p "Delivery Tip: To ensure your frozen products stay fresh, we recommend being at …" at bounding box center [391, 269] width 182 height 55
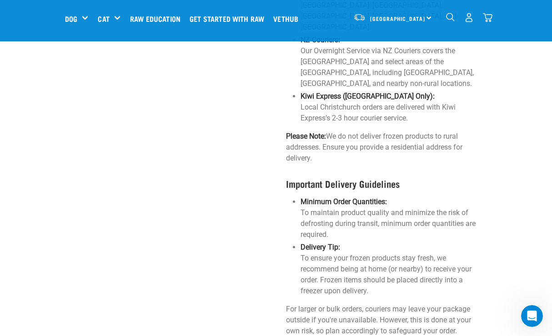
click at [319, 250] on p "Delivery Tip: To ensure your frozen products stay fresh, we recommend being at …" at bounding box center [391, 269] width 182 height 55
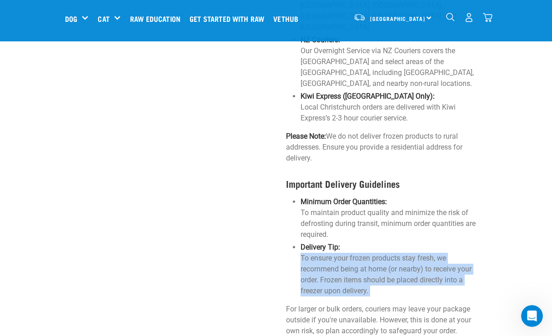
click at [319, 250] on p "Delivery Tip: To ensure your frozen products stay fresh, we recommend being at …" at bounding box center [391, 269] width 182 height 55
click at [313, 248] on p "Delivery Tip: To ensure your frozen products stay fresh, we recommend being at …" at bounding box center [391, 269] width 182 height 55
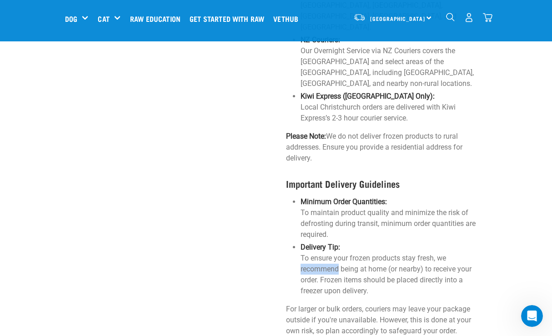
click at [313, 248] on p "Delivery Tip: To ensure your frozen products stay fresh, we recommend being at …" at bounding box center [391, 269] width 182 height 55
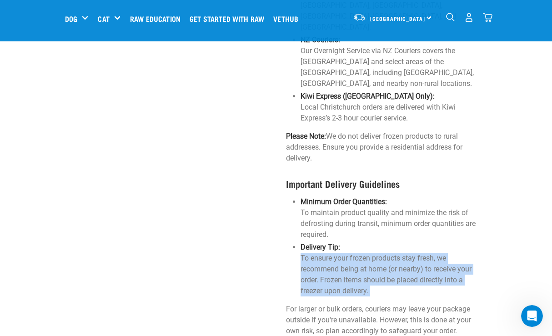
click at [313, 248] on p "Delivery Tip: To ensure your frozen products stay fresh, we recommend being at …" at bounding box center [391, 269] width 182 height 55
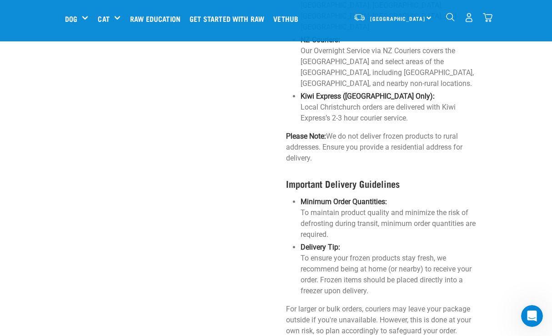
click at [343, 257] on p "Delivery Tip: To ensure your frozen products stay fresh, we recommend being at …" at bounding box center [391, 269] width 182 height 55
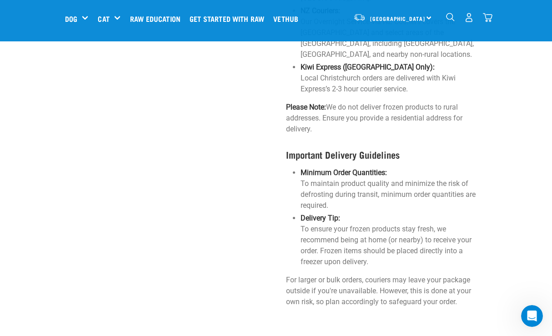
scroll to position [786, 0]
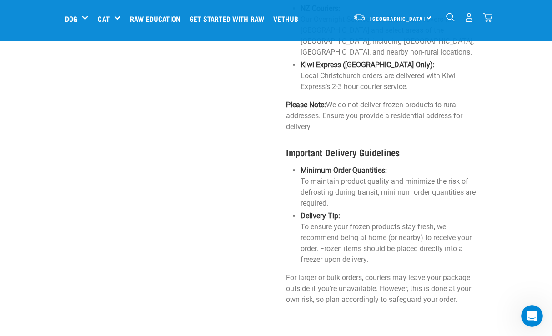
click at [365, 272] on p "For larger or bulk orders, couriers may leave your package outside if you're un…" at bounding box center [384, 288] width 196 height 33
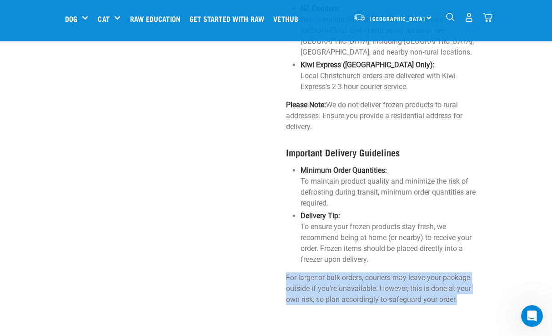
click at [365, 272] on p "For larger or bulk orders, couriers may leave your package outside if you're un…" at bounding box center [384, 288] width 196 height 33
click at [381, 272] on p "For larger or bulk orders, couriers may leave your package outside if you're un…" at bounding box center [384, 288] width 196 height 33
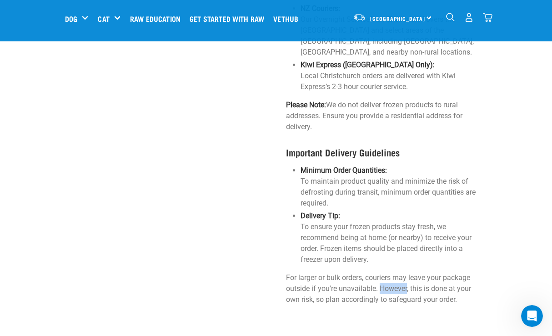
click at [381, 272] on p "For larger or bulk orders, couriers may leave your package outside if you're un…" at bounding box center [384, 288] width 196 height 33
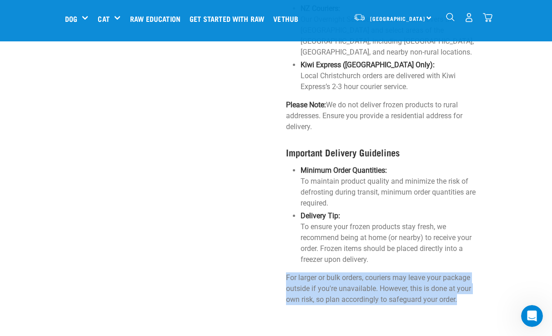
click at [381, 272] on p "For larger or bulk orders, couriers may leave your package outside if you're un…" at bounding box center [384, 288] width 196 height 33
click at [363, 272] on p "For larger or bulk orders, couriers may leave your package outside if you're un…" at bounding box center [384, 288] width 196 height 33
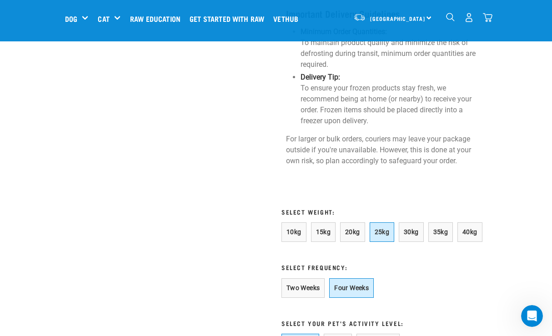
scroll to position [1125, 0]
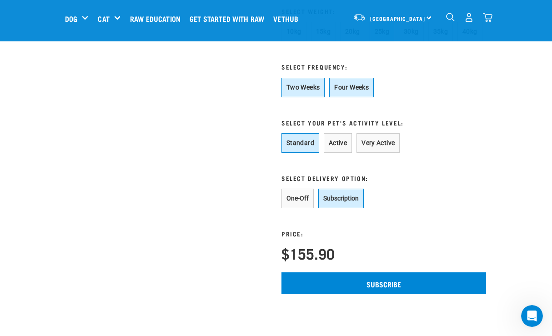
click at [305, 78] on button "Two Weeks" at bounding box center [302, 88] width 43 height 20
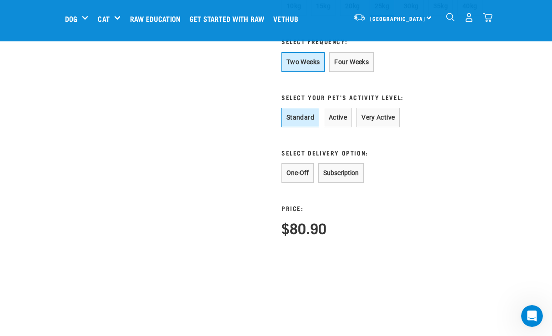
scroll to position [1151, 0]
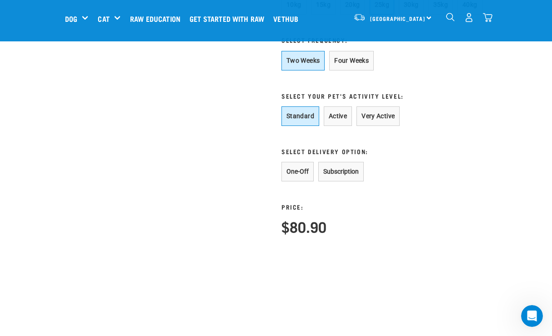
click at [342, 162] on button "Subscription" at bounding box center [340, 172] width 45 height 20
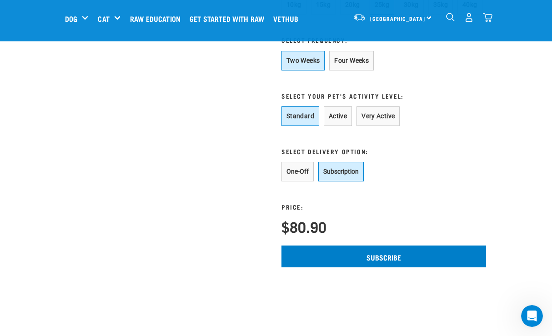
click at [374, 245] on input "Subscribe" at bounding box center [383, 256] width 205 height 22
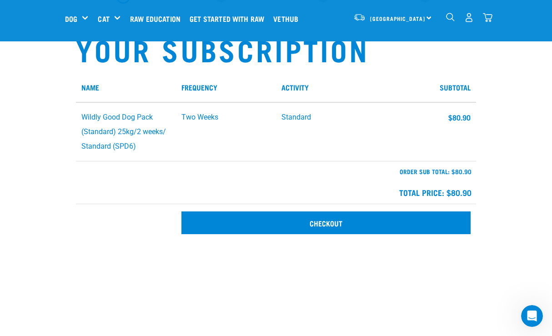
scroll to position [50, 0]
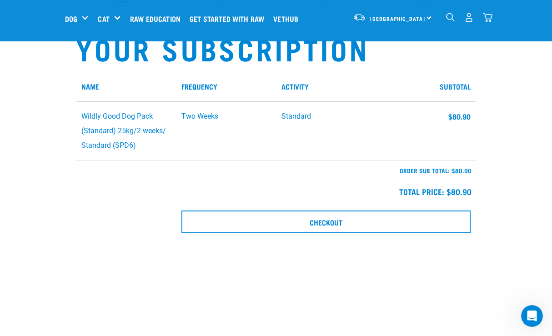
drag, startPoint x: 149, startPoint y: 144, endPoint x: 79, endPoint y: 120, distance: 73.8
click at [79, 120] on td "Wildly Good Dog Pack (Standard) 25kg/2 weeks/ Standard (SPD6)" at bounding box center [126, 130] width 100 height 59
click at [82, 213] on td at bounding box center [126, 222] width 100 height 38
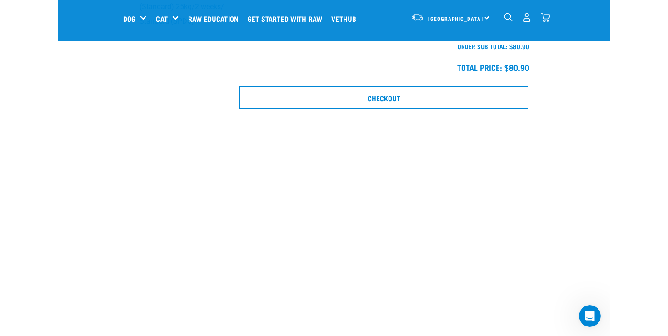
scroll to position [175, 0]
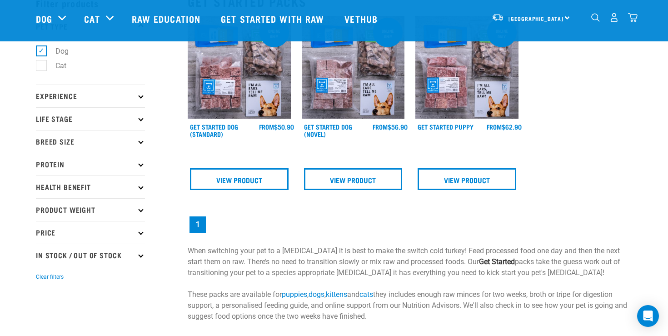
scroll to position [51, 0]
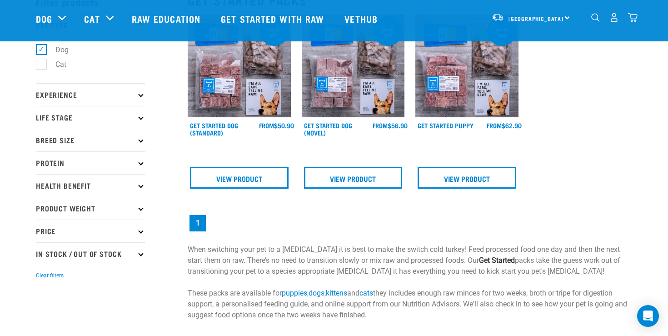
click at [461, 87] on img at bounding box center [467, 66] width 103 height 103
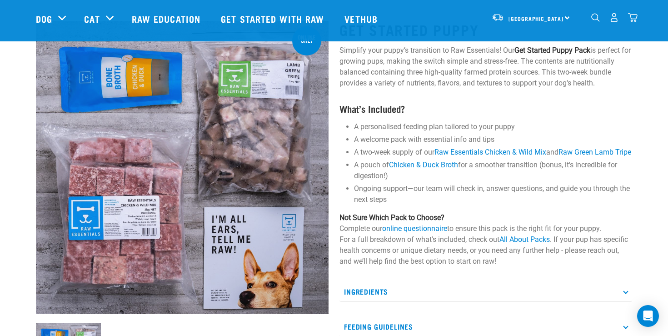
scroll to position [46, 0]
click at [399, 126] on li "A personalised feeding plan tailored to your puppy" at bounding box center [493, 126] width 278 height 11
click at [392, 143] on li "A welcome pack with essential info and tips" at bounding box center [493, 139] width 278 height 11
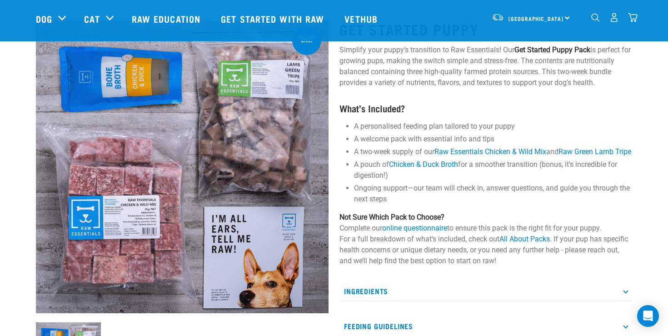
click at [392, 143] on li "A welcome pack with essential info and tips" at bounding box center [493, 139] width 278 height 11
click at [390, 154] on li "A two-week supply of our Raw Essentials Chicken & Wild Mix and Raw Green Lamb T…" at bounding box center [493, 151] width 278 height 11
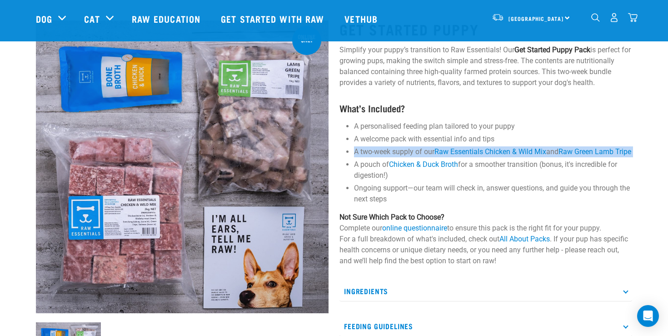
click at [390, 154] on li "A two-week supply of our Raw Essentials Chicken & Wild Mix and Raw Green Lamb T…" at bounding box center [493, 151] width 278 height 11
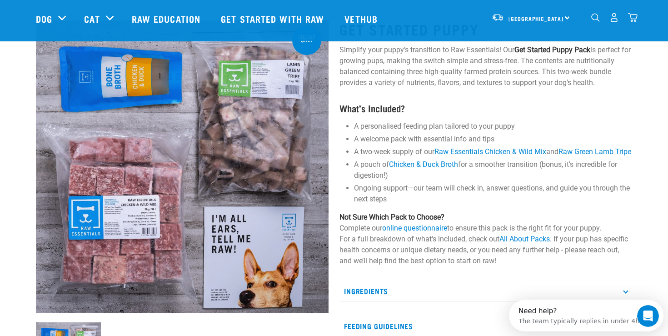
click at [394, 154] on li "A two-week supply of our Raw Essentials Chicken & Wild Mix and Raw Green Lamb T…" at bounding box center [493, 151] width 278 height 11
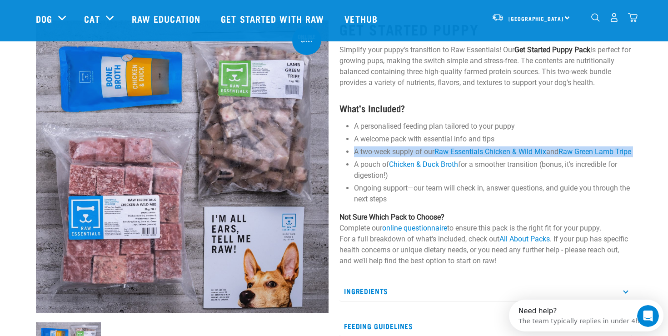
click at [394, 154] on li "A two-week supply of our Raw Essentials Chicken & Wild Mix and Raw Green Lamb T…" at bounding box center [493, 151] width 278 height 11
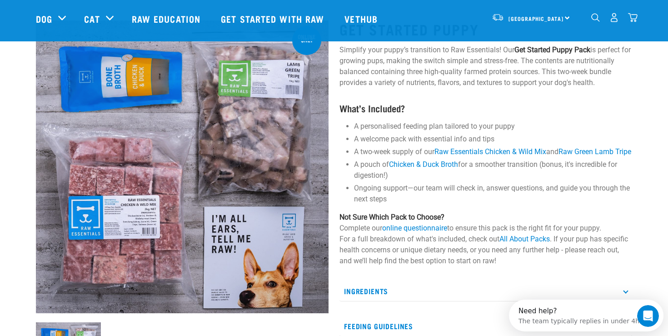
click at [388, 154] on li "A two-week supply of our Raw Essentials Chicken & Wild Mix and Raw Green Lamb T…" at bounding box center [493, 151] width 278 height 11
click at [369, 176] on li "A pouch of Chicken & Duck Broth for a smoother transition (bonus, it's incredib…" at bounding box center [493, 170] width 278 height 22
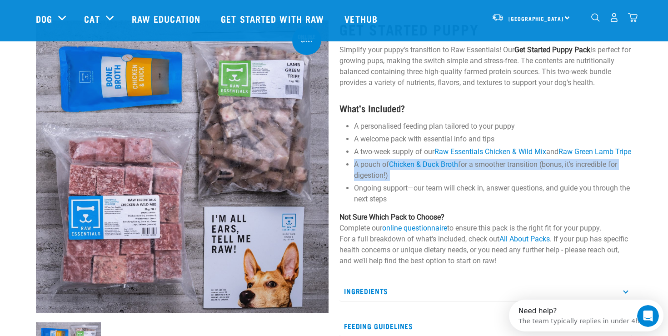
click at [369, 176] on li "A pouch of Chicken & Duck Broth for a smoother transition (bonus, it's incredib…" at bounding box center [493, 170] width 278 height 22
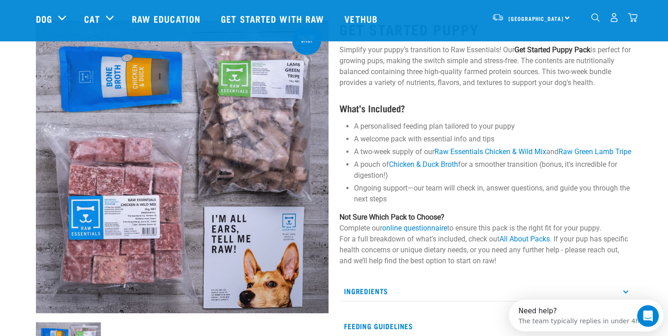
click at [375, 181] on li "A pouch of Chicken & Duck Broth for a smoother transition (bonus, it's incredib…" at bounding box center [493, 170] width 278 height 22
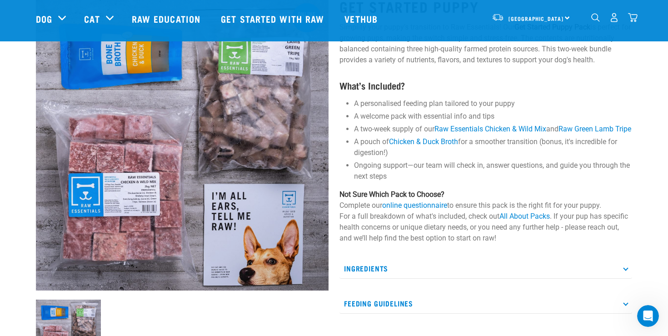
scroll to position [69, 0]
click at [390, 180] on li "Ongoing support—our team will check in, answer questions, and guide you through…" at bounding box center [493, 171] width 278 height 22
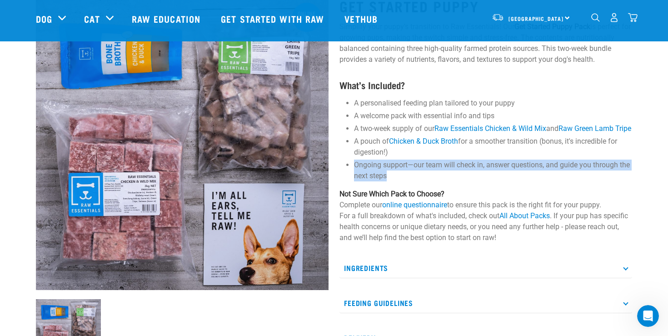
click at [390, 180] on li "Ongoing support—our team will check in, answer questions, and guide you through…" at bounding box center [493, 171] width 278 height 22
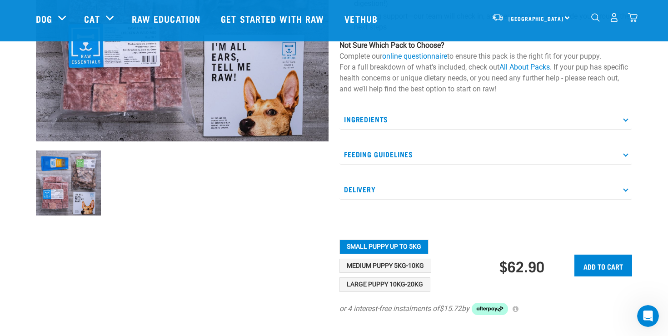
scroll to position [239, 0]
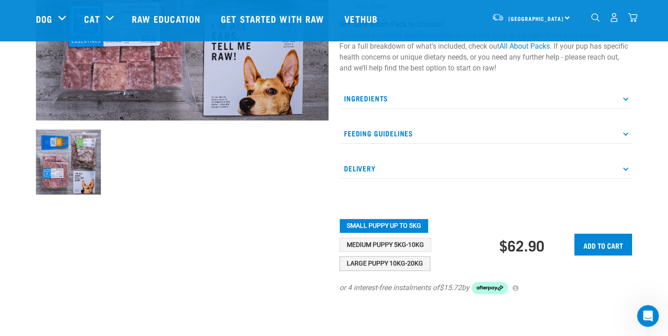
click at [369, 271] on button "Large Puppy 10kg-20kg" at bounding box center [385, 263] width 91 height 15
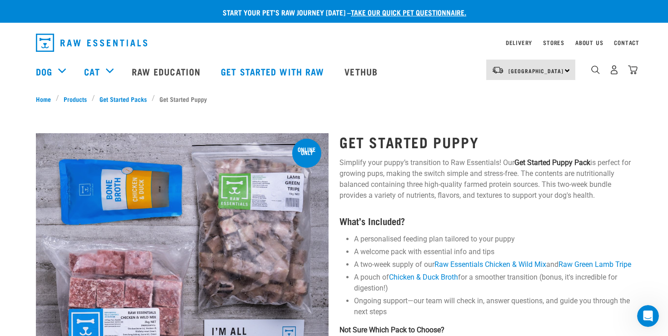
scroll to position [0, 0]
